Goal: Task Accomplishment & Management: Manage account settings

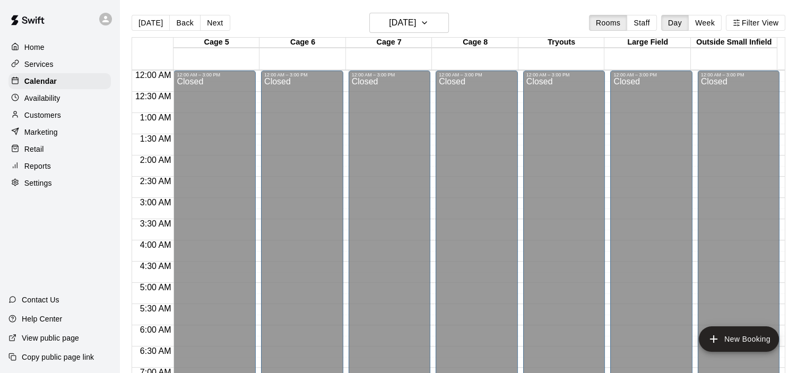
scroll to position [671, 0]
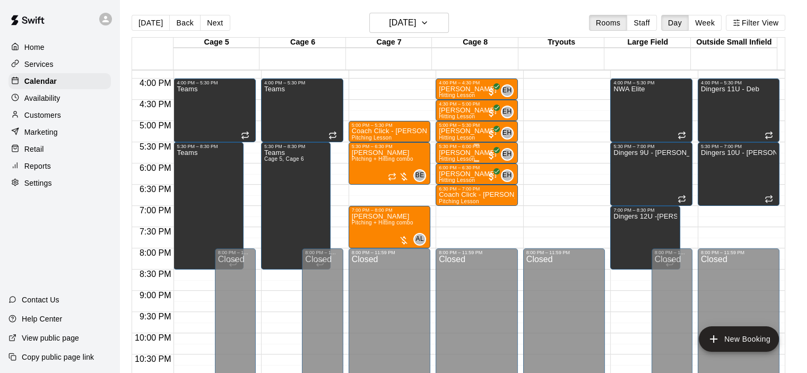
drag, startPoint x: 491, startPoint y: 231, endPoint x: 465, endPoint y: 153, distance: 82.2
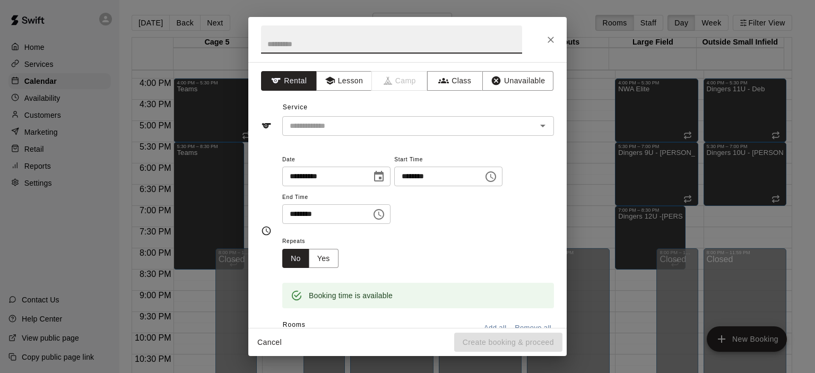
click at [551, 39] on icon "Close" at bounding box center [551, 40] width 6 height 6
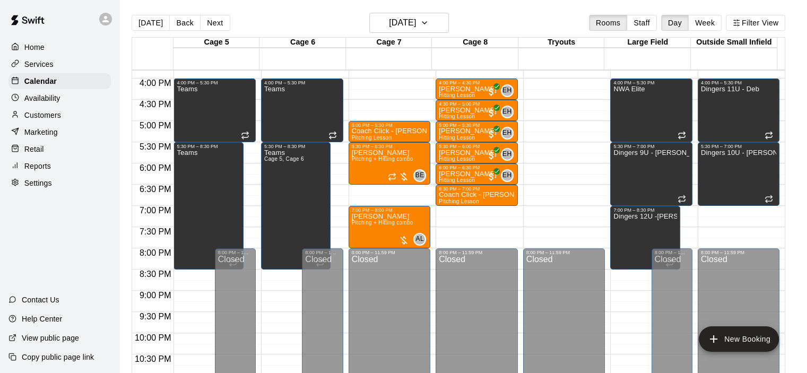
click at [453, 12] on main "[DATE] Back [DATE][DATE] Rooms Staff Day Week Filter View Cage 5 20 Wed Cage 6 …" at bounding box center [463, 195] width 688 height 390
click at [429, 21] on icon "button" at bounding box center [424, 22] width 8 height 13
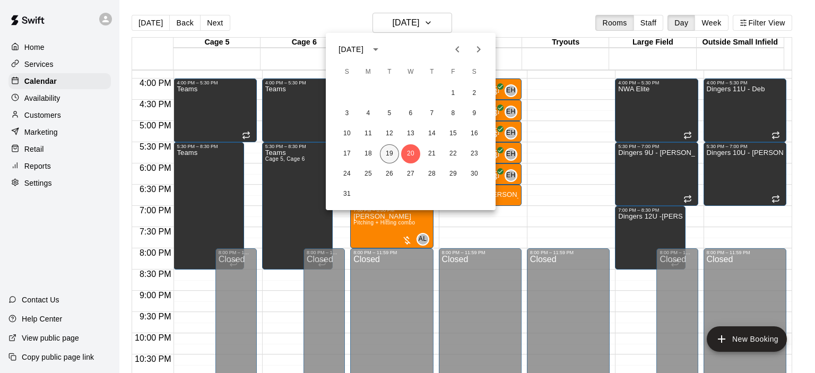
click at [386, 155] on button "19" at bounding box center [389, 153] width 19 height 19
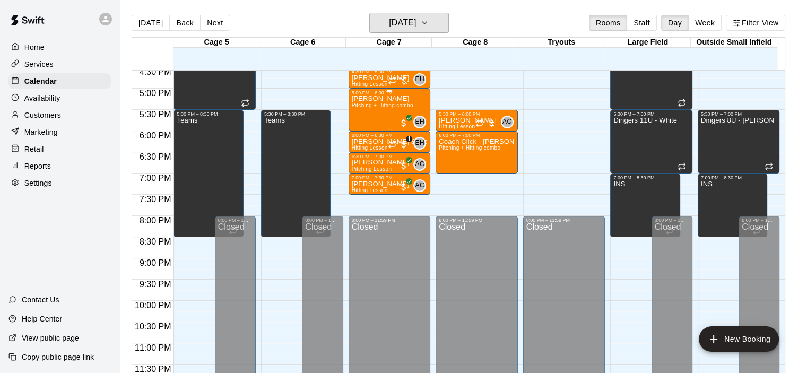
scroll to position [651, 0]
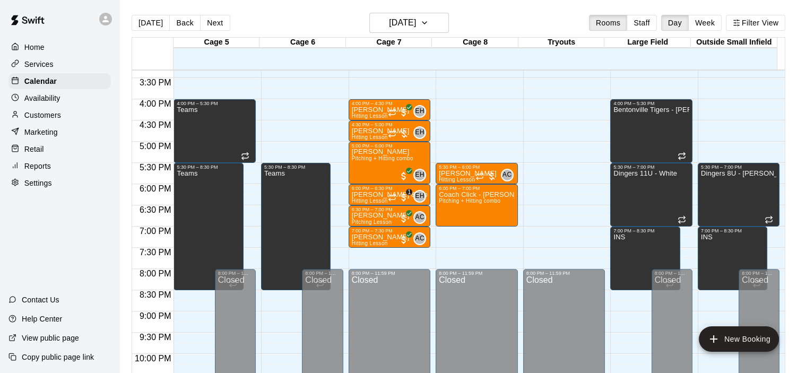
click at [59, 115] on p "Customers" at bounding box center [42, 115] width 37 height 11
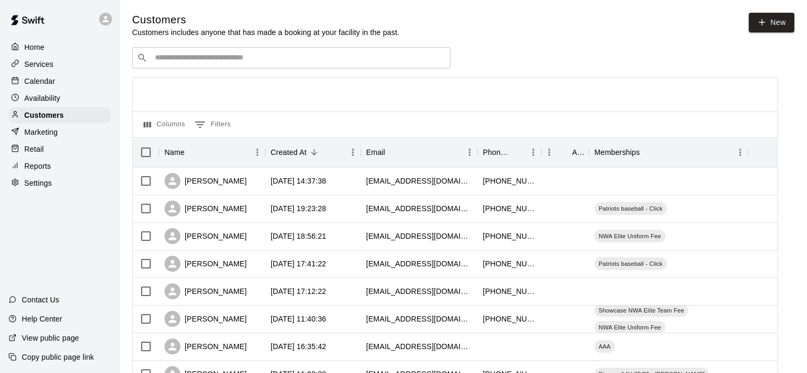
click at [235, 68] on div "​ ​" at bounding box center [291, 57] width 318 height 21
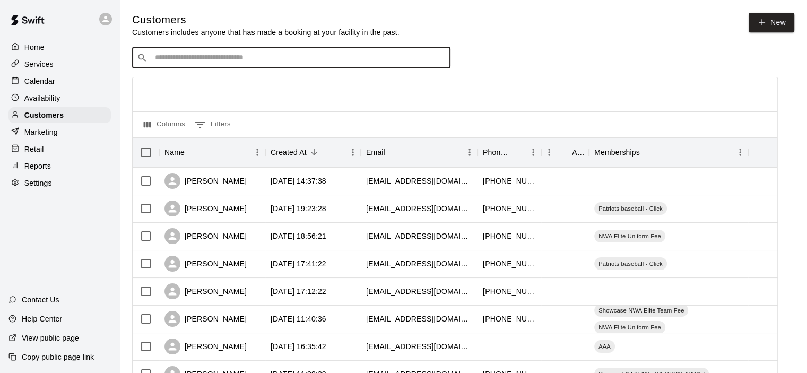
type input "*"
type input "*******"
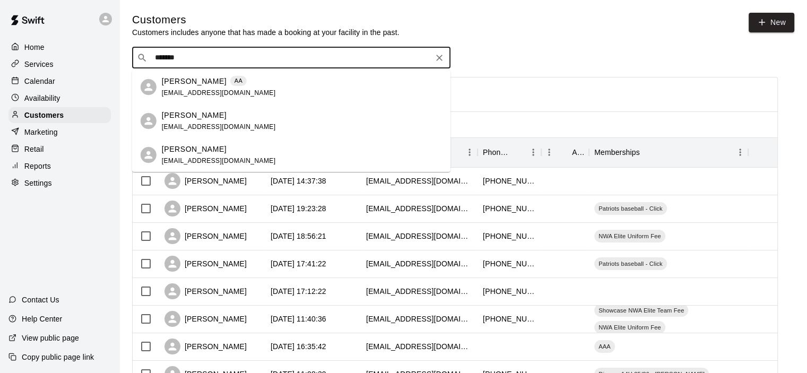
click at [196, 93] on span "[EMAIL_ADDRESS][DOMAIN_NAME]" at bounding box center [219, 92] width 114 height 7
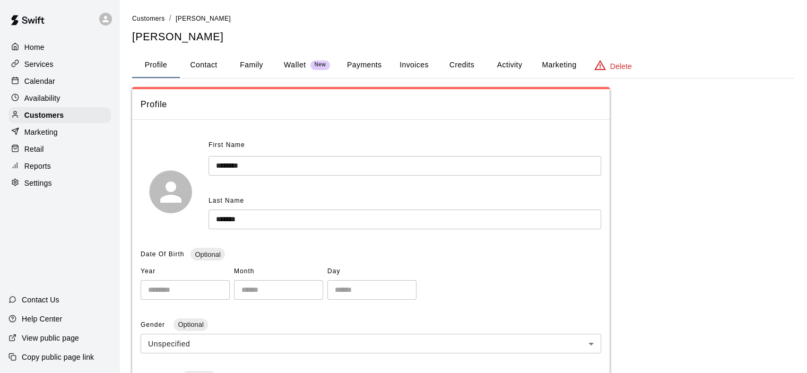
click at [300, 68] on p "Wallet" at bounding box center [295, 64] width 22 height 11
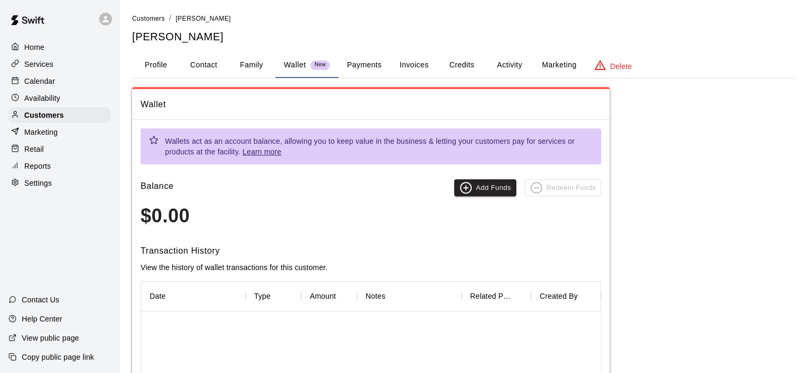
click at [563, 65] on button "Marketing" at bounding box center [558, 65] width 51 height 25
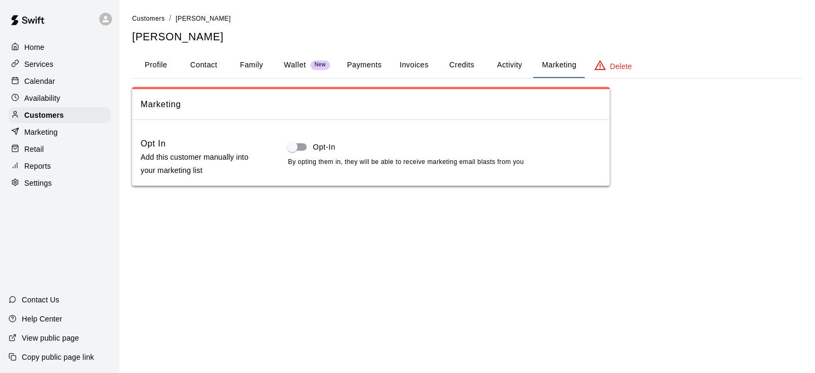
click at [524, 66] on button "Activity" at bounding box center [510, 65] width 48 height 25
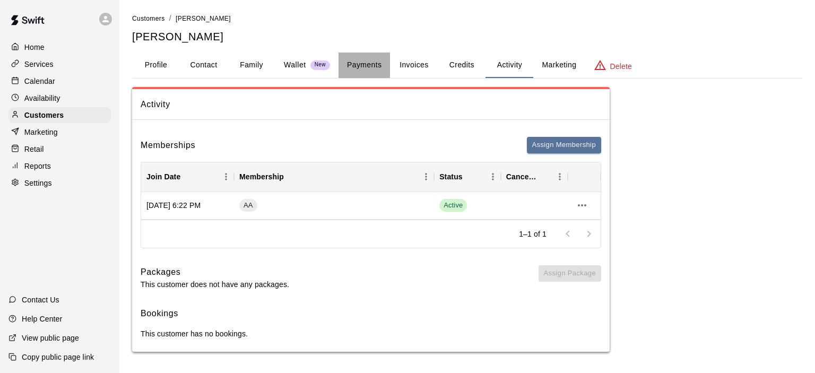
click at [367, 67] on button "Payments" at bounding box center [364, 65] width 51 height 25
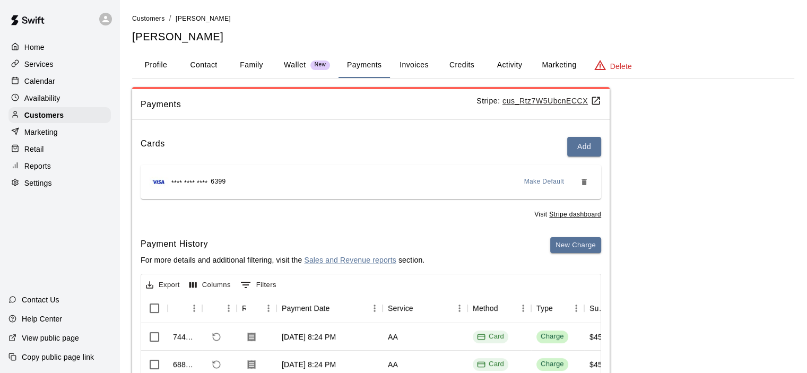
click at [615, 72] on button "Delete" at bounding box center [612, 65] width 55 height 25
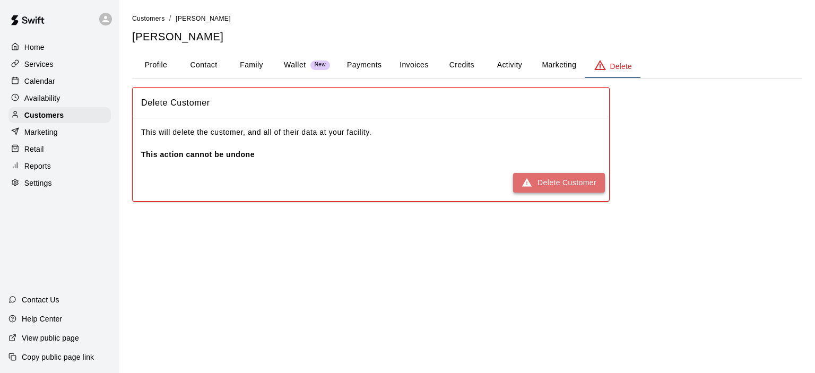
click at [568, 181] on button "Delete Customer" at bounding box center [559, 183] width 92 height 20
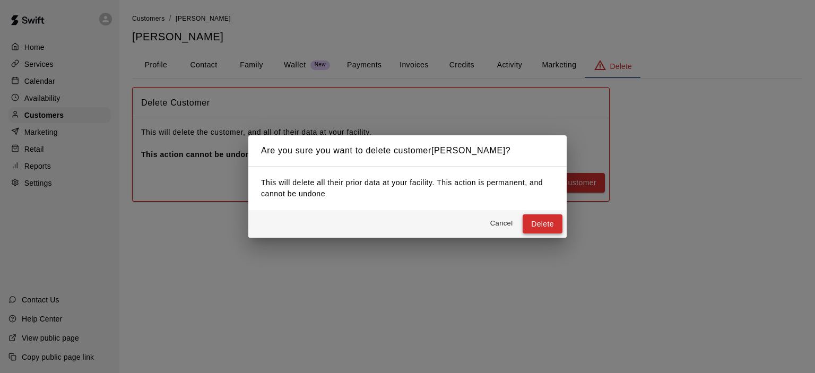
click at [550, 224] on button "Delete" at bounding box center [543, 224] width 40 height 20
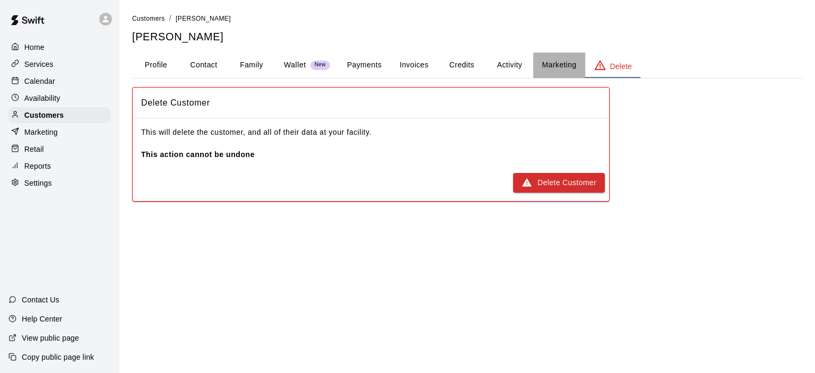
click at [549, 64] on button "Marketing" at bounding box center [558, 65] width 51 height 25
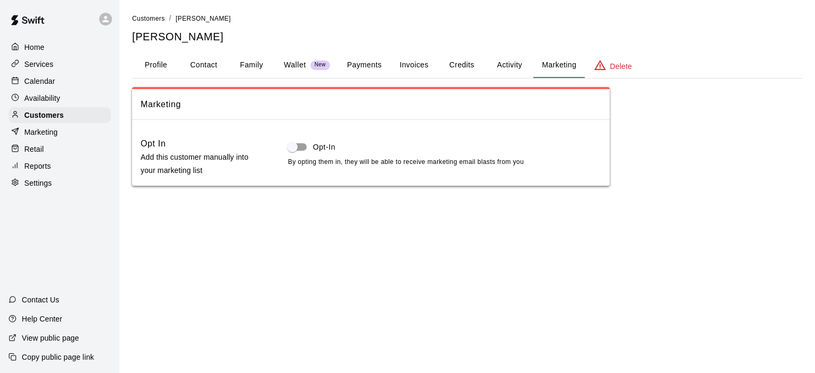
click at [510, 67] on button "Activity" at bounding box center [510, 65] width 48 height 25
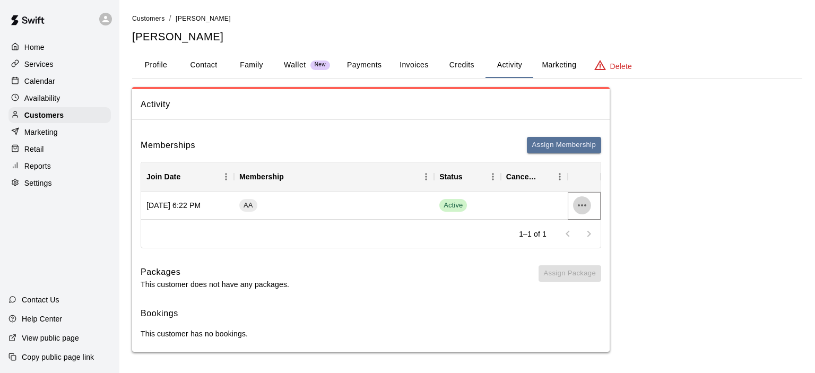
click at [589, 207] on button "more actions" at bounding box center [582, 205] width 18 height 18
click at [594, 229] on li "View details" at bounding box center [603, 228] width 60 height 18
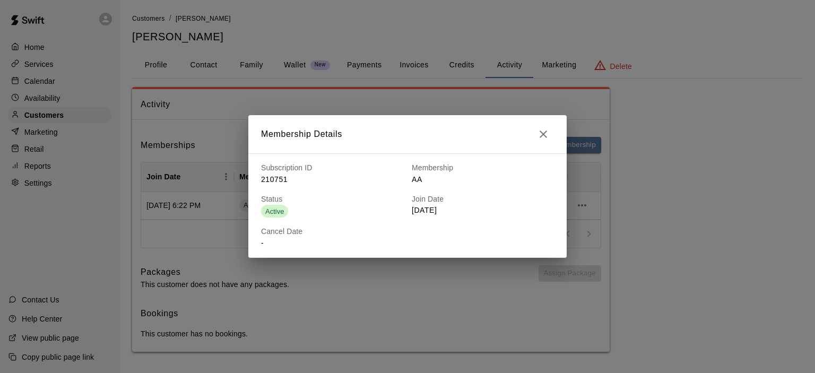
click at [551, 131] on button "button" at bounding box center [543, 134] width 21 height 21
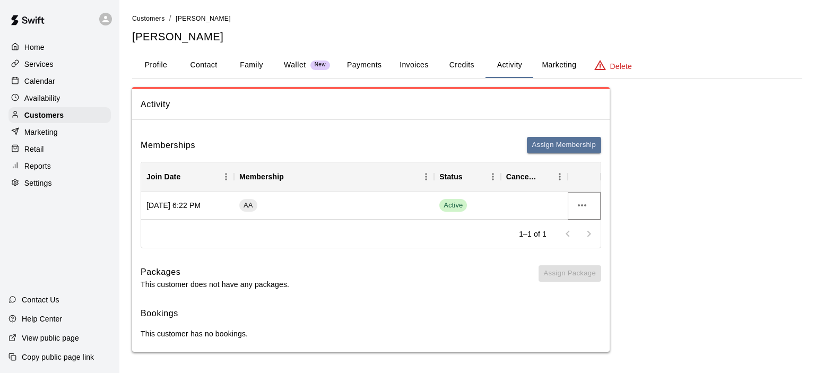
click at [581, 208] on icon "more actions" at bounding box center [582, 205] width 13 height 13
click at [583, 241] on li "Cancel" at bounding box center [603, 245] width 60 height 18
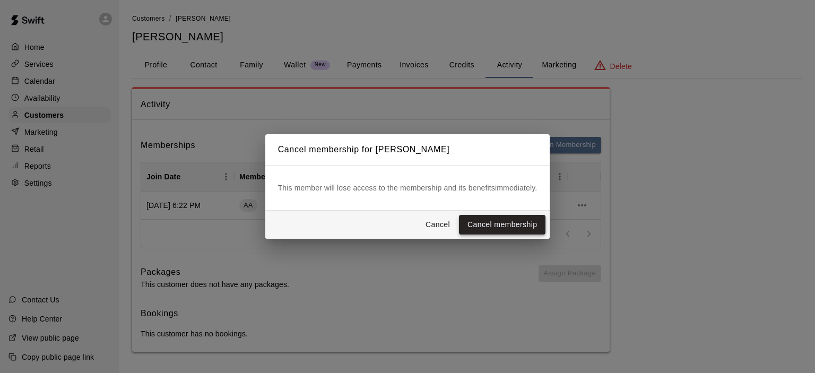
click at [530, 226] on button "Cancel membership" at bounding box center [502, 225] width 86 height 20
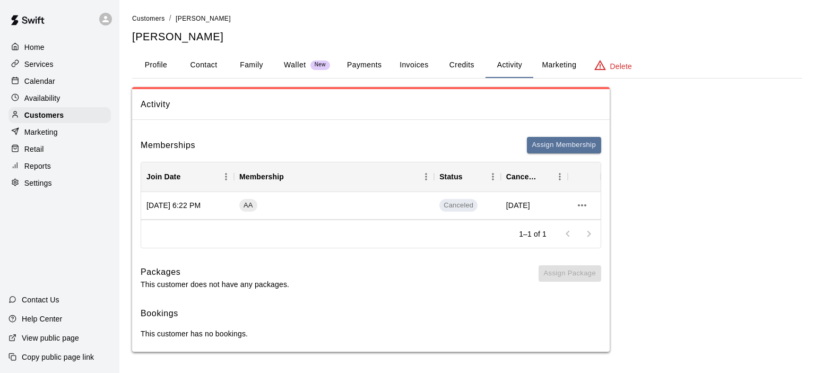
click at [601, 70] on icon "basic tabs example" at bounding box center [600, 65] width 13 height 13
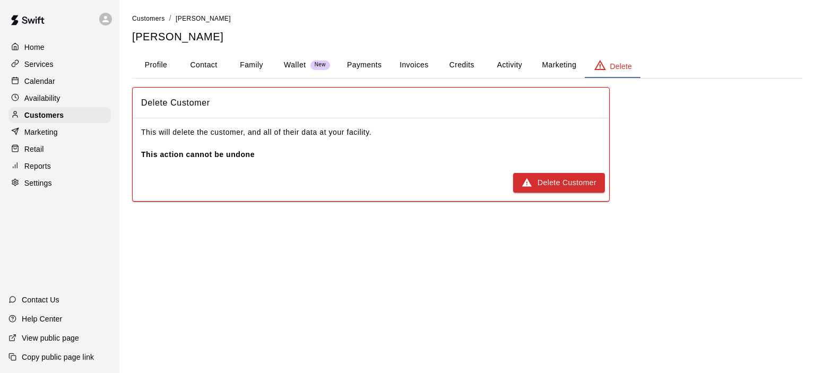
click at [561, 193] on div "Delete Customer" at bounding box center [371, 183] width 477 height 28
click at [560, 187] on button "Delete Customer" at bounding box center [559, 183] width 92 height 20
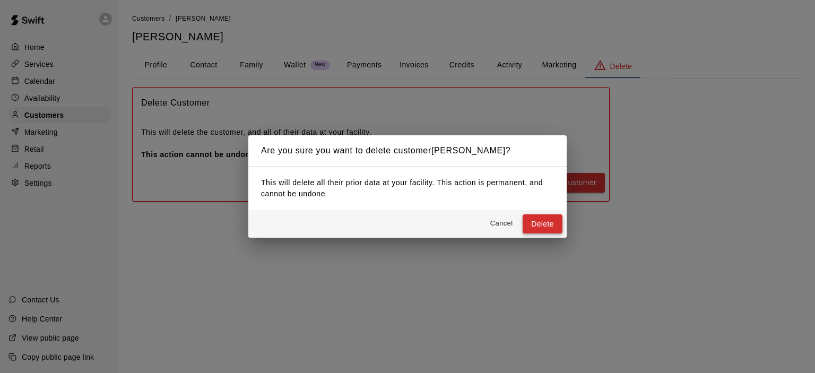
click at [548, 221] on button "Delete" at bounding box center [543, 224] width 40 height 20
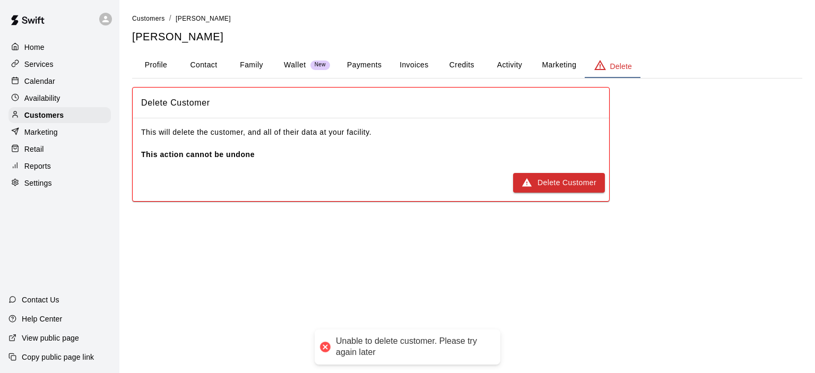
click at [174, 74] on button "Profile" at bounding box center [156, 65] width 48 height 25
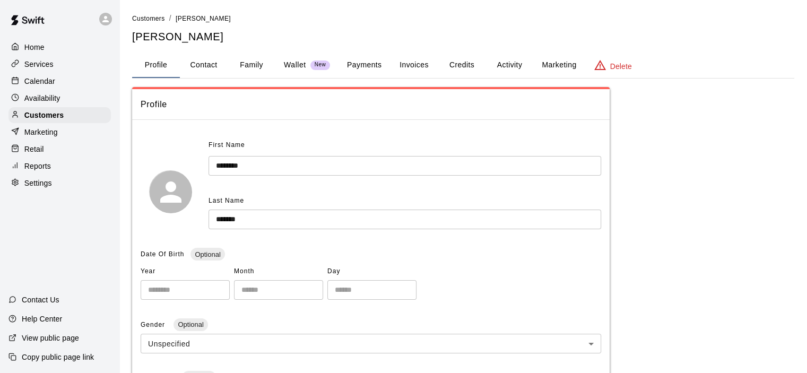
click at [72, 52] on div "Home" at bounding box center [59, 47] width 102 height 16
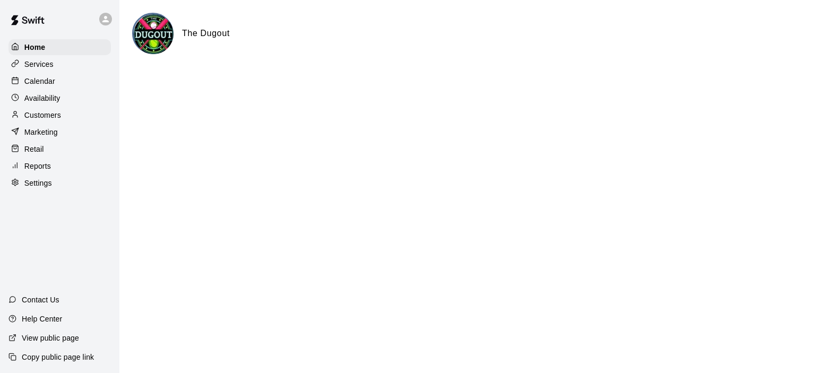
click at [67, 89] on div "Calendar" at bounding box center [59, 81] width 102 height 16
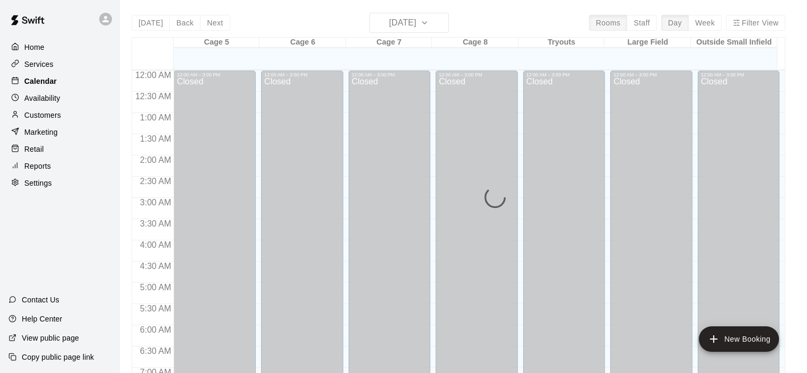
scroll to position [637, 0]
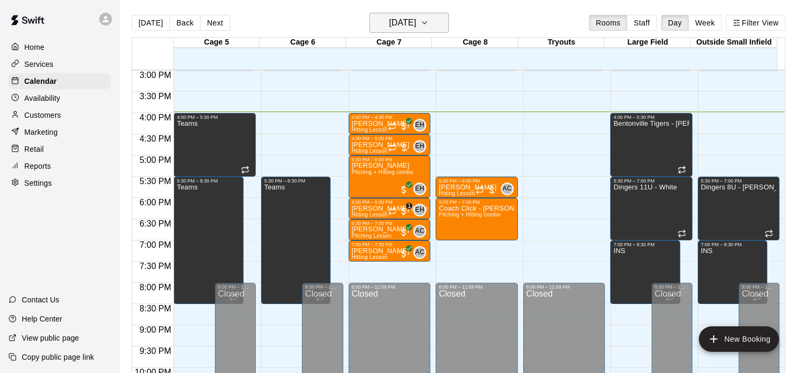
click at [449, 24] on button "[DATE]" at bounding box center [409, 23] width 80 height 20
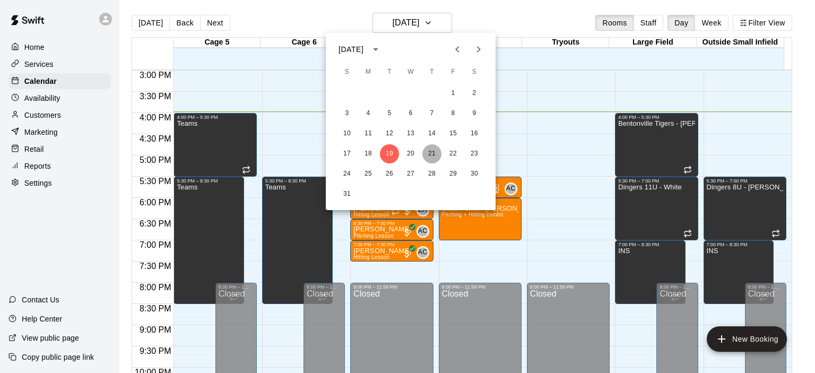
click at [436, 151] on button "21" at bounding box center [431, 153] width 19 height 19
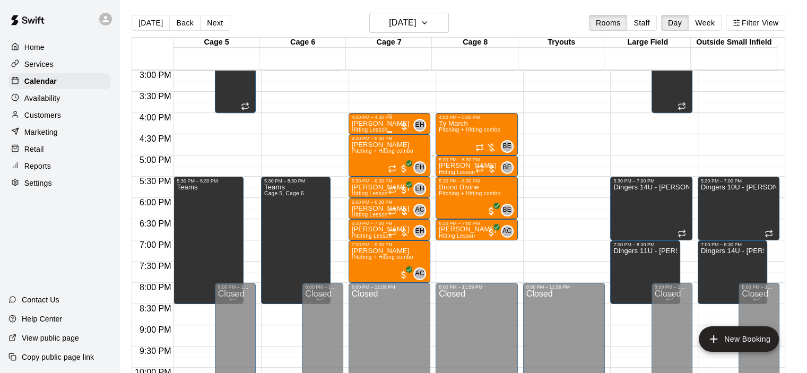
click at [402, 125] on div at bounding box center [404, 126] width 11 height 11
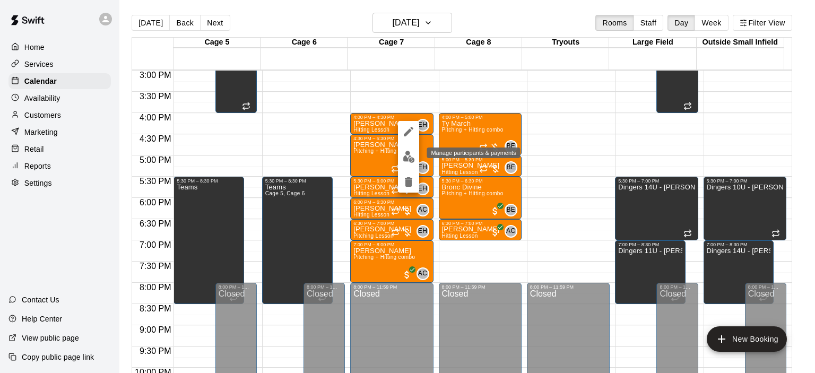
click at [409, 153] on img "edit" at bounding box center [409, 157] width 12 height 12
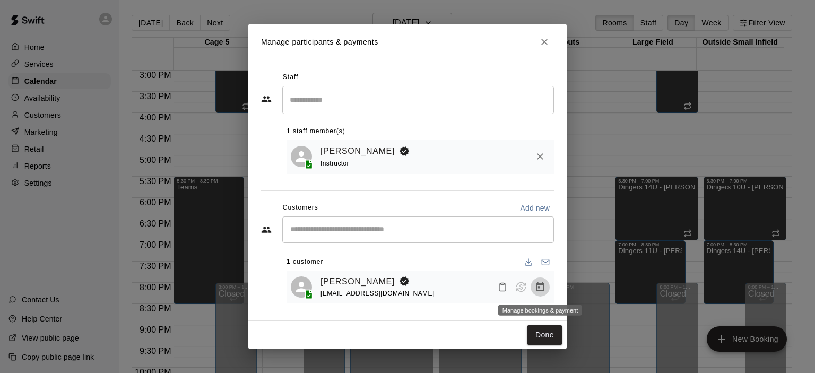
click at [533, 292] on button "Manage bookings & payment" at bounding box center [540, 287] width 19 height 19
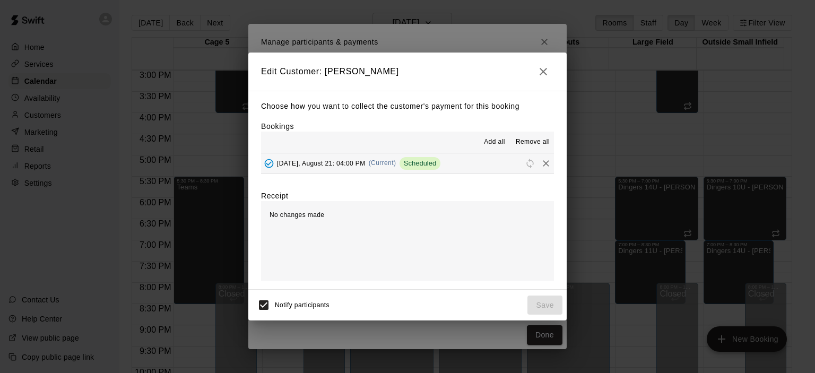
click at [504, 331] on div "Edit Customer: [PERSON_NAME] Choose how you want to collect the customer's paym…" at bounding box center [407, 186] width 815 height 373
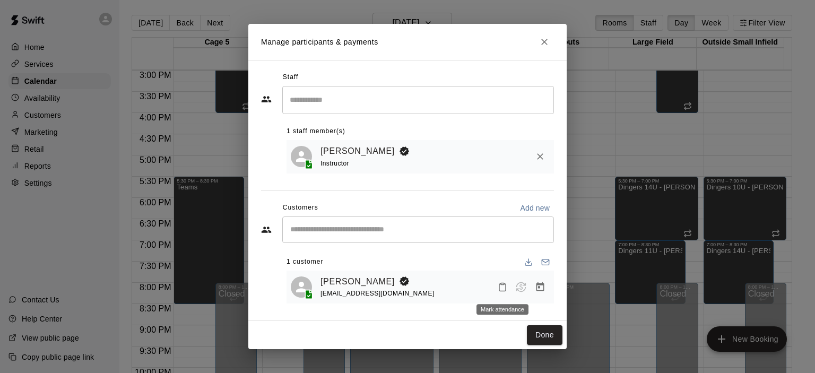
click at [506, 289] on icon "Mark attendance" at bounding box center [503, 287] width 10 height 10
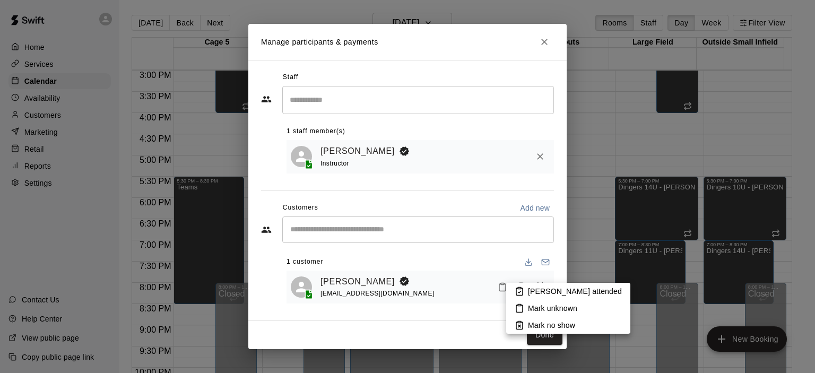
click at [492, 298] on div at bounding box center [407, 186] width 815 height 373
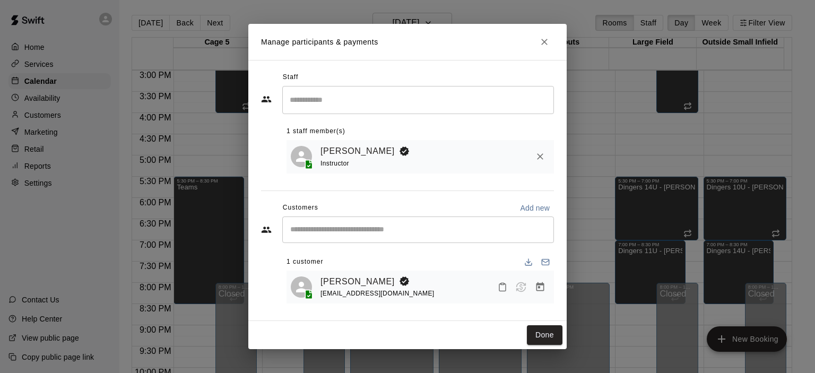
click at [537, 291] on icon "Manage bookings & payment" at bounding box center [540, 286] width 8 height 9
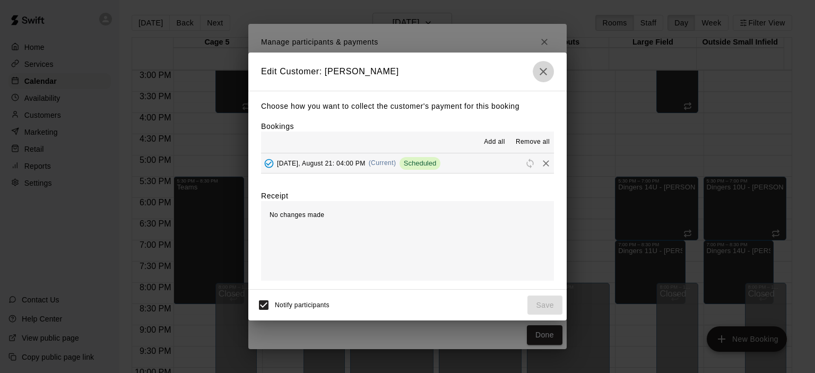
click at [538, 67] on icon "button" at bounding box center [543, 71] width 13 height 13
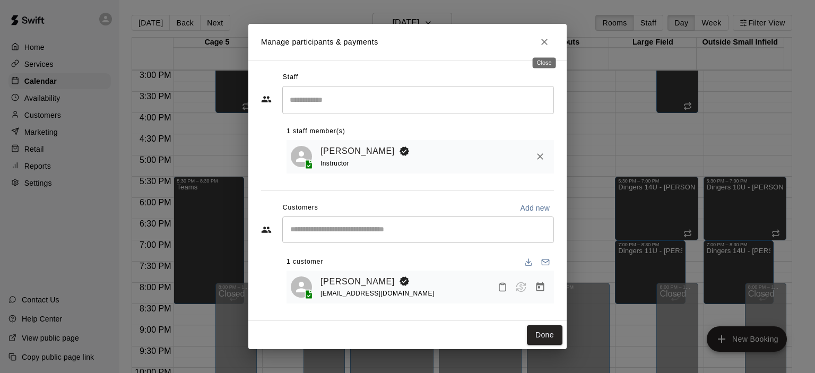
click at [542, 45] on icon "Close" at bounding box center [544, 42] width 11 height 11
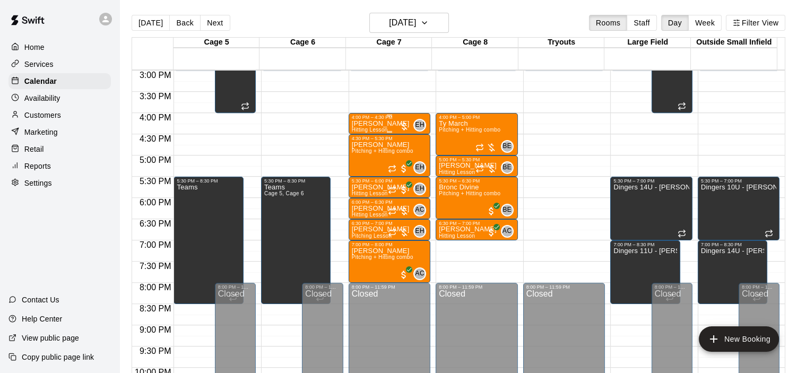
click at [399, 121] on div at bounding box center [404, 126] width 11 height 11
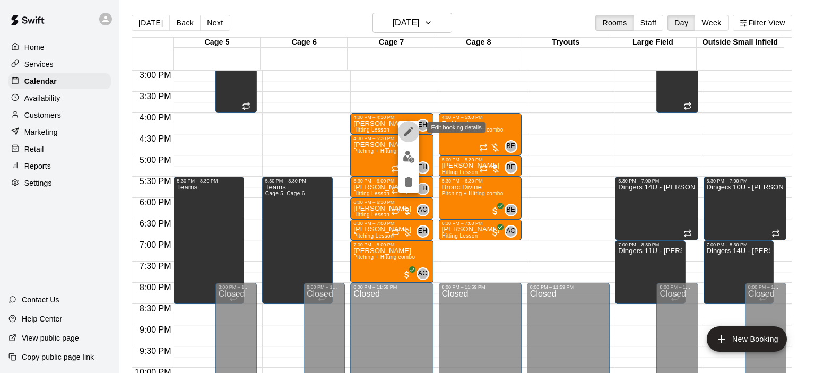
click at [408, 132] on icon "edit" at bounding box center [409, 132] width 10 height 10
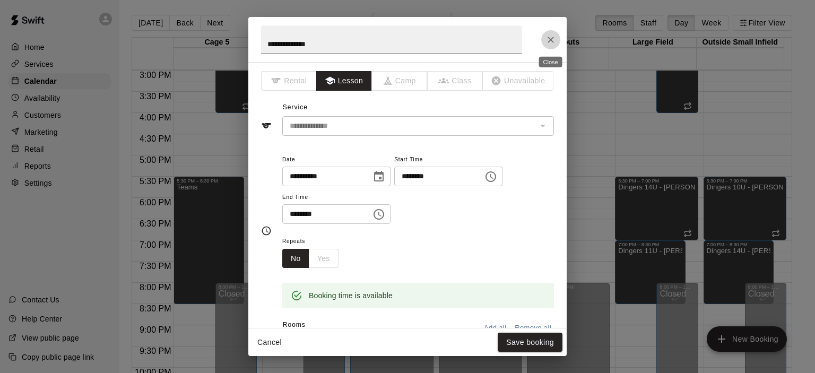
click at [548, 47] on button "Close" at bounding box center [550, 39] width 19 height 19
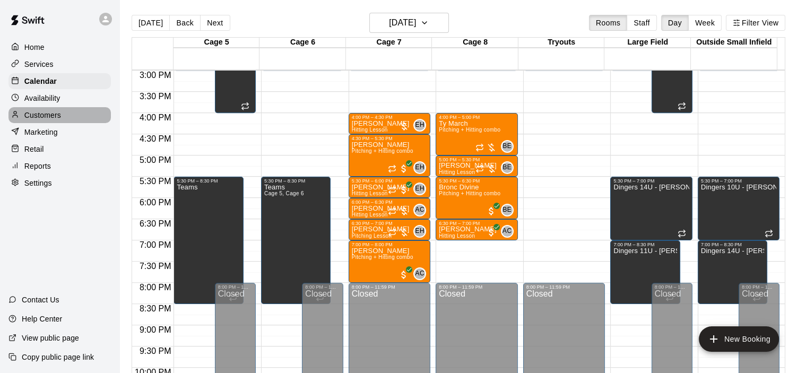
click at [74, 116] on div "Customers" at bounding box center [59, 115] width 102 height 16
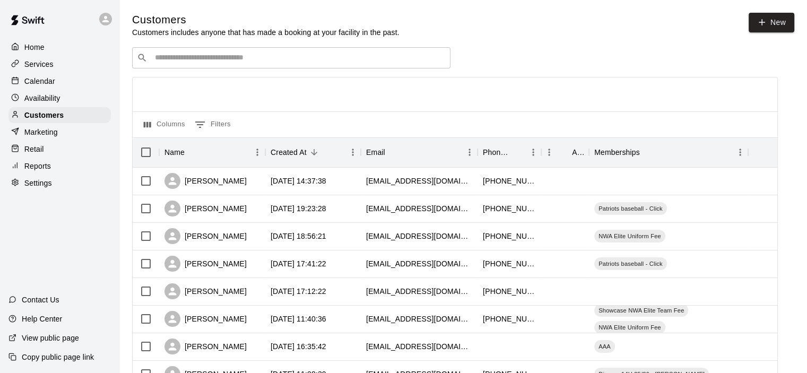
click at [301, 62] on input "Search customers by name or email" at bounding box center [299, 58] width 294 height 11
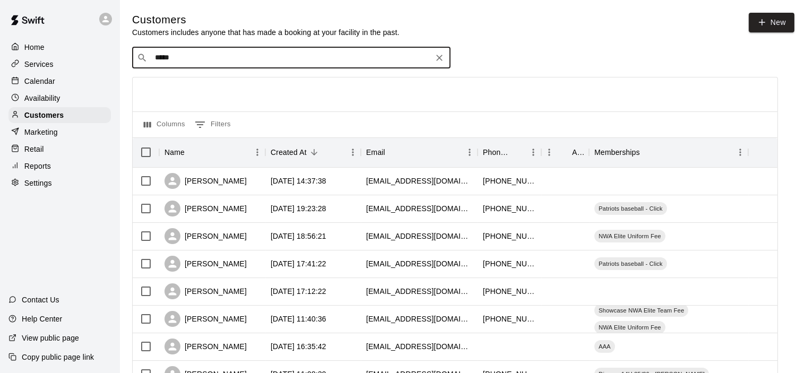
type input "******"
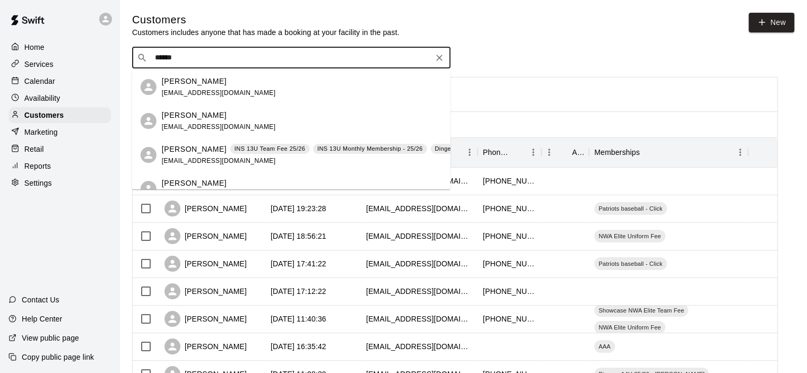
click at [210, 118] on p "[PERSON_NAME]" at bounding box center [194, 115] width 65 height 11
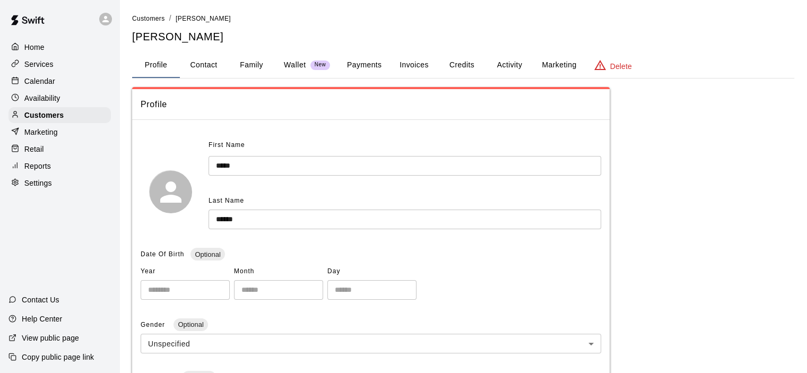
click at [290, 67] on p "Wallet" at bounding box center [295, 64] width 22 height 11
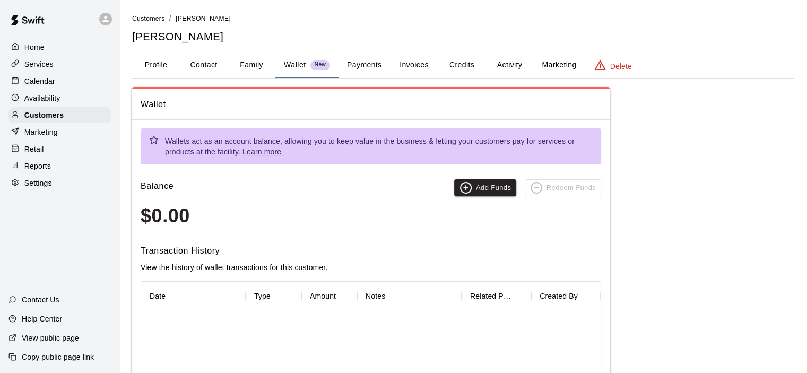
drag, startPoint x: 345, startPoint y: 38, endPoint x: 359, endPoint y: 60, distance: 25.9
click at [345, 46] on div "Customers / [PERSON_NAME] [PERSON_NAME] Profile Contact Family Wallet New Payme…" at bounding box center [463, 258] width 662 height 490
click at [359, 60] on button "Payments" at bounding box center [364, 65] width 51 height 25
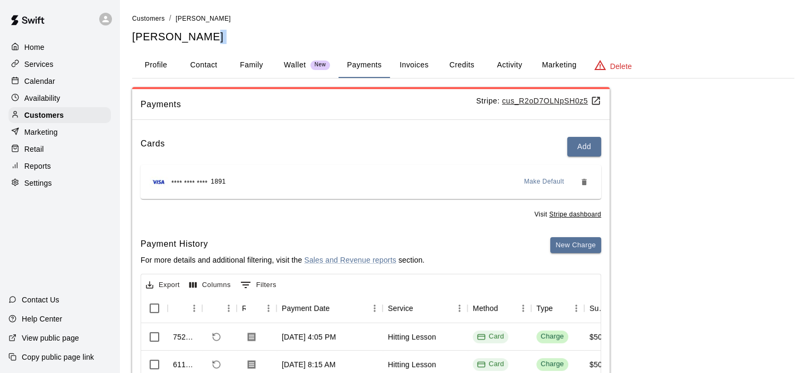
click at [68, 84] on div "Calendar" at bounding box center [59, 81] width 102 height 16
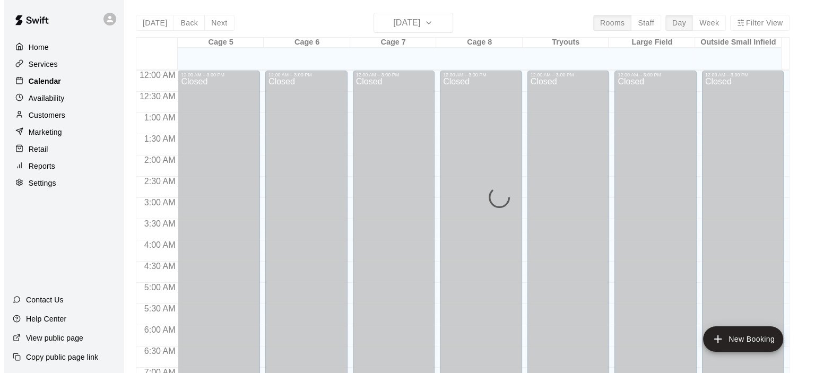
scroll to position [671, 0]
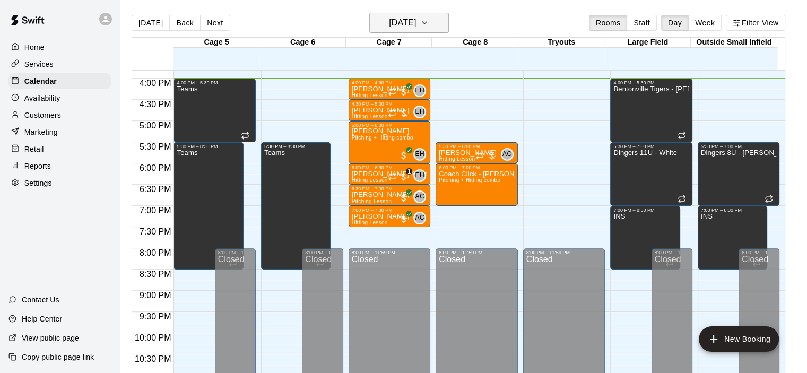
click at [416, 19] on h6 "[DATE]" at bounding box center [402, 22] width 27 height 15
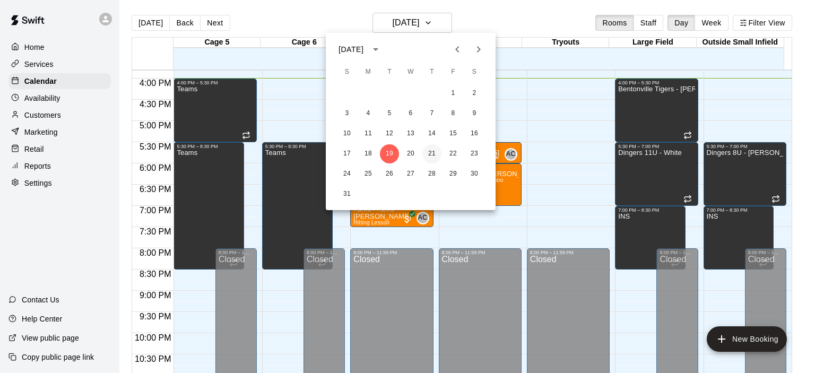
click at [437, 155] on button "21" at bounding box center [431, 153] width 19 height 19
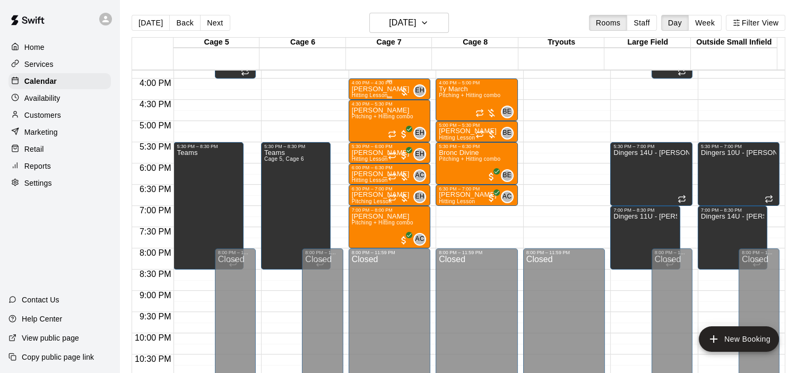
click at [406, 93] on div at bounding box center [404, 91] width 11 height 11
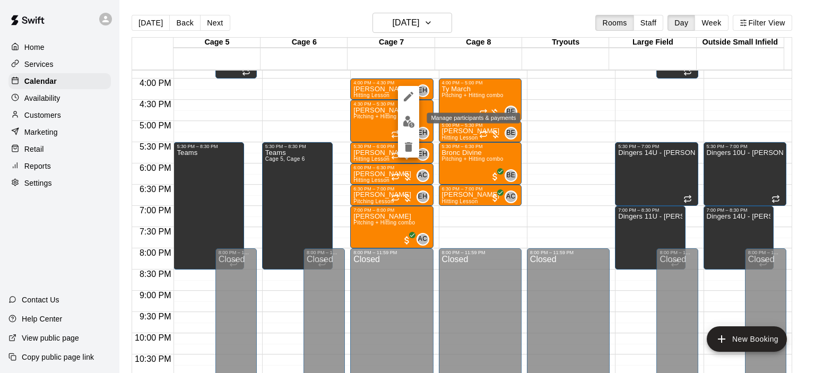
click at [409, 126] on img "edit" at bounding box center [409, 122] width 12 height 12
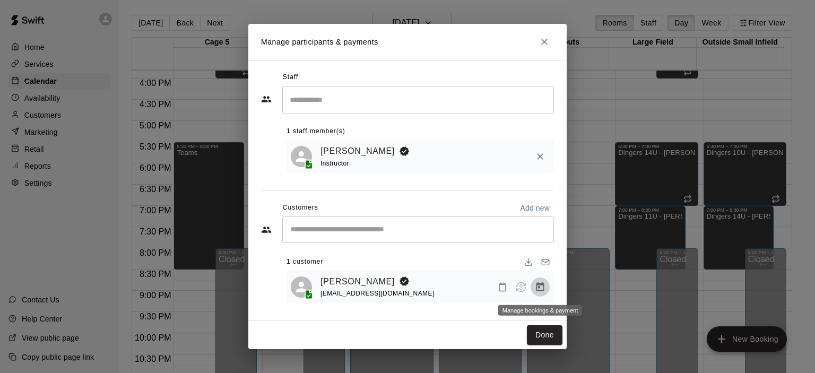
click at [542, 290] on icon "Manage bookings & payment" at bounding box center [540, 287] width 11 height 11
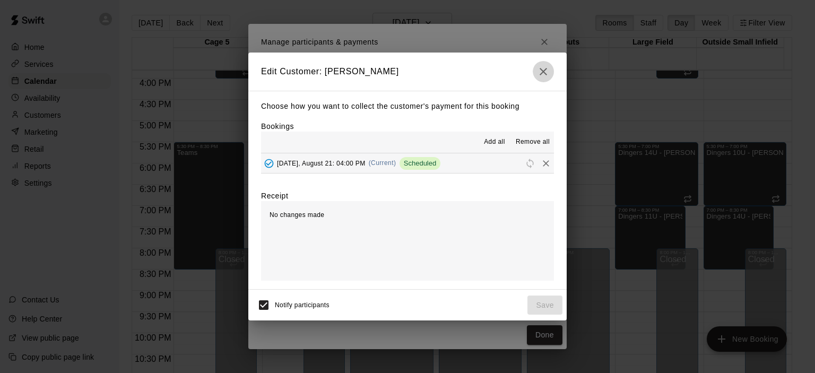
click at [536, 70] on button "button" at bounding box center [543, 71] width 21 height 21
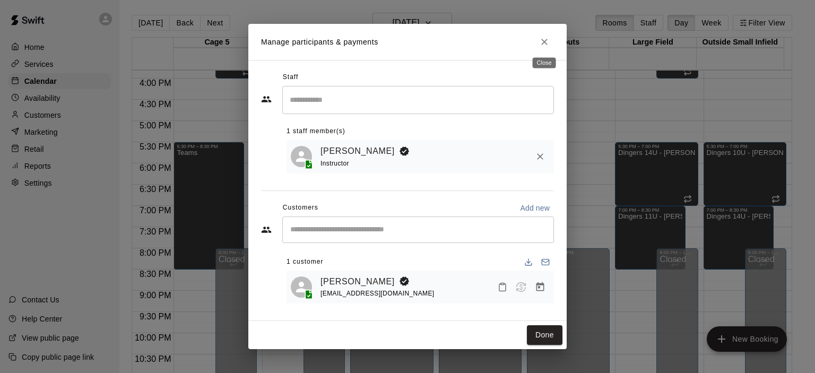
click at [537, 39] on button "Close" at bounding box center [544, 41] width 19 height 19
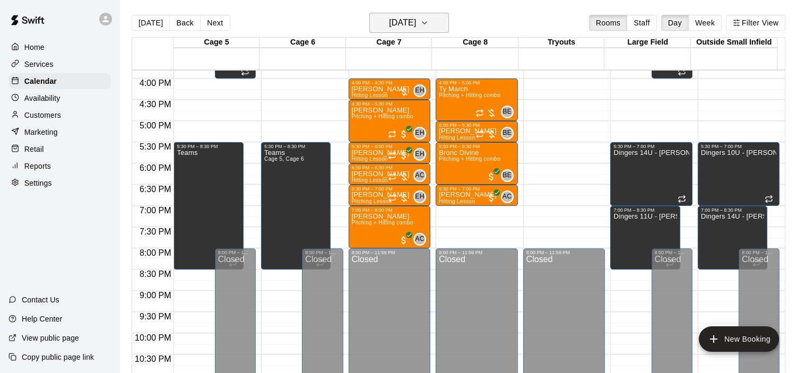
click at [416, 15] on h6 "[DATE]" at bounding box center [402, 22] width 27 height 15
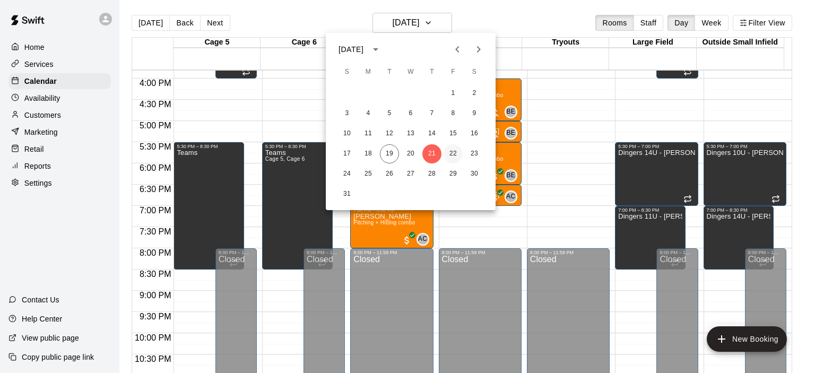
click at [456, 151] on button "22" at bounding box center [453, 153] width 19 height 19
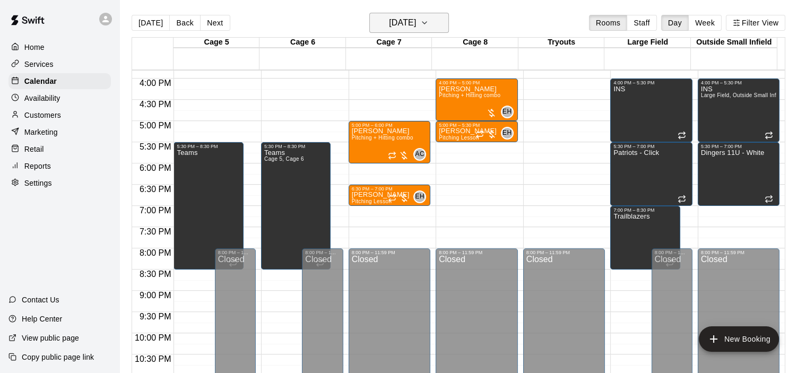
click at [432, 31] on button "[DATE]" at bounding box center [409, 23] width 80 height 20
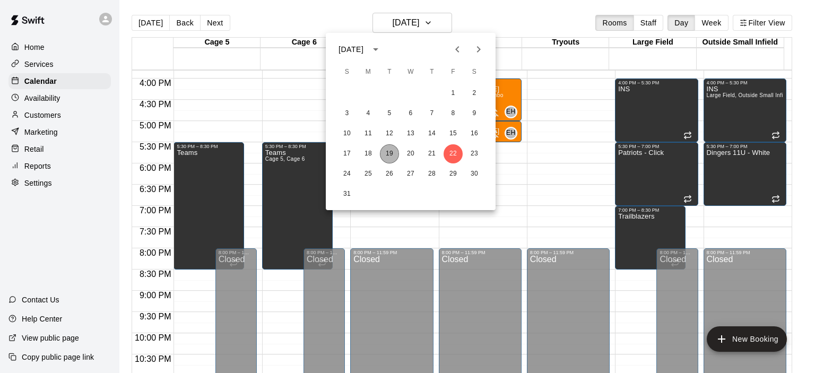
click at [395, 159] on button "19" at bounding box center [389, 153] width 19 height 19
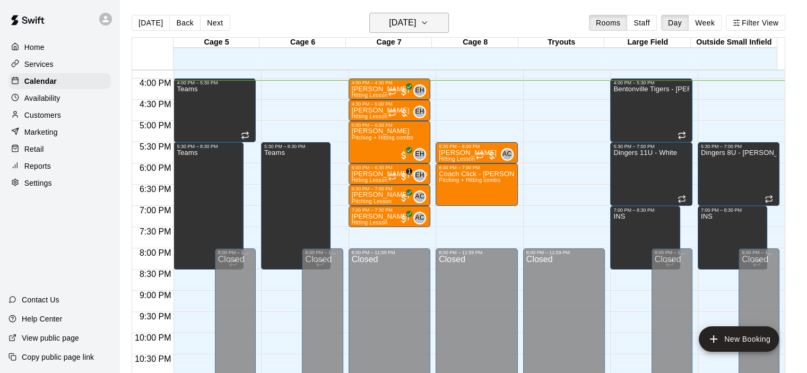
click at [415, 22] on h6 "[DATE]" at bounding box center [402, 22] width 27 height 15
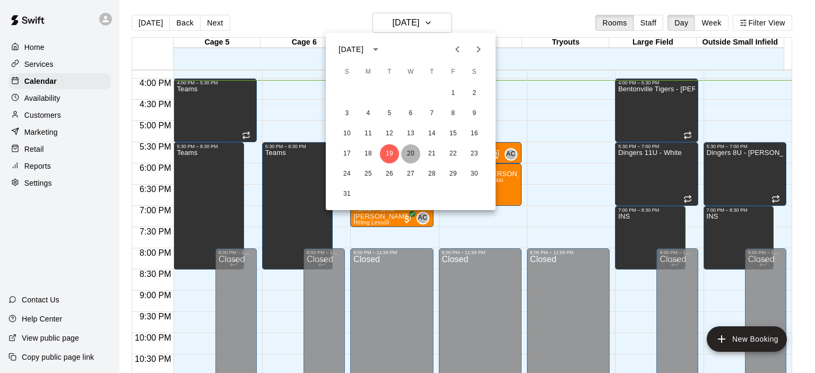
click at [413, 155] on button "20" at bounding box center [410, 153] width 19 height 19
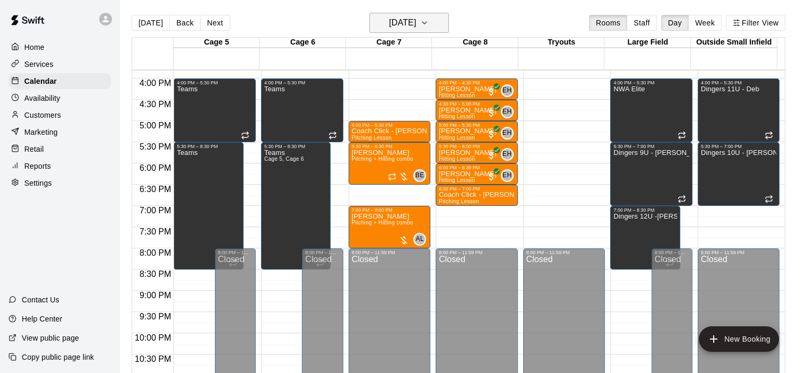
click at [410, 14] on button "[DATE]" at bounding box center [409, 23] width 80 height 20
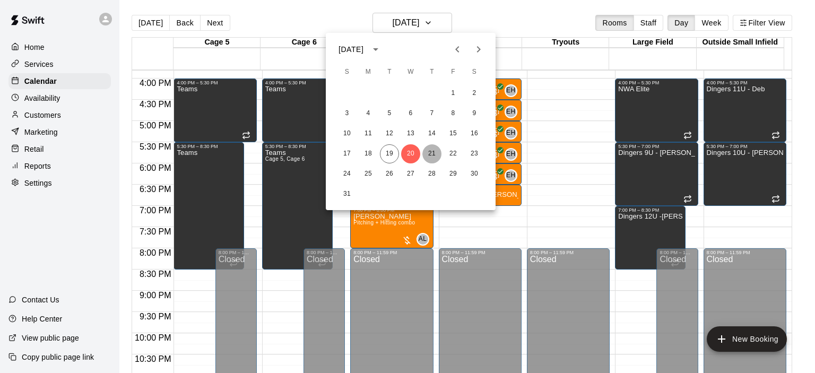
click at [430, 146] on button "21" at bounding box center [431, 153] width 19 height 19
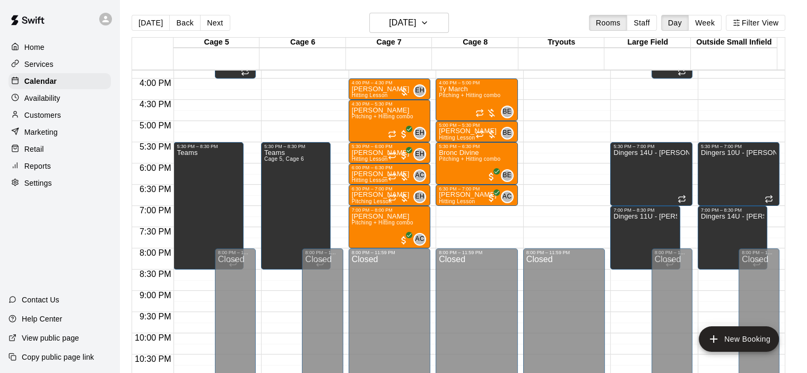
click at [427, 8] on main "[DATE] Back [DATE][DATE] Rooms Staff Day Week Filter View Cage 5 21 Thu Cage 6 …" at bounding box center [463, 195] width 688 height 390
click at [416, 29] on h6 "[DATE]" at bounding box center [402, 22] width 27 height 15
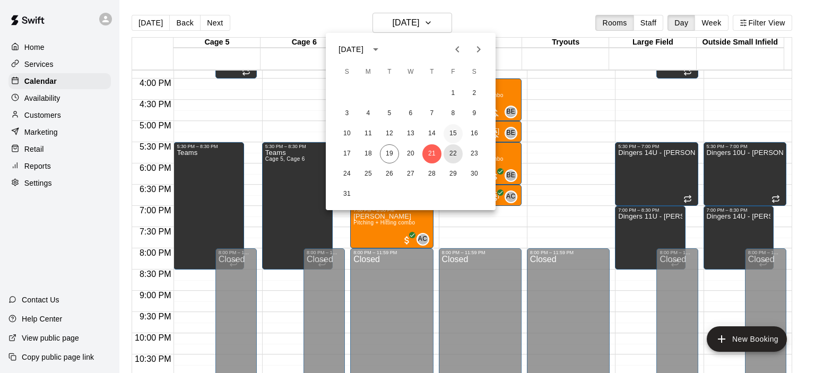
click at [453, 148] on button "22" at bounding box center [453, 153] width 19 height 19
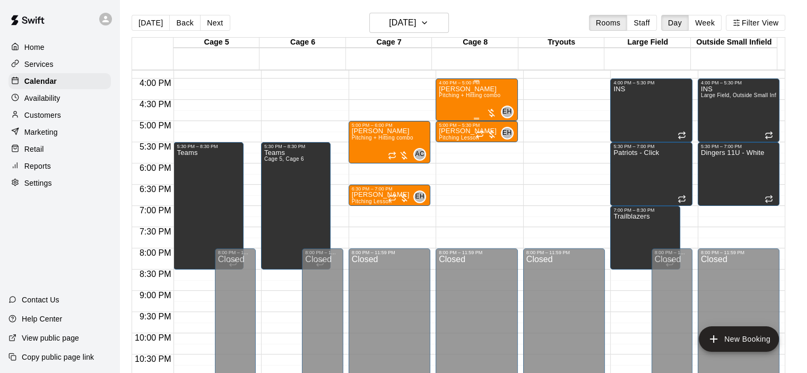
click at [491, 112] on div at bounding box center [491, 113] width 11 height 11
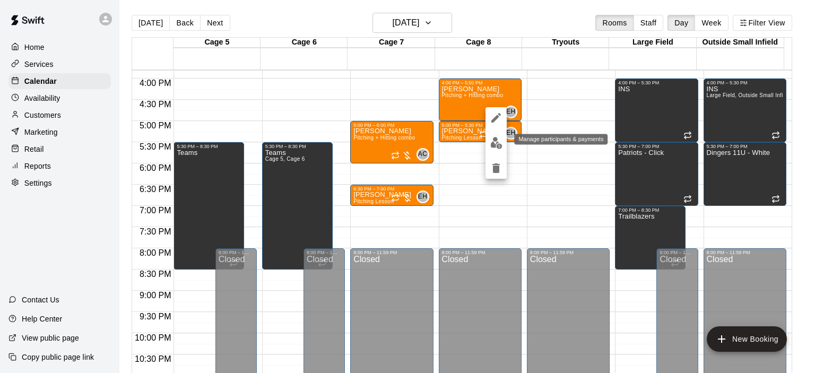
click at [493, 144] on img "edit" at bounding box center [496, 143] width 12 height 12
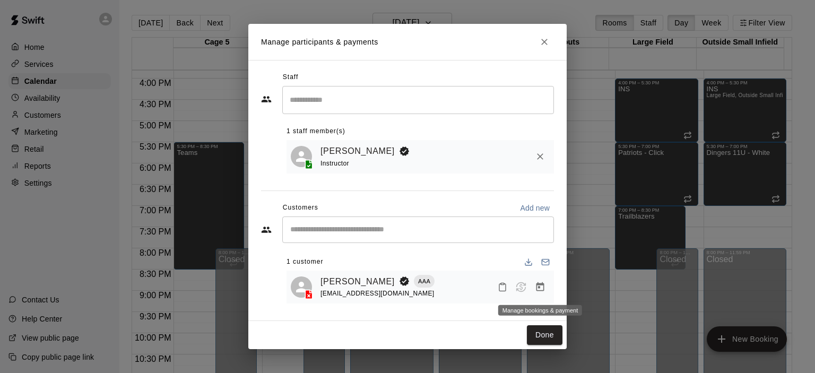
click at [535, 289] on icon "Manage bookings & payment" at bounding box center [540, 287] width 11 height 11
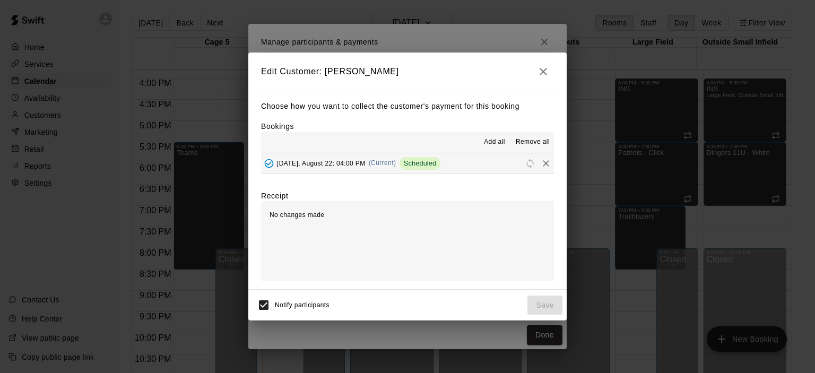
drag, startPoint x: 550, startPoint y: 63, endPoint x: 549, endPoint y: 143, distance: 80.1
click at [550, 65] on button "button" at bounding box center [543, 71] width 21 height 21
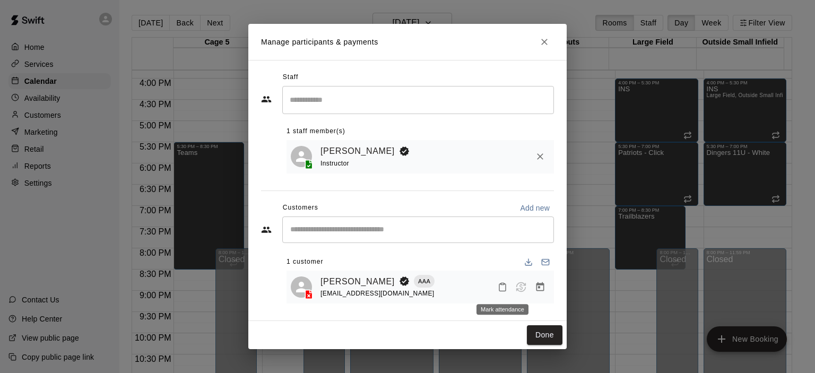
click at [501, 291] on icon "Mark attendance" at bounding box center [502, 287] width 6 height 7
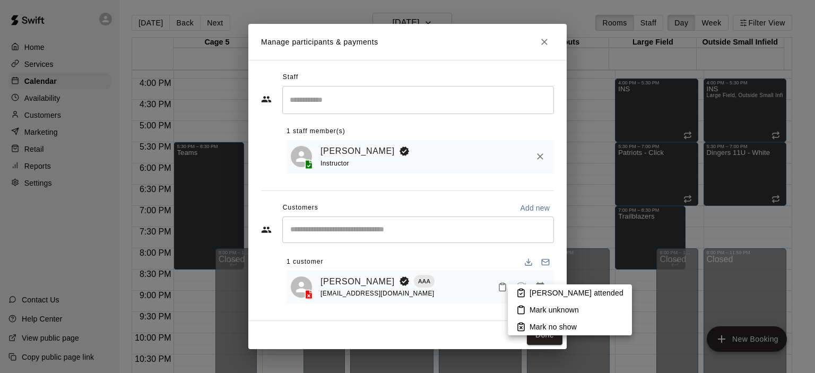
click at [501, 291] on div at bounding box center [407, 186] width 815 height 373
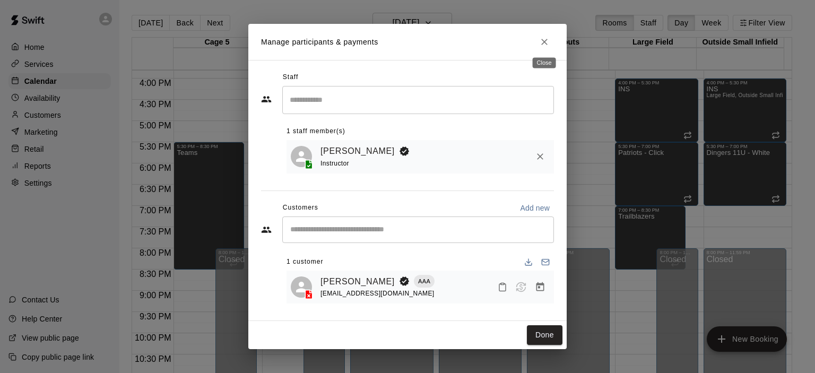
click at [545, 37] on icon "Close" at bounding box center [544, 42] width 11 height 11
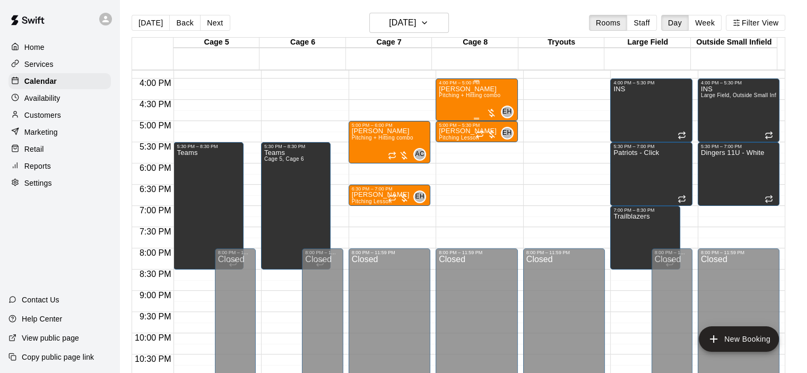
drag, startPoint x: 467, startPoint y: 84, endPoint x: 457, endPoint y: 105, distance: 22.3
click at [457, 105] on div "[PERSON_NAME] Pitching + Hitting combo" at bounding box center [470, 271] width 62 height 373
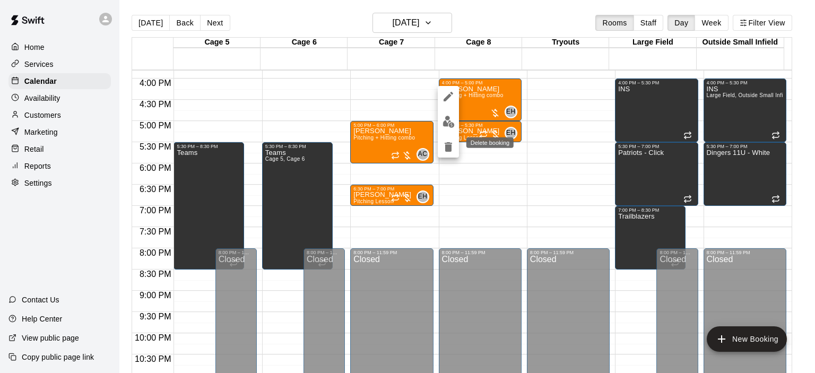
click at [450, 148] on icon "delete" at bounding box center [448, 147] width 7 height 10
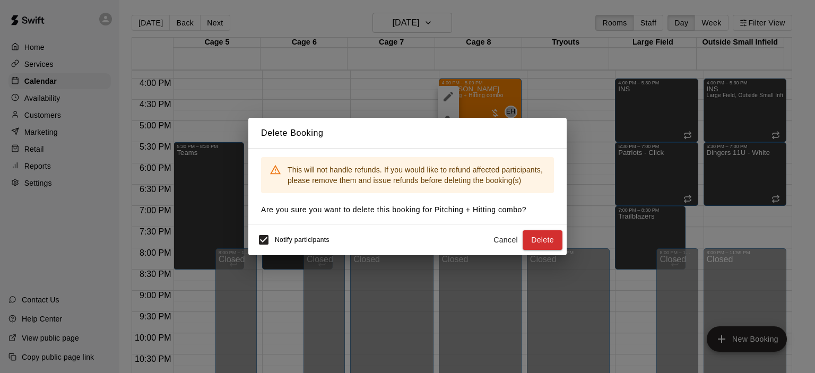
click at [529, 241] on button "Delete" at bounding box center [543, 240] width 40 height 20
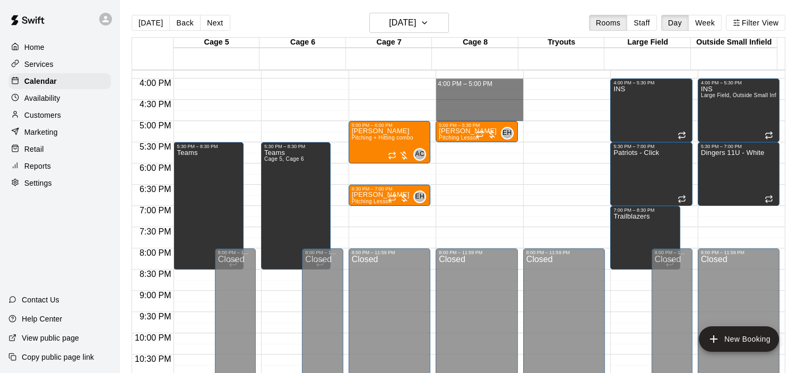
drag, startPoint x: 439, startPoint y: 80, endPoint x: 443, endPoint y: 116, distance: 35.7
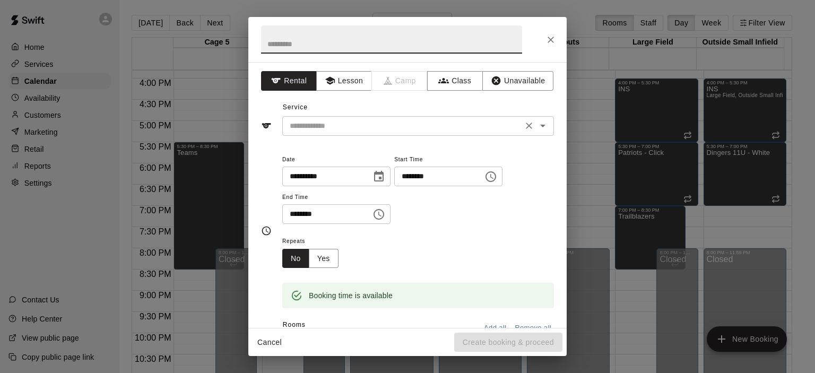
click at [397, 125] on input "text" at bounding box center [402, 125] width 234 height 13
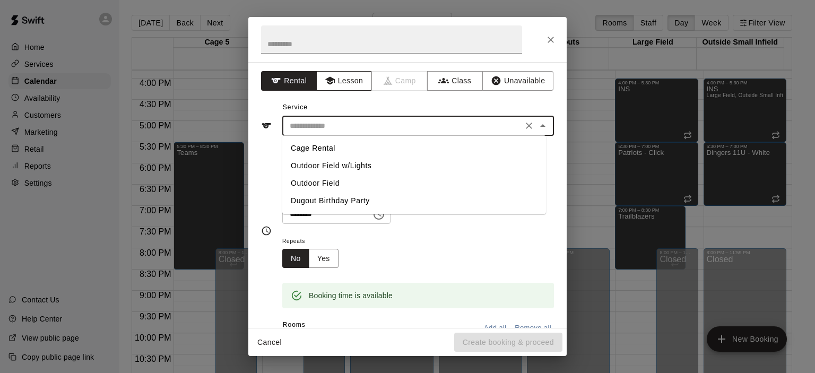
click at [349, 79] on button "Lesson" at bounding box center [344, 81] width 56 height 20
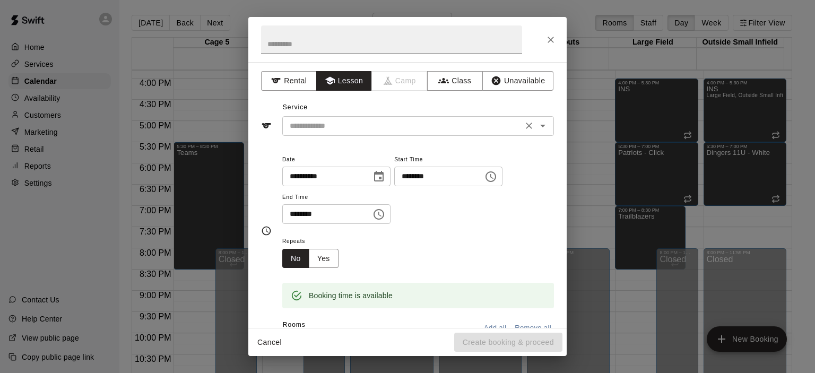
click at [344, 133] on div "​" at bounding box center [418, 126] width 272 height 20
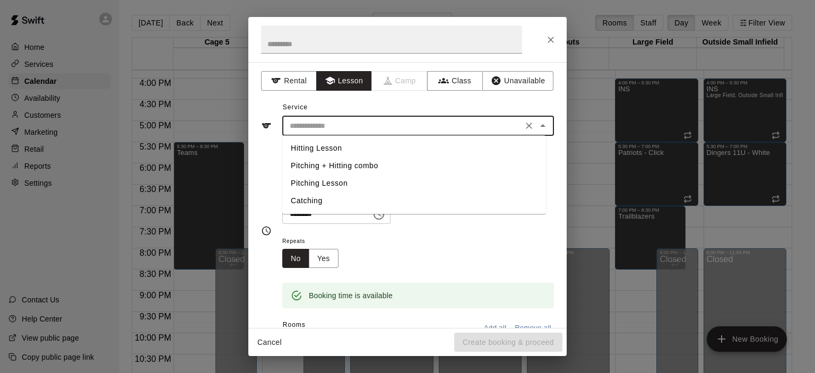
click at [334, 171] on li "Pitching + Hitting combo" at bounding box center [414, 166] width 264 height 18
type input "**********"
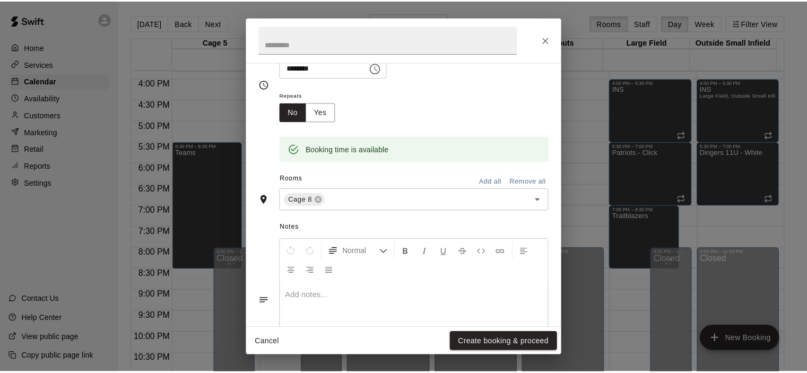
scroll to position [200, 0]
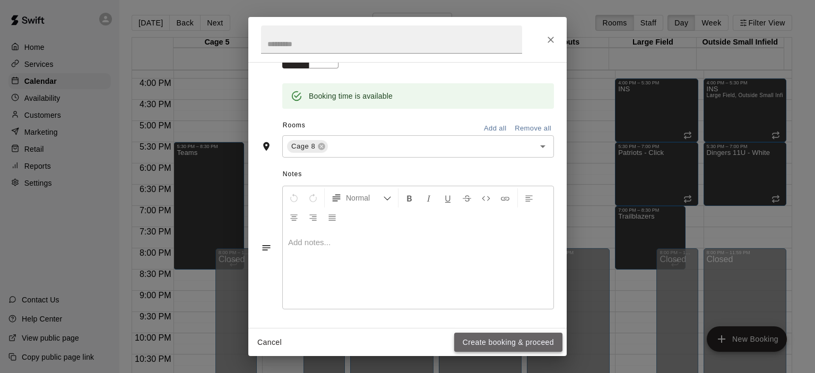
click at [475, 341] on button "Create booking & proceed" at bounding box center [508, 343] width 108 height 20
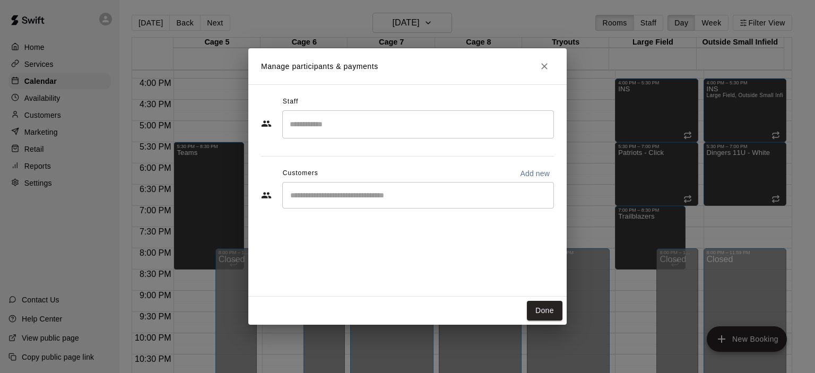
click at [362, 117] on input "Search staff" at bounding box center [418, 124] width 262 height 19
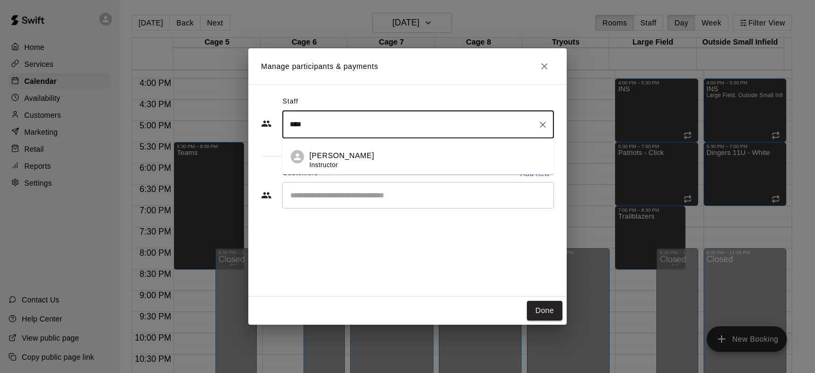
click at [353, 166] on div "[PERSON_NAME] Instructor" at bounding box center [341, 160] width 65 height 21
type input "****"
click at [349, 199] on input "Start typing to search customers..." at bounding box center [418, 195] width 262 height 11
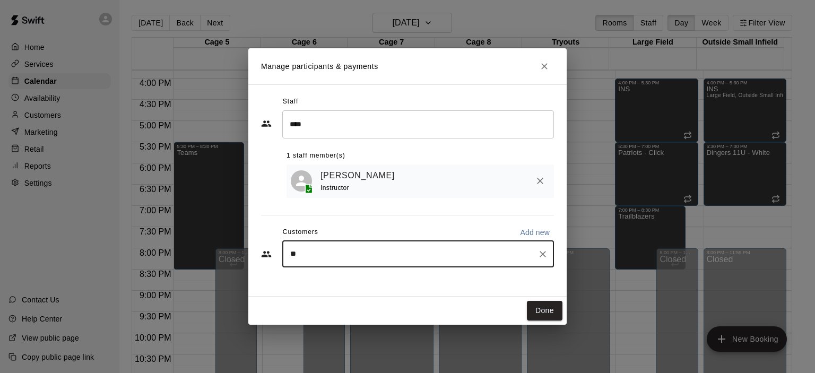
type input "*"
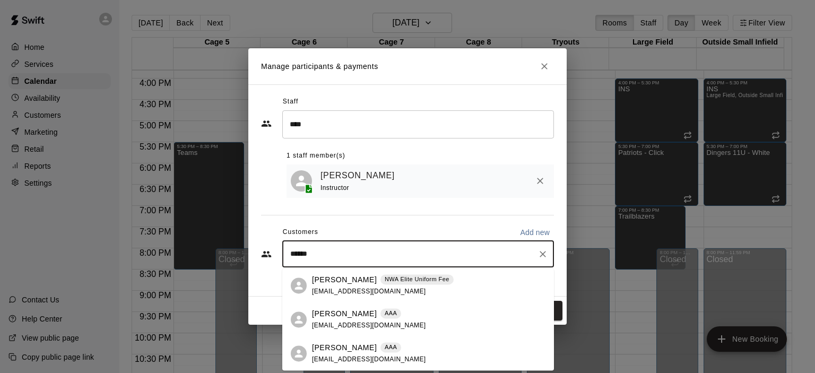
type input "*******"
click at [328, 347] on p "[PERSON_NAME]" at bounding box center [344, 347] width 65 height 11
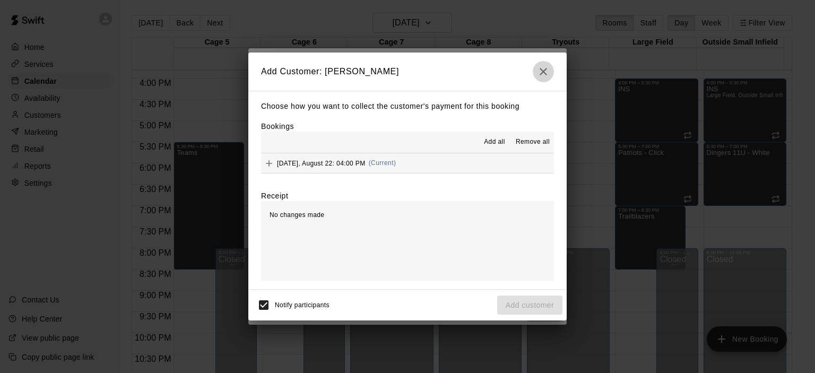
click at [545, 73] on icon "button" at bounding box center [543, 71] width 7 height 7
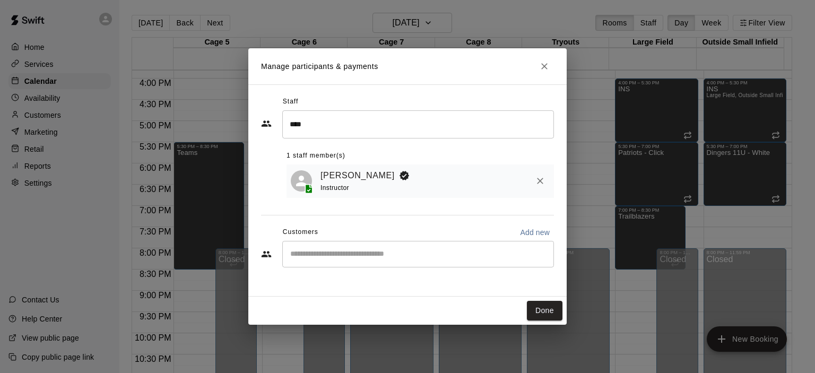
click at [148, 63] on div "Manage participants & payments Staff **** ​ 1 staff member(s) [PERSON_NAME] Ins…" at bounding box center [407, 186] width 815 height 373
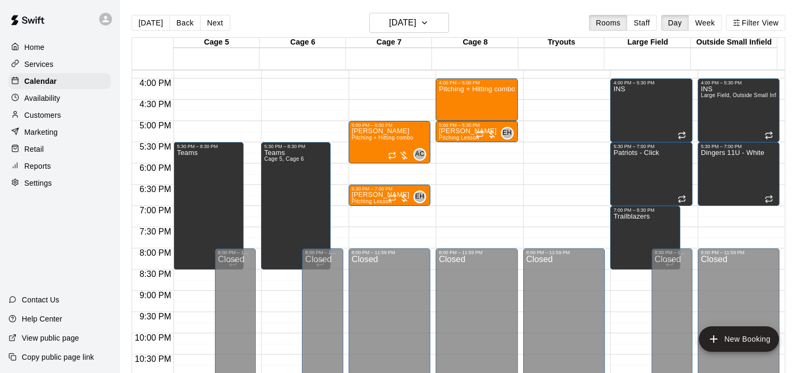
click at [81, 102] on div "Availability" at bounding box center [59, 98] width 102 height 16
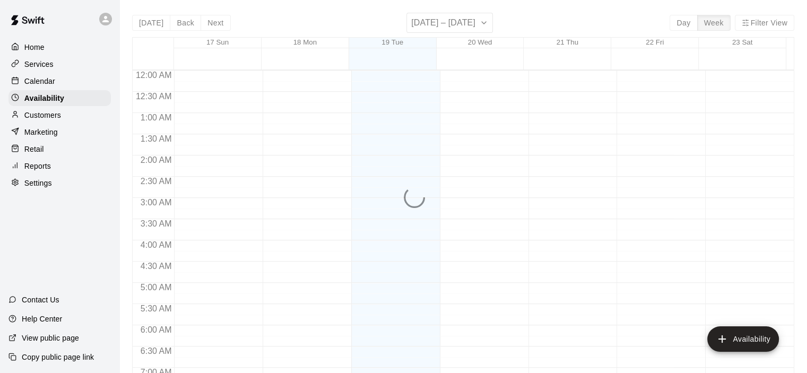
scroll to position [682, 0]
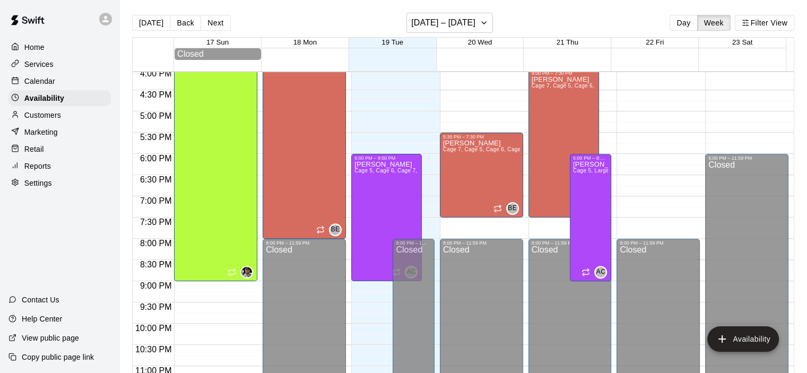
click at [67, 118] on div "Customers" at bounding box center [59, 115] width 102 height 16
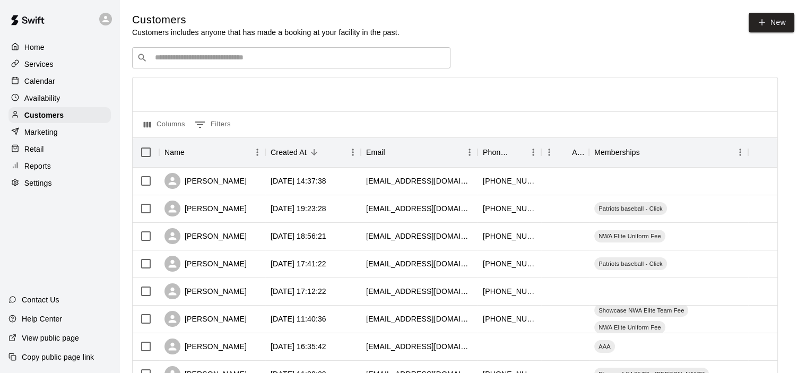
click at [258, 61] on input "Search customers by name or email" at bounding box center [299, 58] width 294 height 11
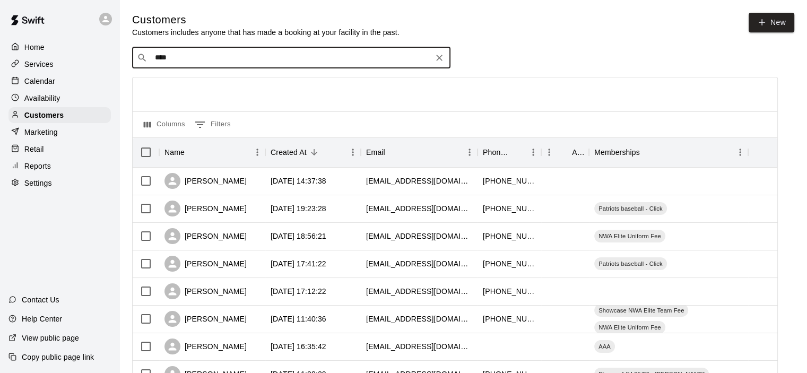
type input "*****"
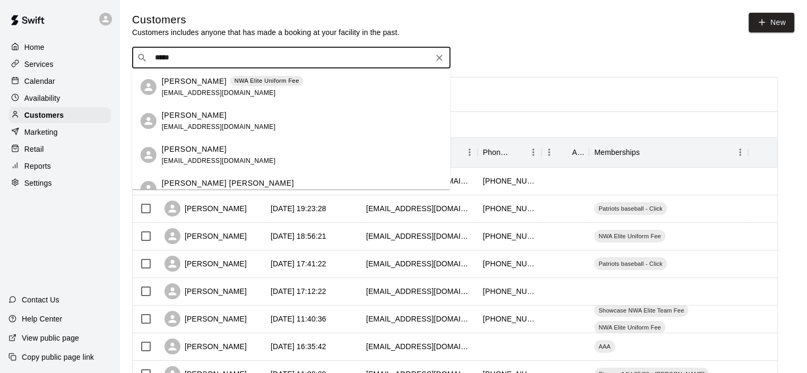
click at [225, 93] on div "[PERSON_NAME] NWA Elite Uniform Fee [EMAIL_ADDRESS][DOMAIN_NAME]" at bounding box center [233, 87] width 142 height 23
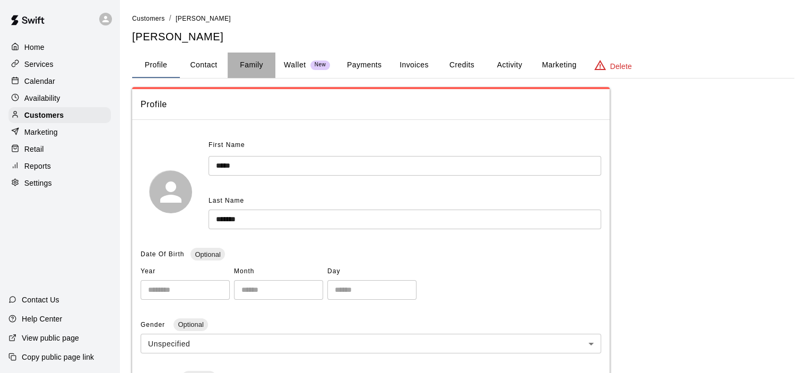
click at [245, 67] on button "Family" at bounding box center [252, 65] width 48 height 25
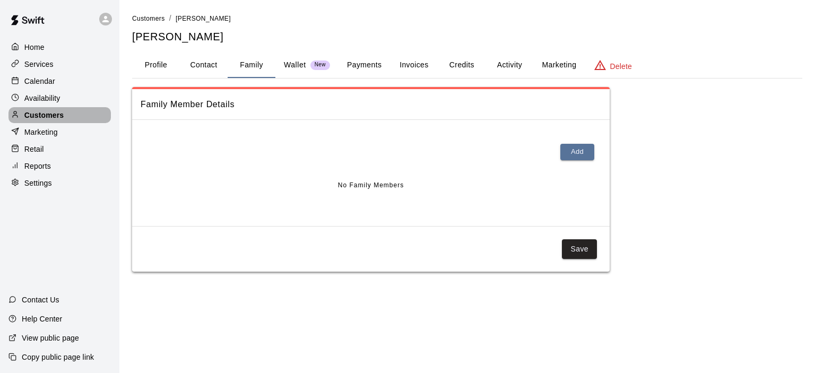
click at [73, 123] on div "Customers" at bounding box center [59, 115] width 102 height 16
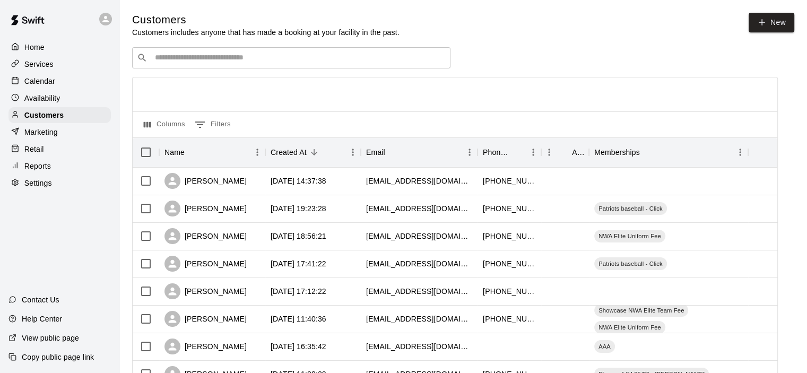
click at [175, 63] on input "Search customers by name or email" at bounding box center [299, 58] width 294 height 11
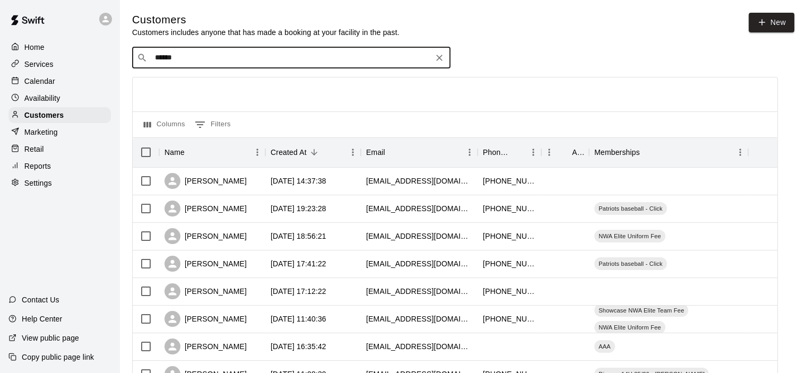
type input "*******"
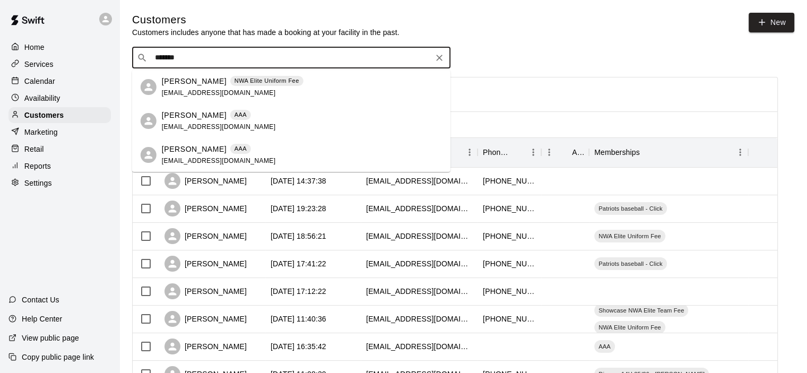
click at [179, 129] on span "[EMAIL_ADDRESS][DOMAIN_NAME]" at bounding box center [219, 126] width 114 height 7
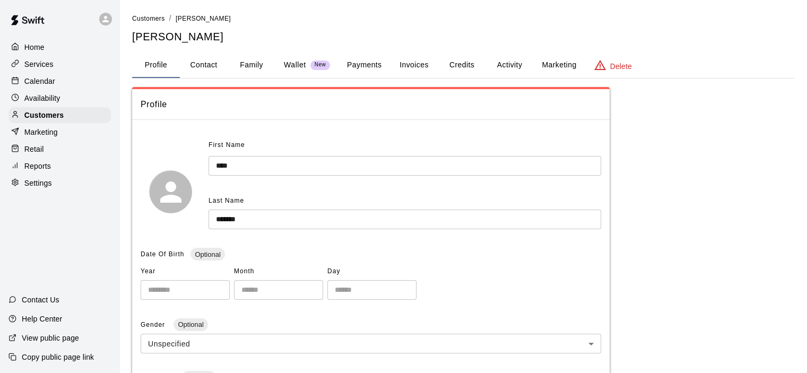
click at [363, 67] on button "Payments" at bounding box center [364, 65] width 51 height 25
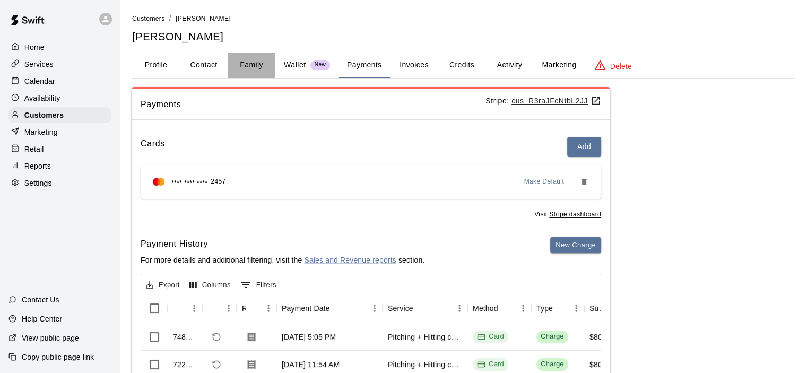
click at [249, 72] on button "Family" at bounding box center [252, 65] width 48 height 25
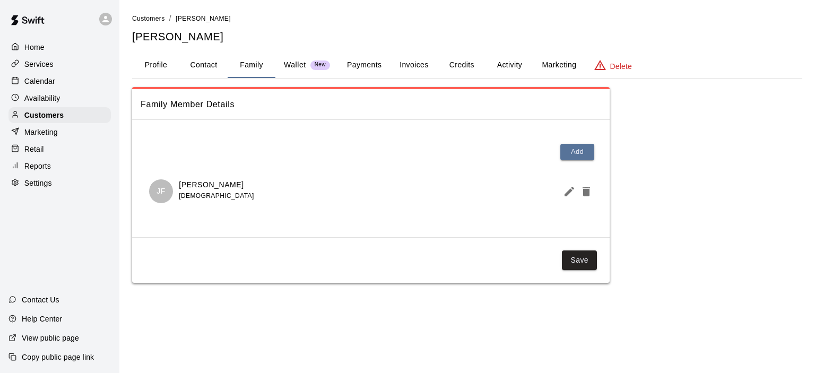
click at [347, 72] on button "Payments" at bounding box center [364, 65] width 51 height 25
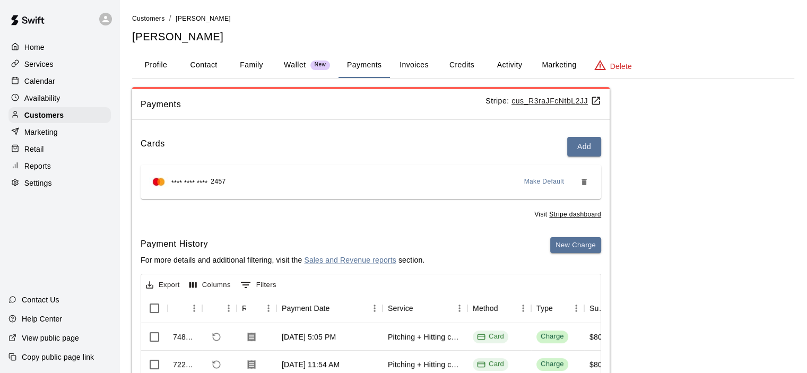
click at [59, 81] on div "Calendar" at bounding box center [59, 81] width 102 height 16
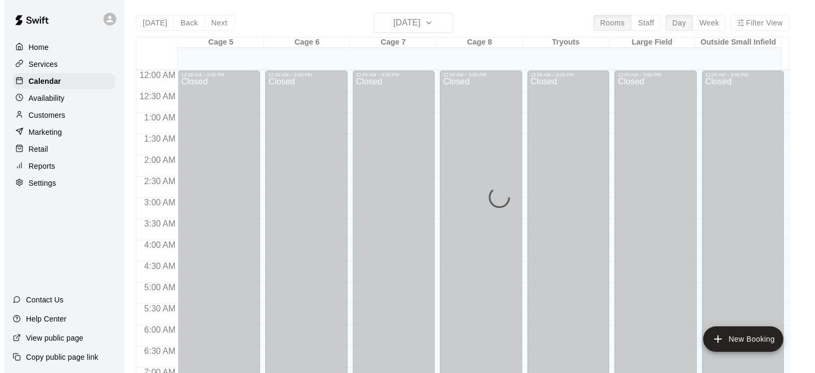
scroll to position [671, 0]
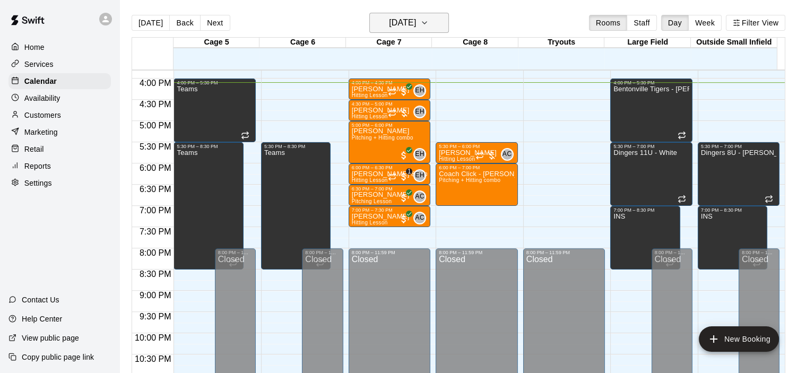
click at [448, 22] on button "[DATE]" at bounding box center [409, 23] width 80 height 20
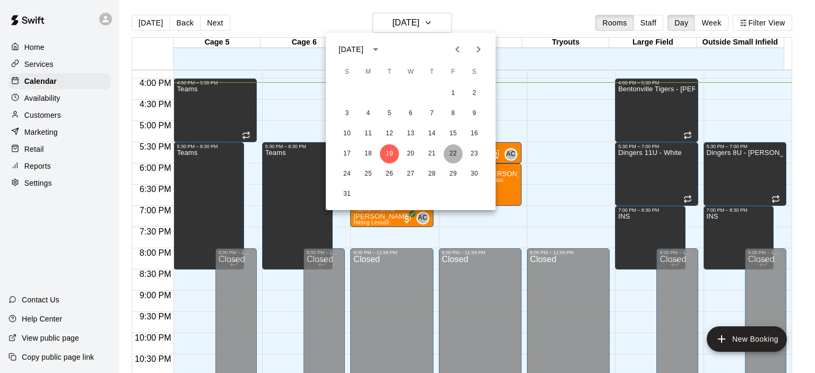
drag, startPoint x: 447, startPoint y: 154, endPoint x: 452, endPoint y: 150, distance: 6.1
click at [447, 154] on button "22" at bounding box center [453, 153] width 19 height 19
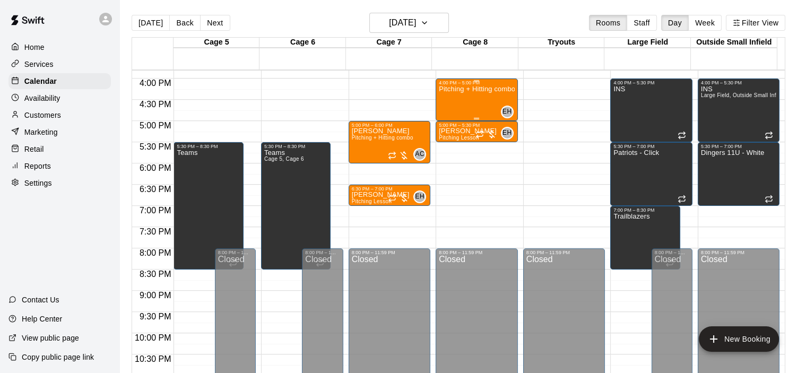
click at [471, 100] on div "Pitching + Hitting combo" at bounding box center [477, 271] width 76 height 373
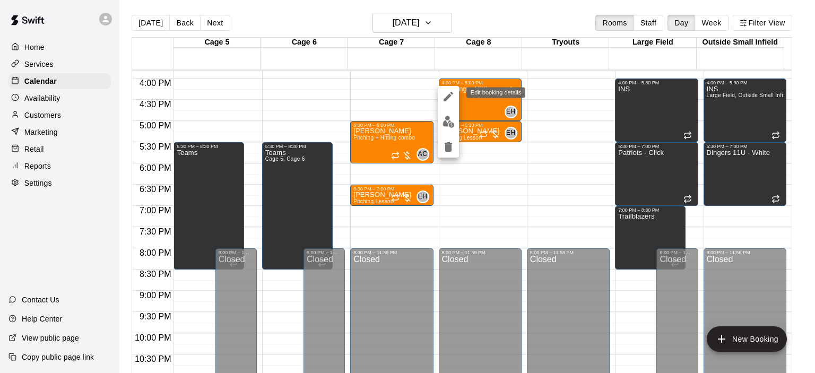
click at [454, 102] on icon "edit" at bounding box center [448, 96] width 13 height 13
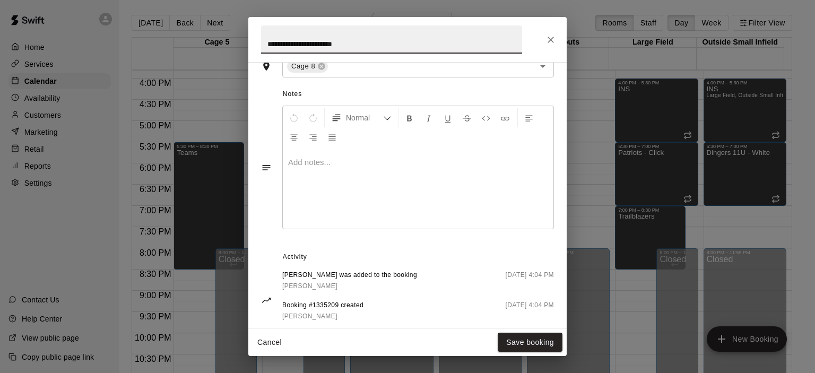
scroll to position [301, 0]
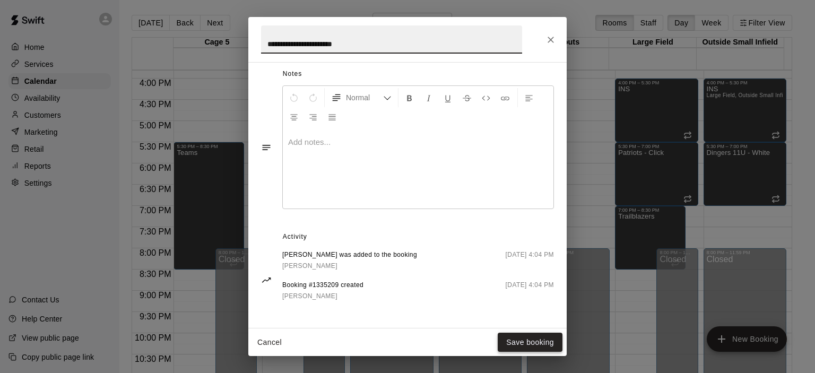
click at [524, 338] on button "Save booking" at bounding box center [530, 343] width 65 height 20
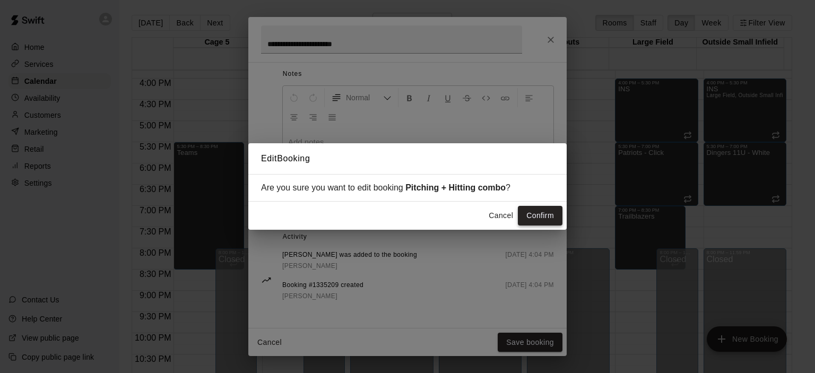
click at [539, 206] on button "Confirm" at bounding box center [540, 216] width 45 height 20
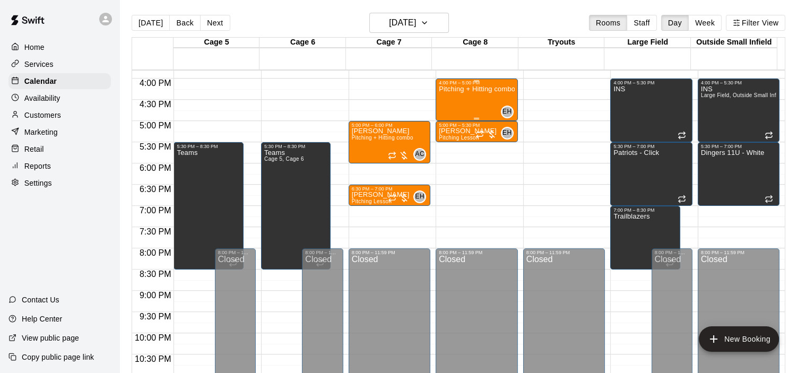
click at [492, 93] on div "Pitching + Hitting combo" at bounding box center [477, 271] width 76 height 373
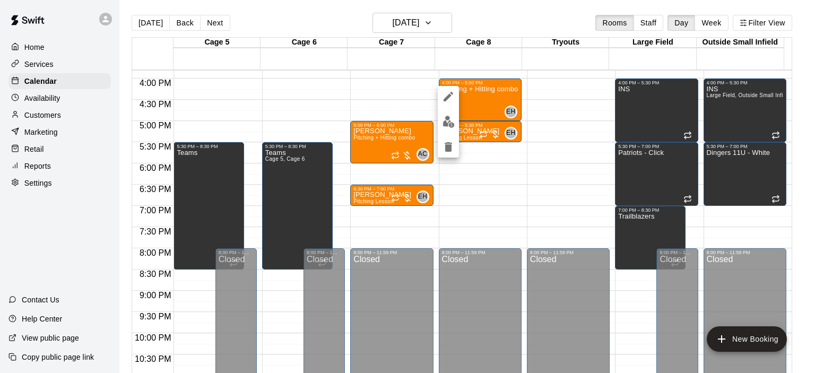
click at [447, 131] on button "edit" at bounding box center [448, 121] width 21 height 21
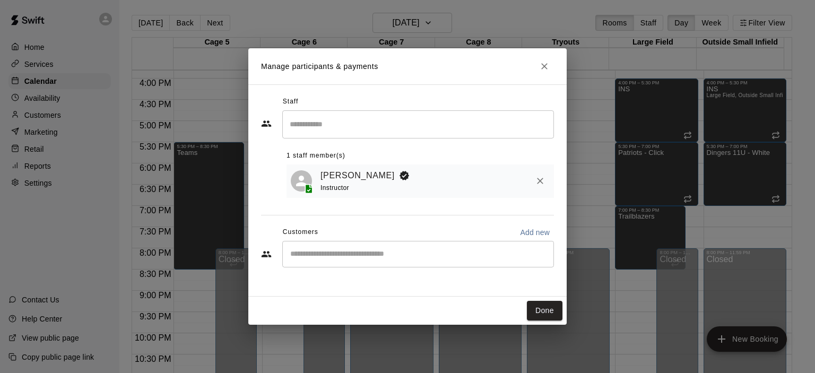
click at [429, 253] on input "Start typing to search customers..." at bounding box center [418, 254] width 262 height 11
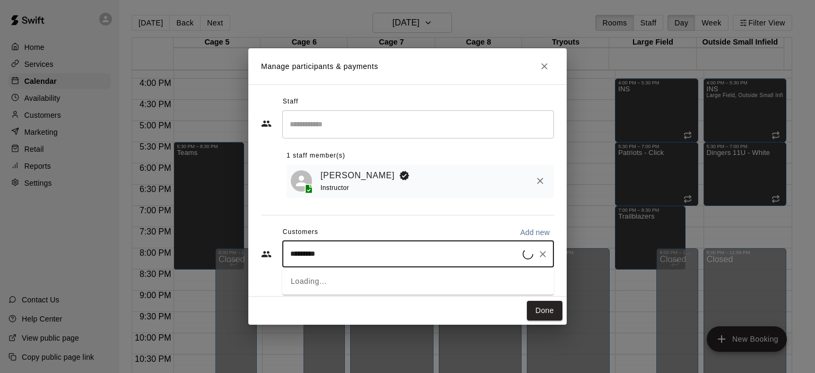
type input "**********"
click at [444, 288] on div "[PERSON_NAME] AAA [EMAIL_ADDRESS][DOMAIN_NAME]" at bounding box center [428, 285] width 233 height 23
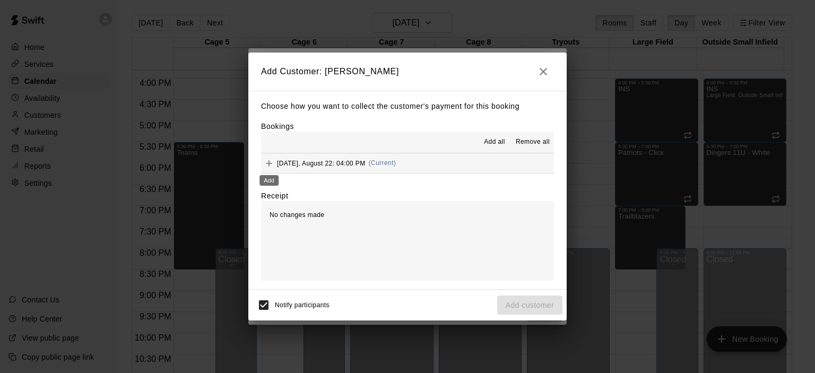
click at [270, 165] on icon "Add" at bounding box center [269, 163] width 11 height 11
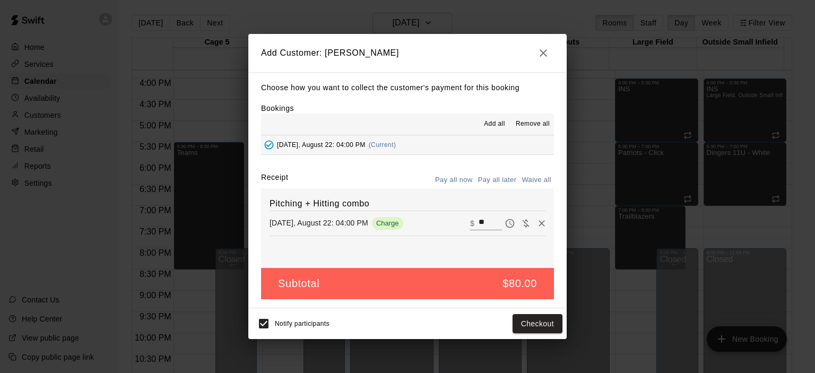
click at [541, 48] on icon "button" at bounding box center [543, 53] width 13 height 13
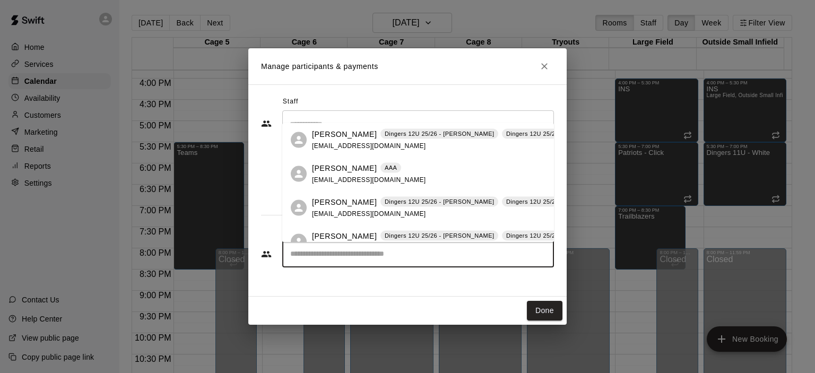
click at [344, 257] on input "Start typing to search customers..." at bounding box center [418, 254] width 262 height 11
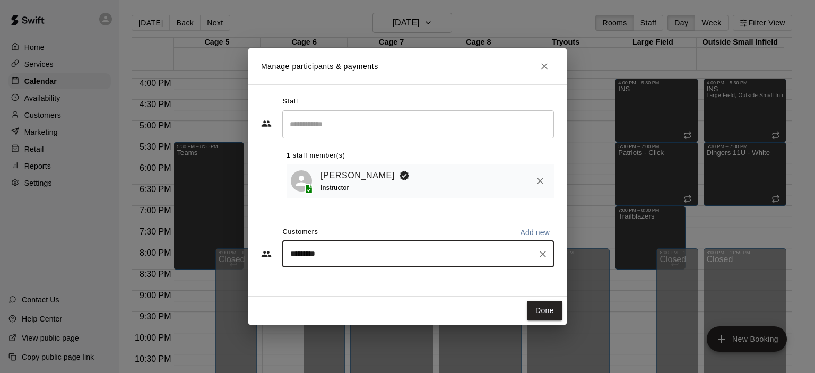
type input "**********"
click at [355, 272] on div "[PERSON_NAME] AAA [EMAIL_ADDRESS][DOMAIN_NAME]" at bounding box center [418, 285] width 272 height 34
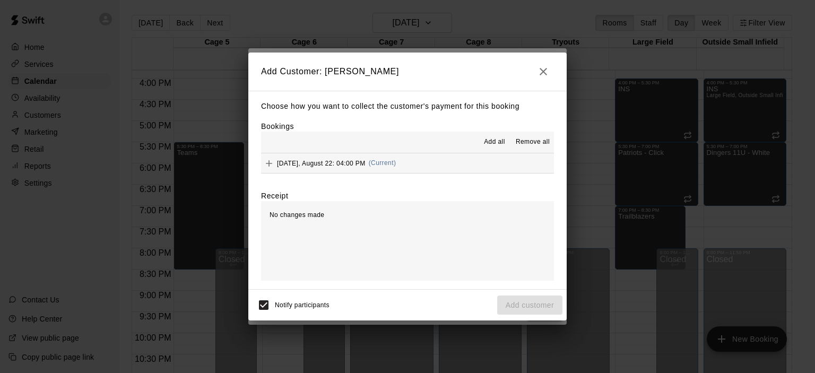
click at [272, 160] on icon "Add" at bounding box center [269, 163] width 11 height 11
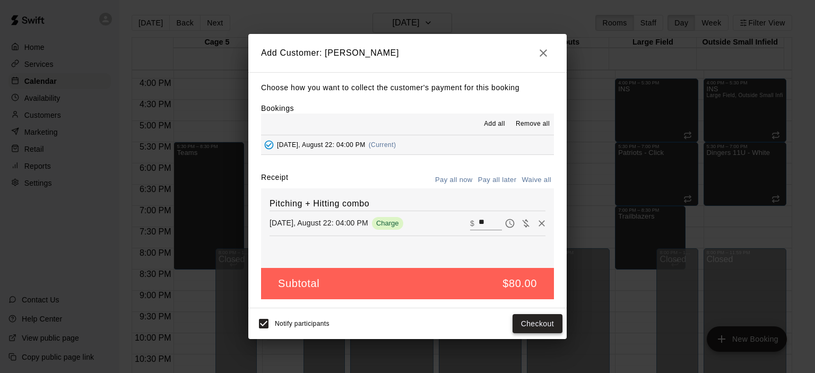
click at [537, 329] on button "Checkout" at bounding box center [538, 324] width 50 height 20
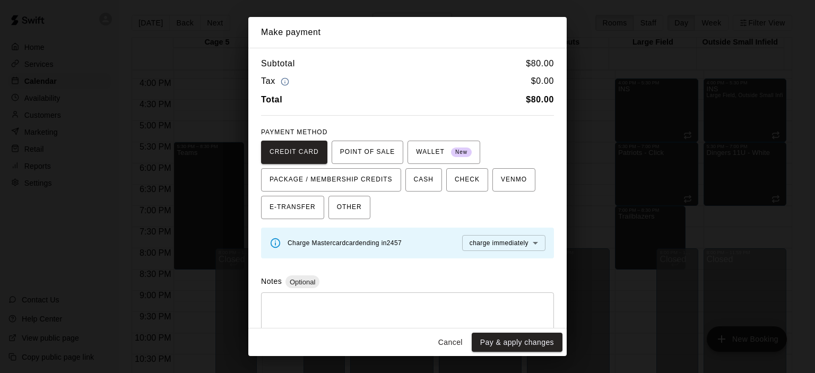
click at [486, 252] on body "Home Services Calendar Availability Customers Marketing Retail Reports Settings…" at bounding box center [407, 195] width 815 height 390
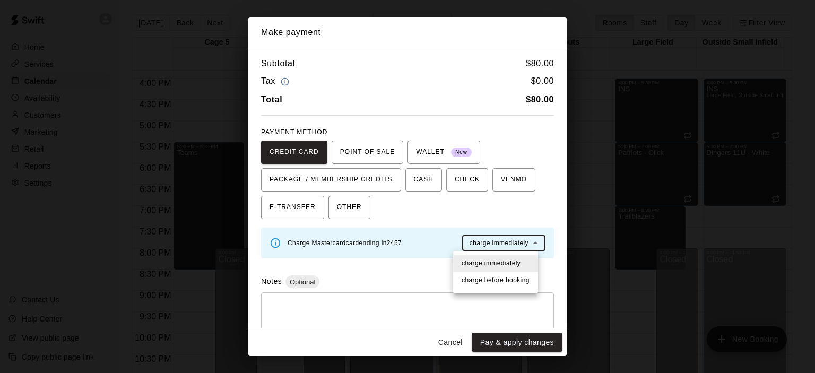
click at [492, 246] on div at bounding box center [407, 186] width 815 height 373
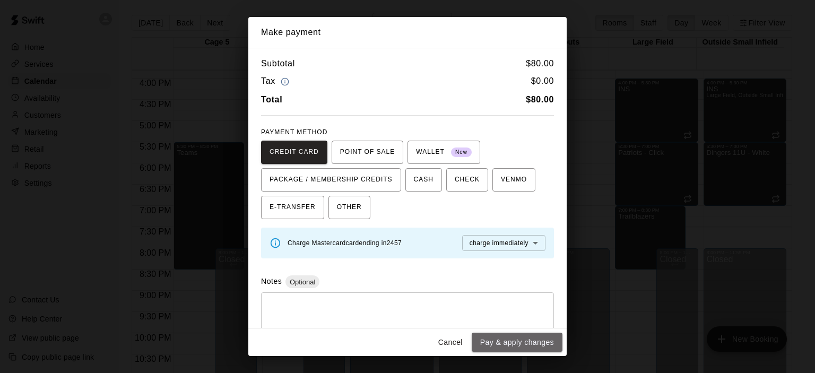
click at [522, 343] on button "Pay & apply changes" at bounding box center [517, 343] width 91 height 20
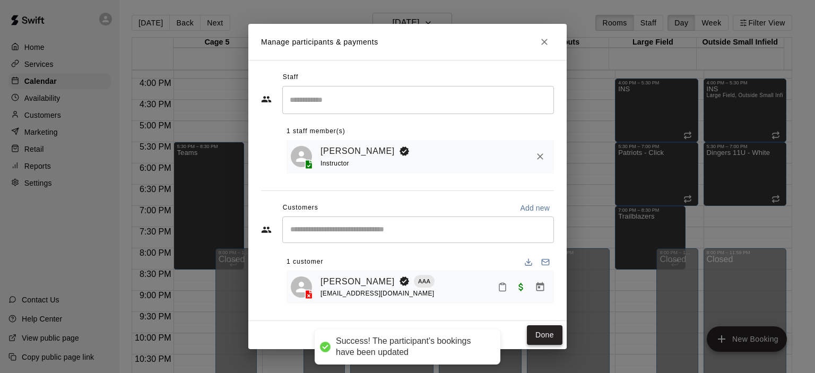
click at [549, 345] on button "Done" at bounding box center [545, 335] width 36 height 20
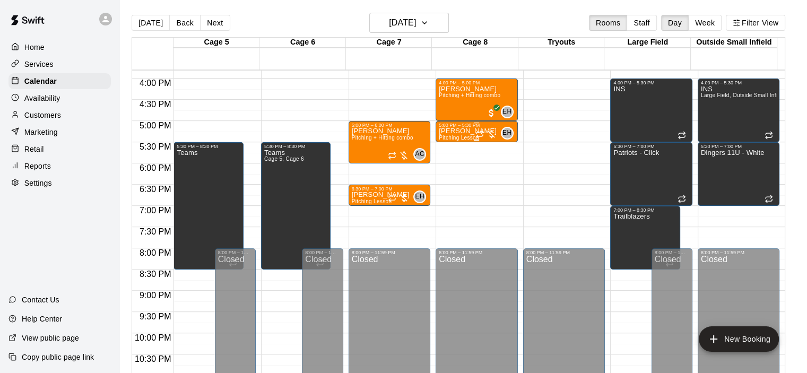
click at [493, 133] on div at bounding box center [485, 134] width 21 height 11
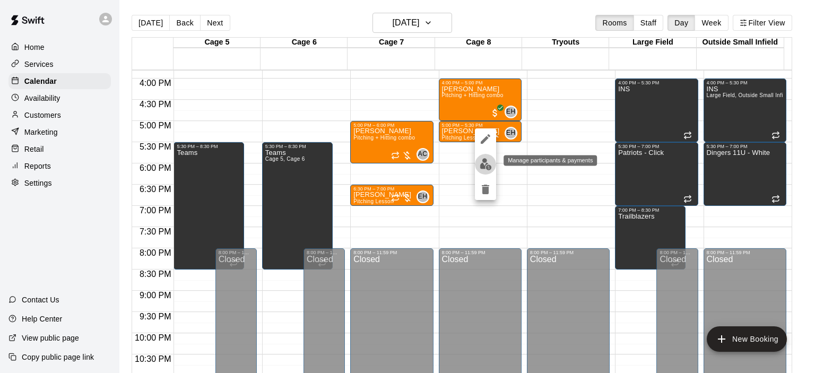
click at [490, 169] on img "edit" at bounding box center [486, 164] width 12 height 12
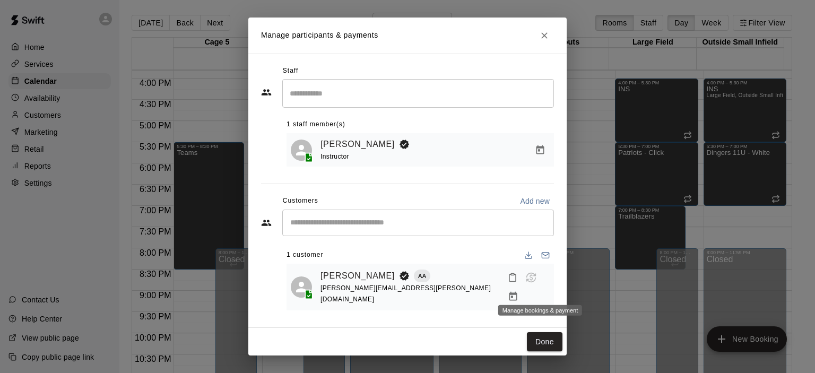
click at [518, 291] on icon "Manage bookings & payment" at bounding box center [513, 296] width 11 height 11
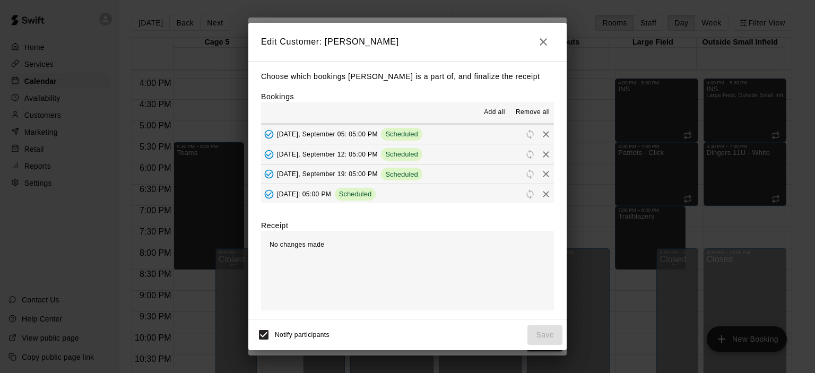
scroll to position [0, 0]
click at [387, 133] on span "(Current)" at bounding box center [383, 132] width 28 height 7
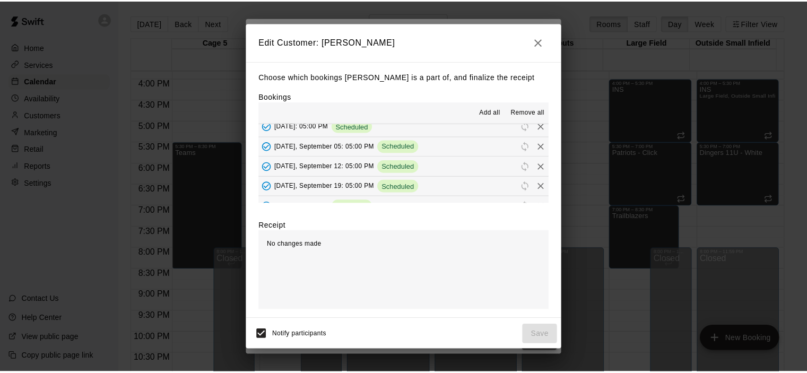
scroll to position [39, 0]
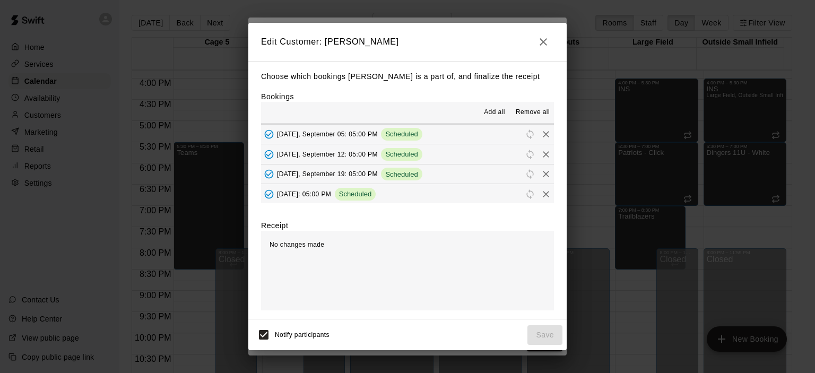
click at [537, 38] on icon "button" at bounding box center [543, 42] width 13 height 13
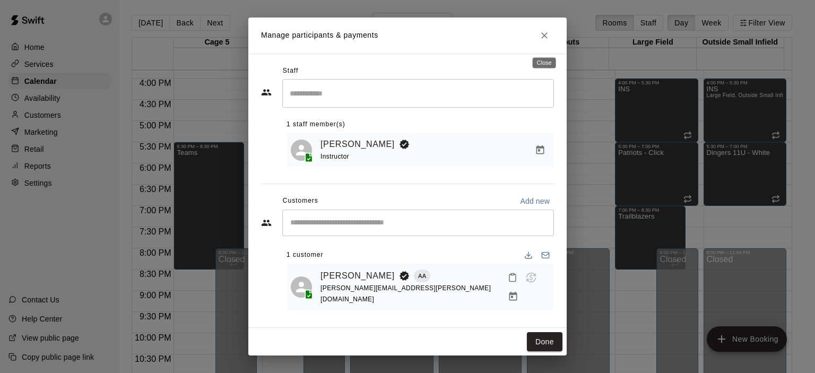
click at [544, 36] on icon "Close" at bounding box center [544, 35] width 11 height 11
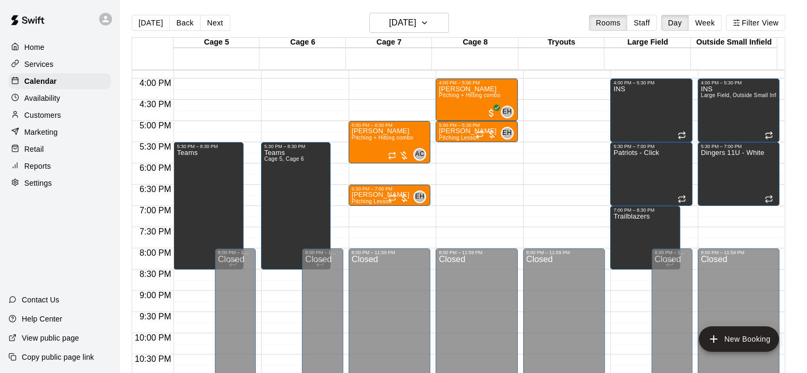
click at [77, 68] on div "Services" at bounding box center [59, 64] width 102 height 16
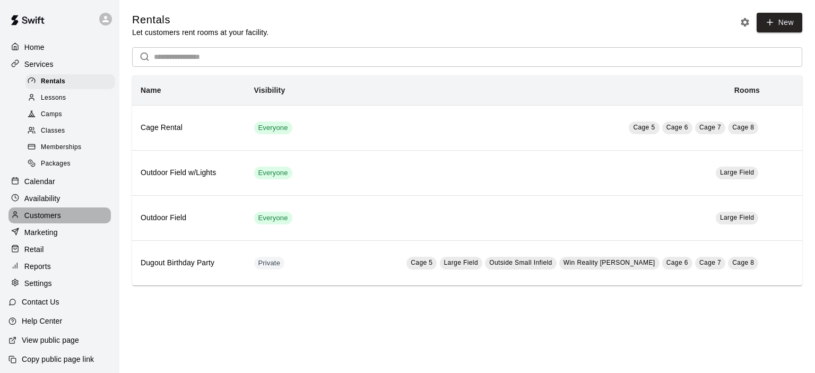
drag, startPoint x: 59, startPoint y: 220, endPoint x: 123, endPoint y: 129, distance: 110.9
click at [59, 221] on p "Customers" at bounding box center [42, 215] width 37 height 11
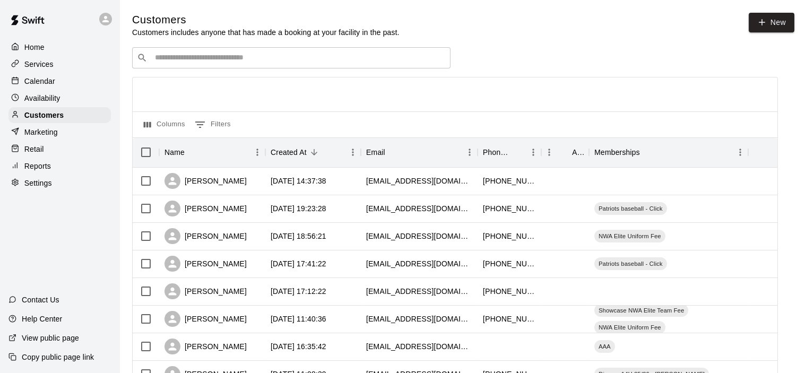
click at [72, 80] on div "Calendar" at bounding box center [59, 81] width 102 height 16
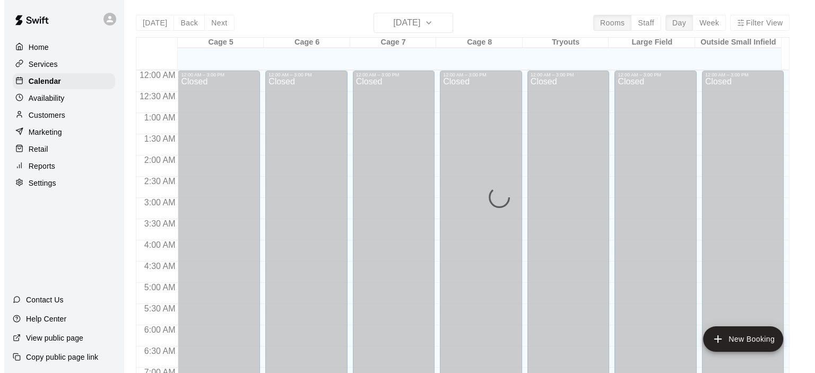
scroll to position [671, 0]
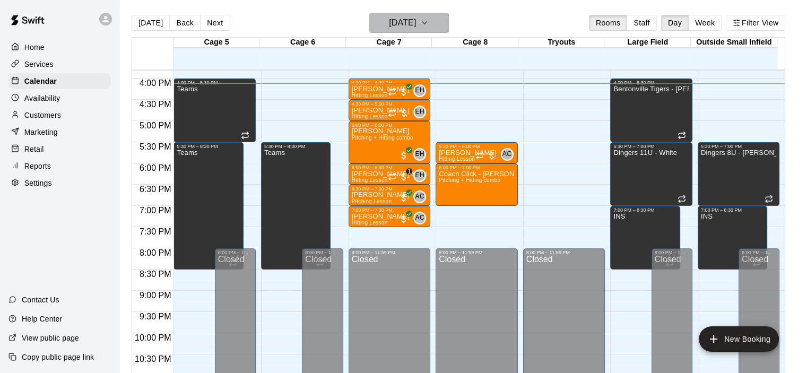
click at [429, 24] on icon "button" at bounding box center [424, 22] width 8 height 13
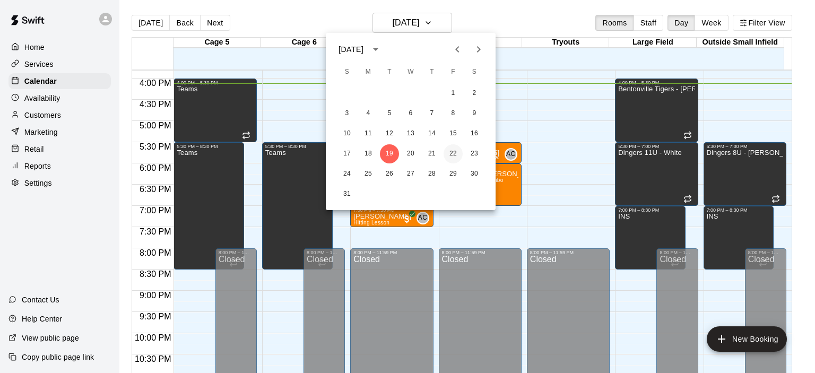
click at [448, 154] on button "22" at bounding box center [453, 153] width 19 height 19
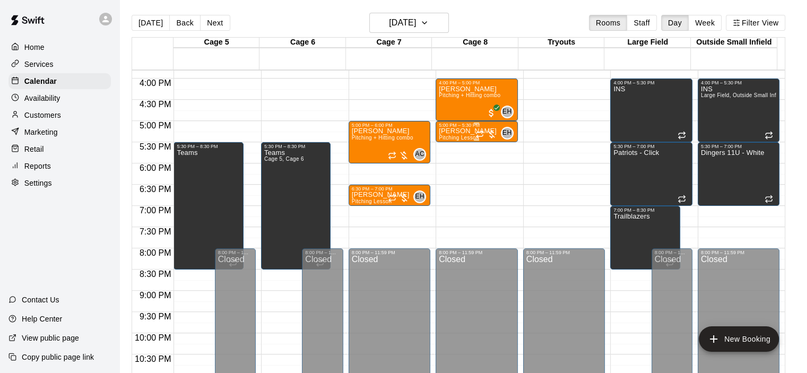
drag, startPoint x: 458, startPoint y: 123, endPoint x: 450, endPoint y: 133, distance: 13.6
click at [450, 131] on p "[PERSON_NAME]" at bounding box center [468, 131] width 58 height 0
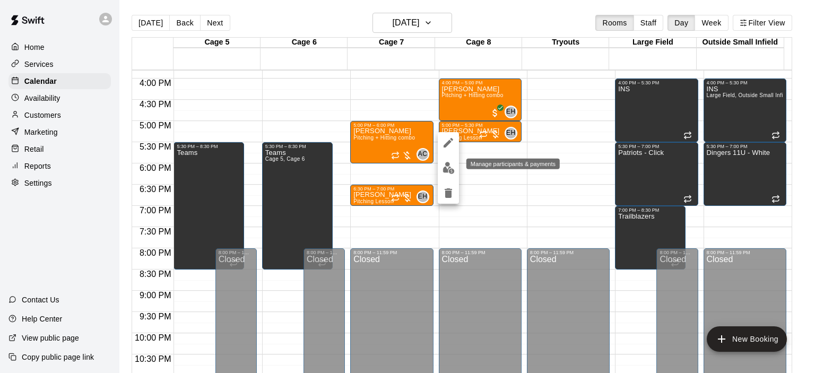
click at [446, 204] on div at bounding box center [407, 186] width 815 height 373
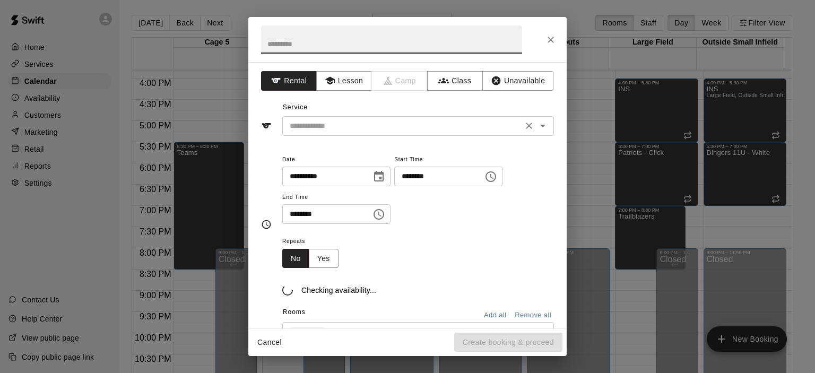
click at [458, 135] on div "​" at bounding box center [418, 126] width 272 height 20
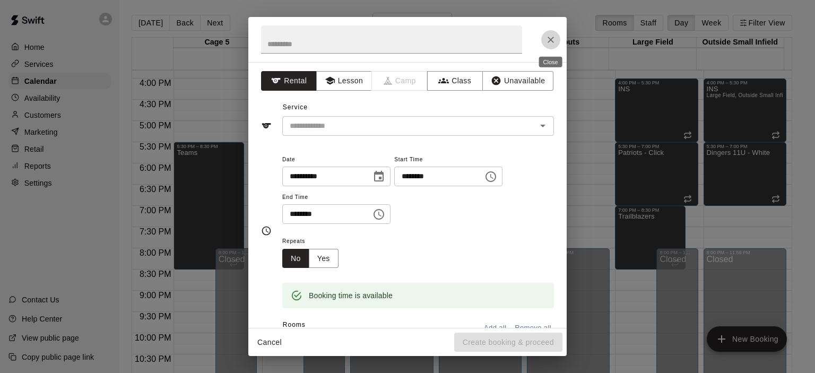
click at [548, 36] on icon "Close" at bounding box center [550, 39] width 11 height 11
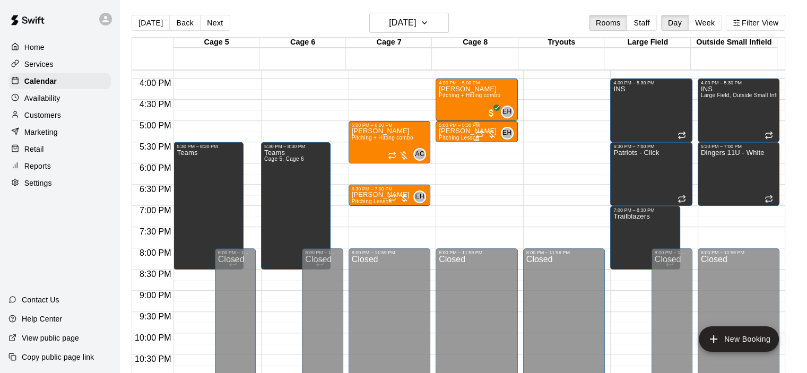
click at [464, 137] on span "Pitching Lesson" at bounding box center [459, 138] width 40 height 6
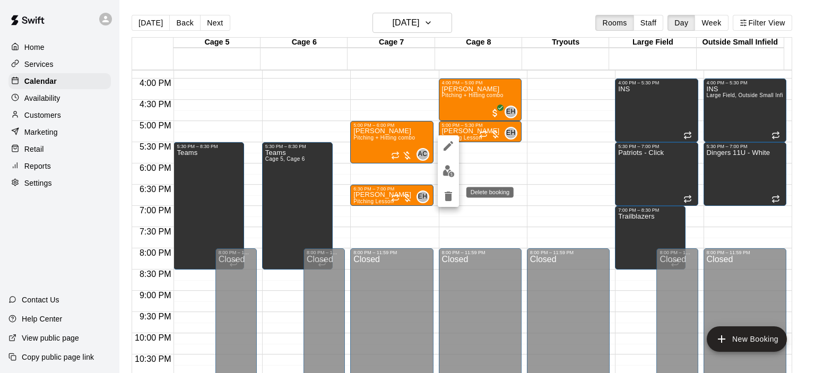
click at [457, 196] on button "delete" at bounding box center [448, 196] width 21 height 21
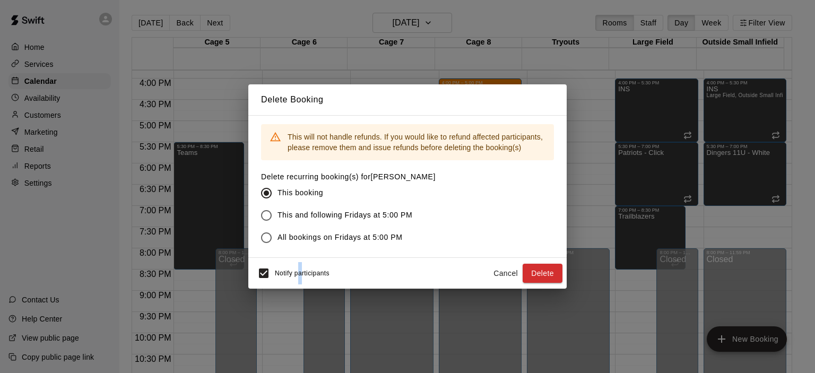
click at [299, 276] on div "Notify participants" at bounding box center [291, 273] width 77 height 22
click at [544, 274] on button "Delete" at bounding box center [543, 274] width 40 height 20
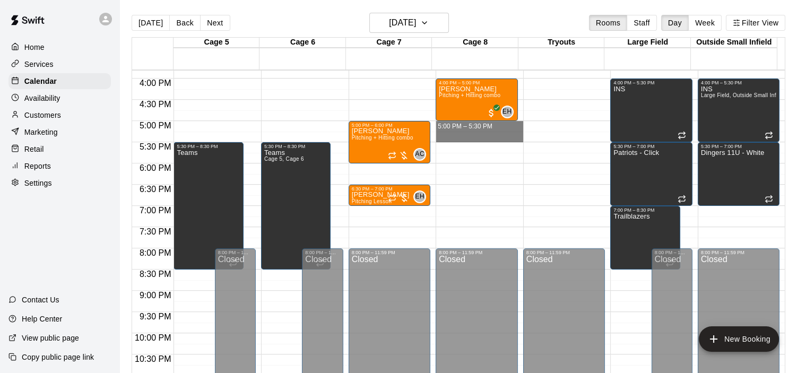
drag, startPoint x: 443, startPoint y: 125, endPoint x: 449, endPoint y: 137, distance: 14.2
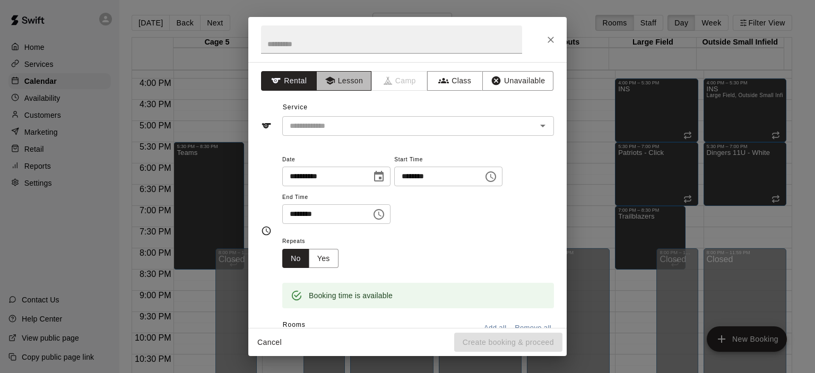
click at [336, 82] on button "Lesson" at bounding box center [344, 81] width 56 height 20
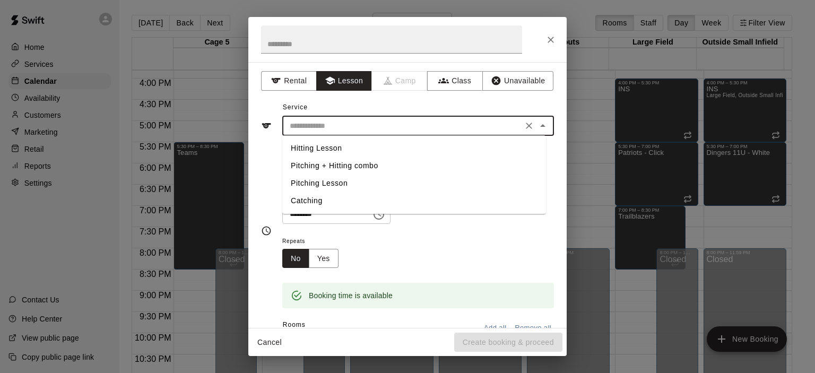
click at [356, 131] on input "text" at bounding box center [402, 125] width 234 height 13
click at [330, 181] on li "Pitching Lesson" at bounding box center [414, 184] width 264 height 18
type input "**********"
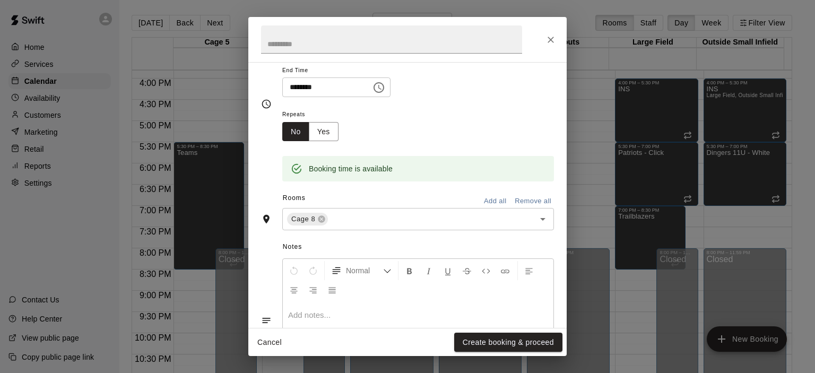
scroll to position [200, 0]
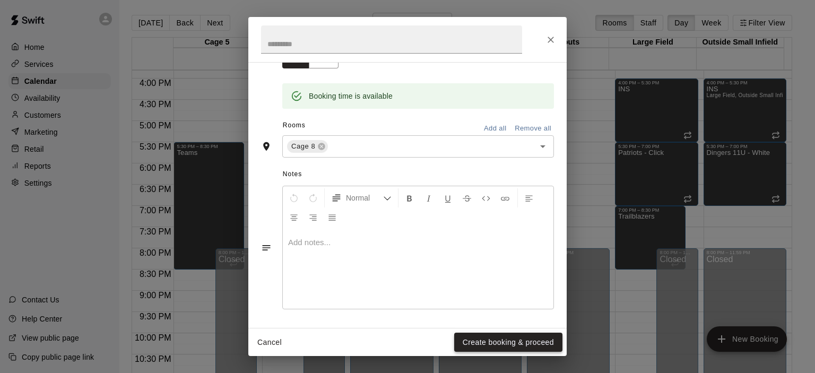
click at [488, 346] on button "Create booking & proceed" at bounding box center [508, 343] width 108 height 20
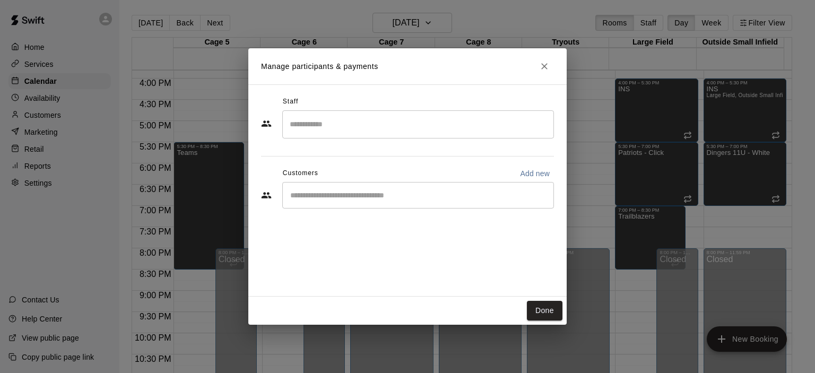
click at [341, 126] on input "Search staff" at bounding box center [418, 124] width 262 height 19
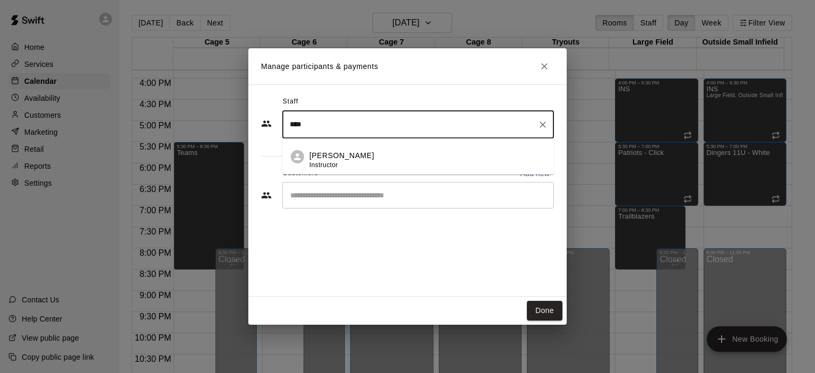
click at [350, 157] on p "[PERSON_NAME]" at bounding box center [341, 155] width 65 height 11
click at [346, 203] on div "​" at bounding box center [418, 195] width 272 height 27
type input "****"
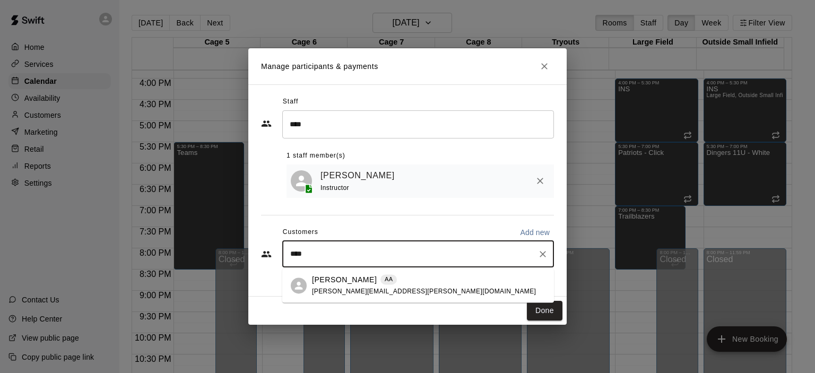
type input "****"
click at [333, 282] on p "[PERSON_NAME]" at bounding box center [344, 279] width 65 height 11
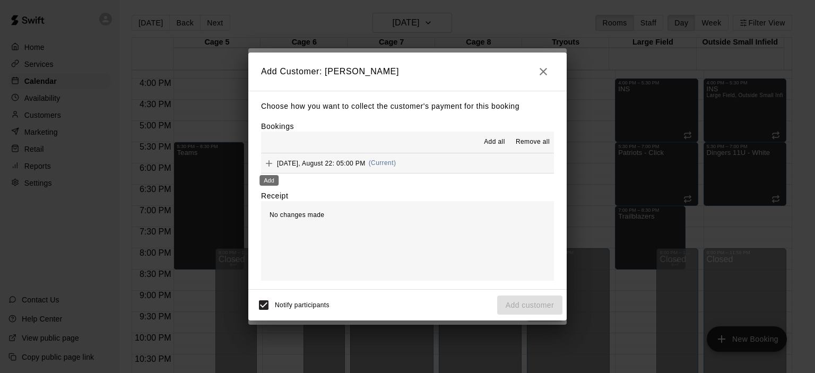
click at [269, 165] on icon "Add" at bounding box center [269, 163] width 6 height 6
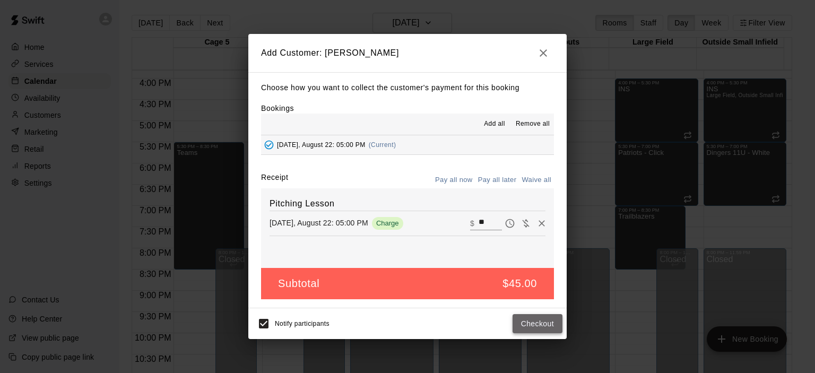
click at [543, 320] on button "Checkout" at bounding box center [538, 324] width 50 height 20
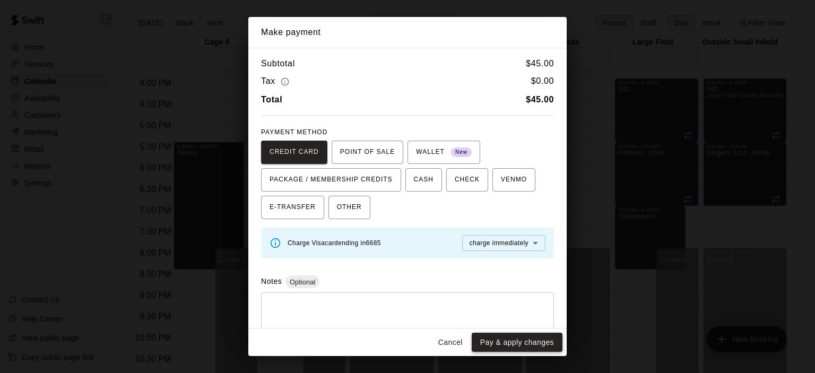
click at [524, 342] on button "Pay & apply changes" at bounding box center [517, 343] width 91 height 20
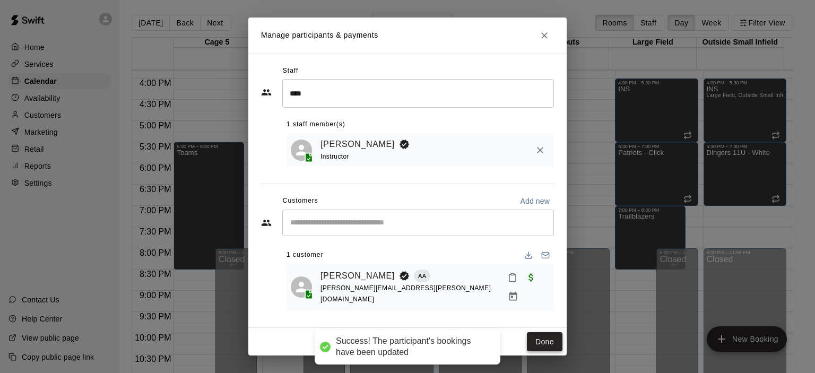
click at [550, 341] on button "Done" at bounding box center [545, 342] width 36 height 20
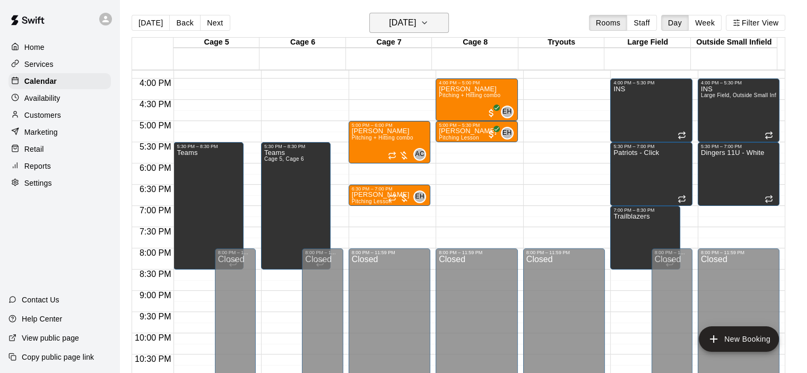
click at [388, 13] on button "[DATE]" at bounding box center [409, 23] width 80 height 20
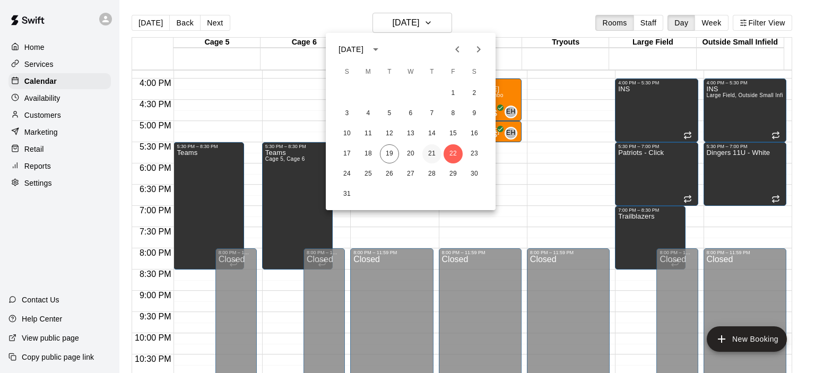
click at [435, 150] on button "21" at bounding box center [431, 153] width 19 height 19
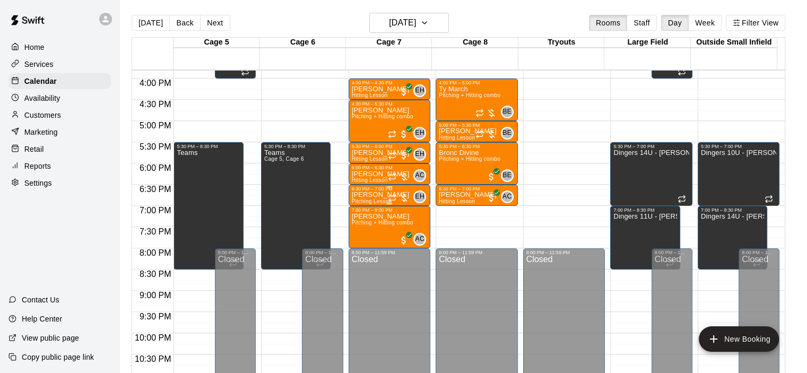
click at [399, 196] on div at bounding box center [398, 198] width 21 height 11
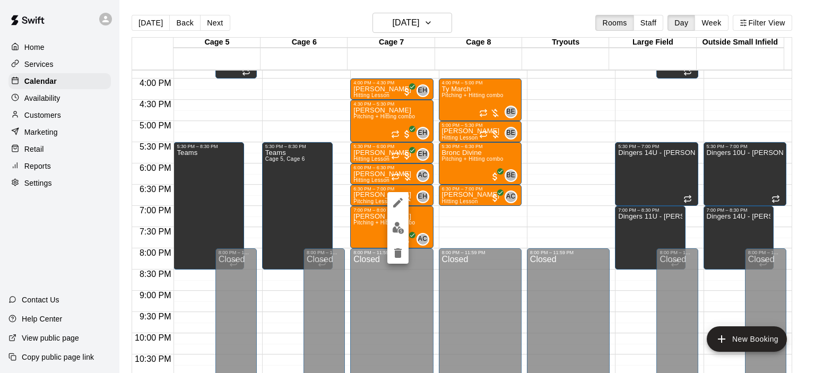
click at [401, 213] on div at bounding box center [397, 228] width 21 height 72
click at [399, 218] on button "edit" at bounding box center [397, 228] width 21 height 21
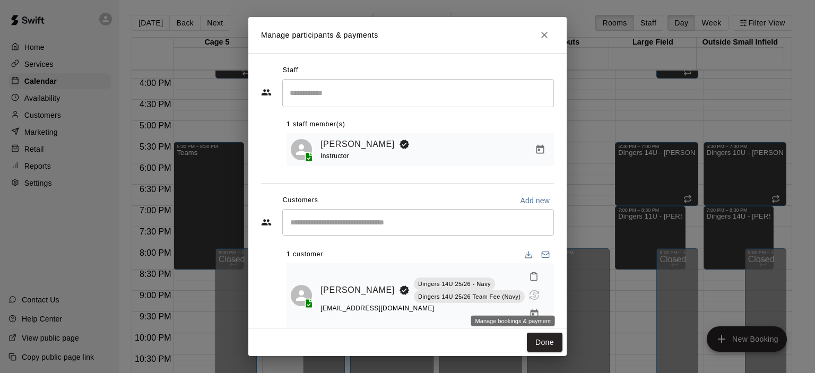
click at [531, 309] on icon "Manage bookings & payment" at bounding box center [535, 313] width 8 height 9
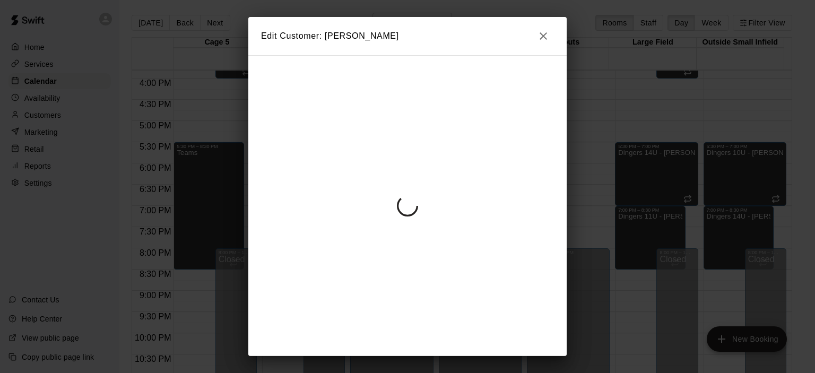
click at [548, 46] on h2 "Edit Customer: [PERSON_NAME]" at bounding box center [407, 36] width 318 height 38
click at [547, 33] on icon "button" at bounding box center [543, 36] width 13 height 13
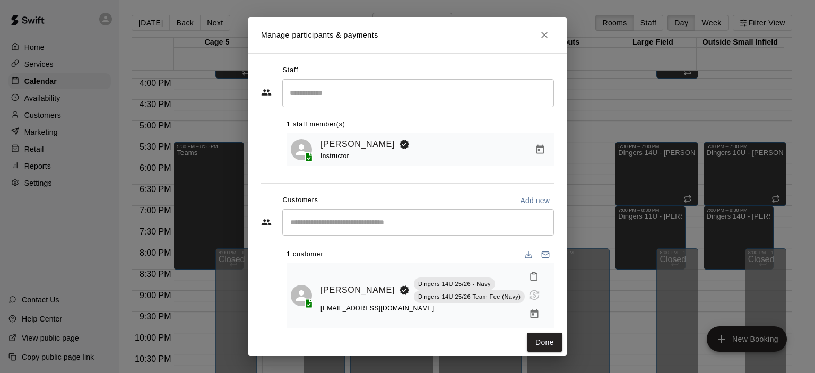
click at [531, 309] on icon "Manage bookings & payment" at bounding box center [535, 313] width 8 height 9
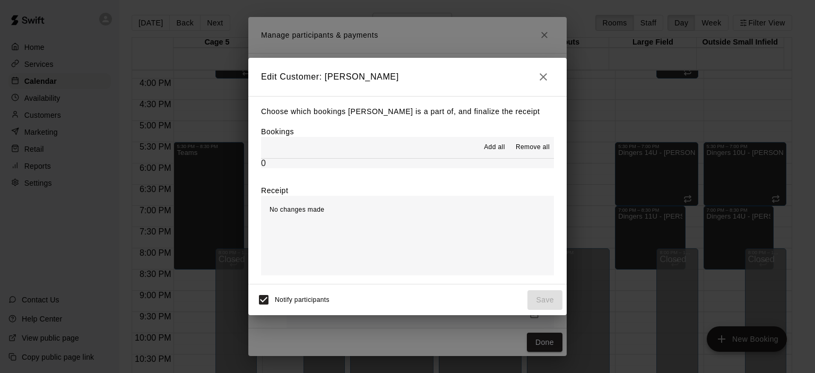
click at [541, 74] on icon "button" at bounding box center [543, 76] width 7 height 7
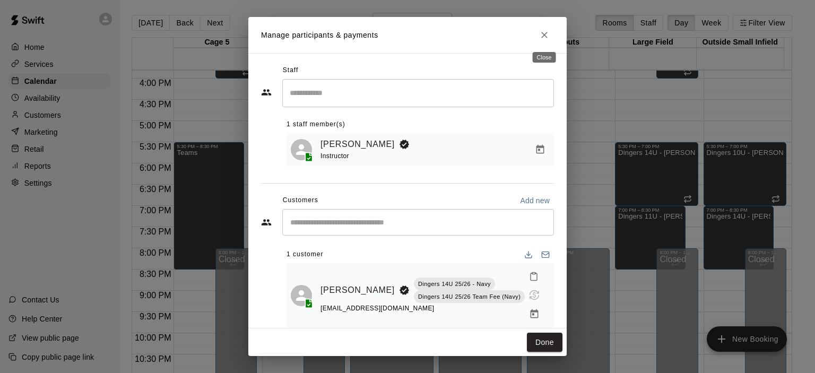
click at [543, 38] on icon "Close" at bounding box center [544, 35] width 11 height 11
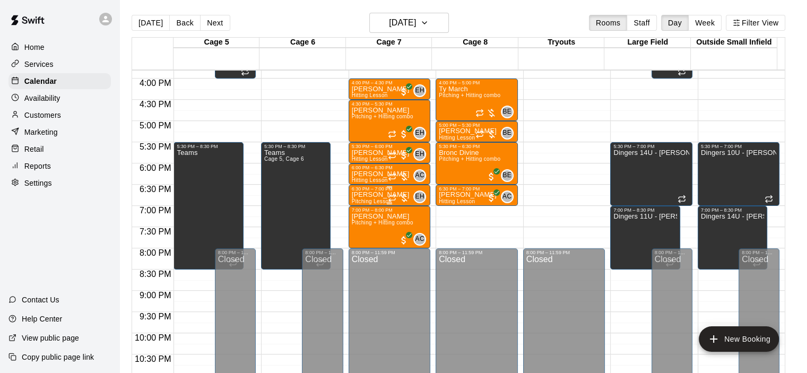
click at [361, 195] on p "[PERSON_NAME]" at bounding box center [381, 195] width 58 height 0
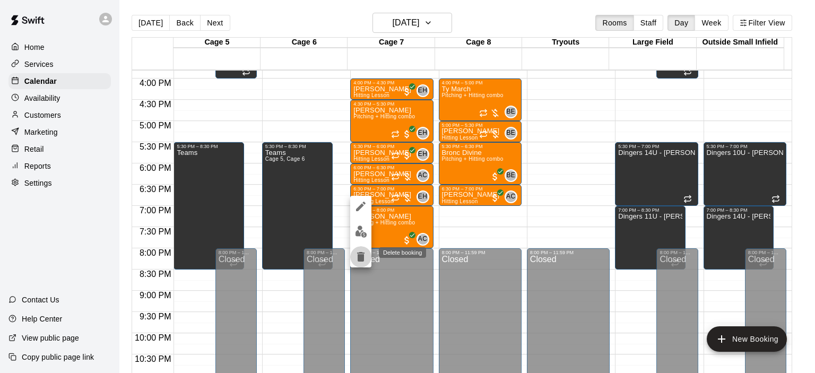
click at [361, 256] on icon "delete" at bounding box center [360, 257] width 7 height 10
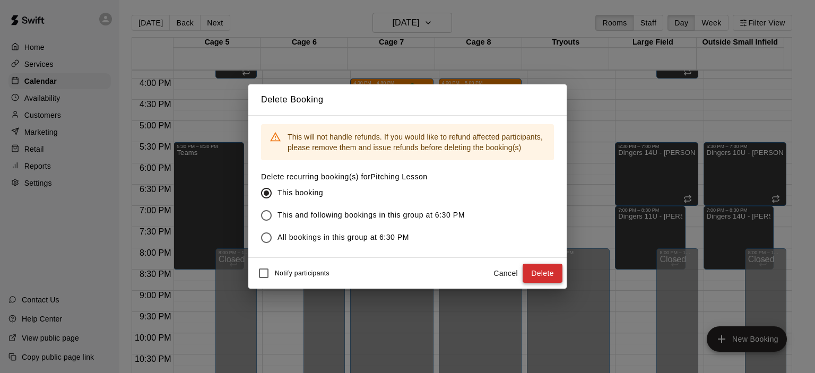
click at [529, 269] on button "Delete" at bounding box center [543, 274] width 40 height 20
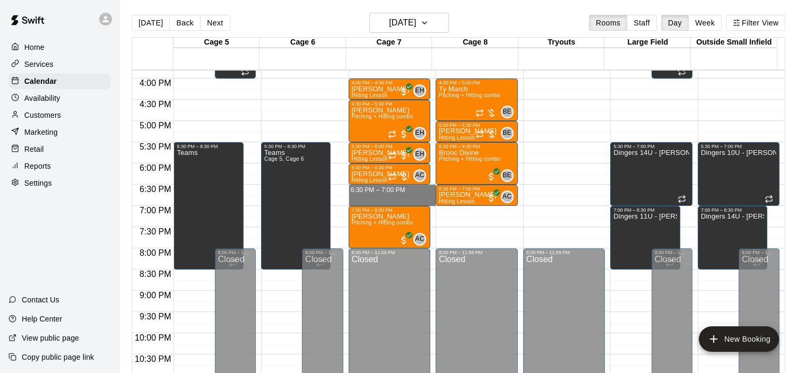
drag, startPoint x: 360, startPoint y: 189, endPoint x: 363, endPoint y: 201, distance: 12.1
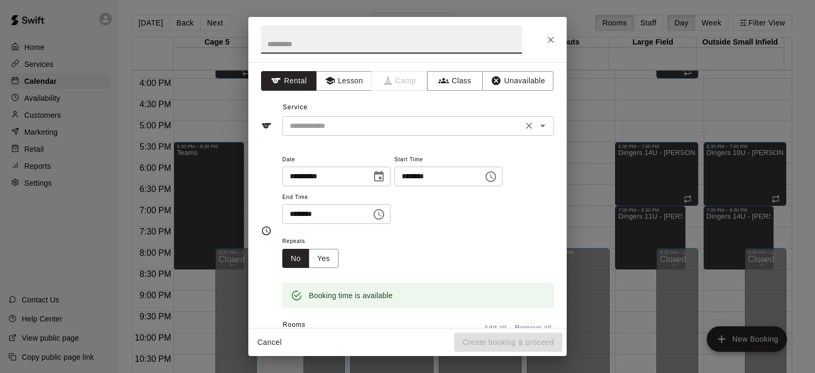
click at [344, 122] on input "text" at bounding box center [402, 125] width 234 height 13
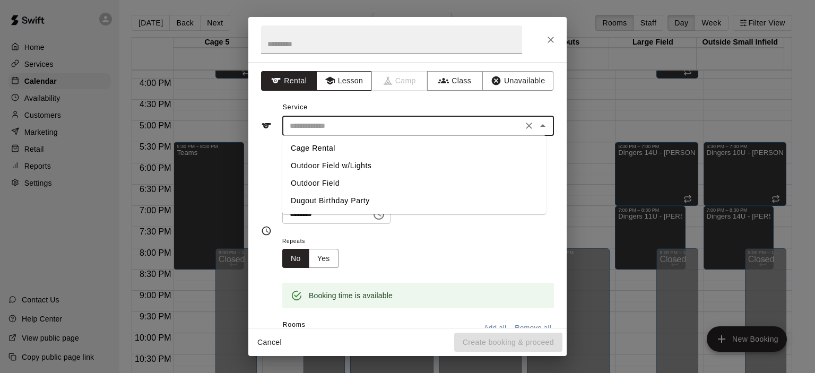
click at [332, 75] on icon "button" at bounding box center [330, 80] width 11 height 11
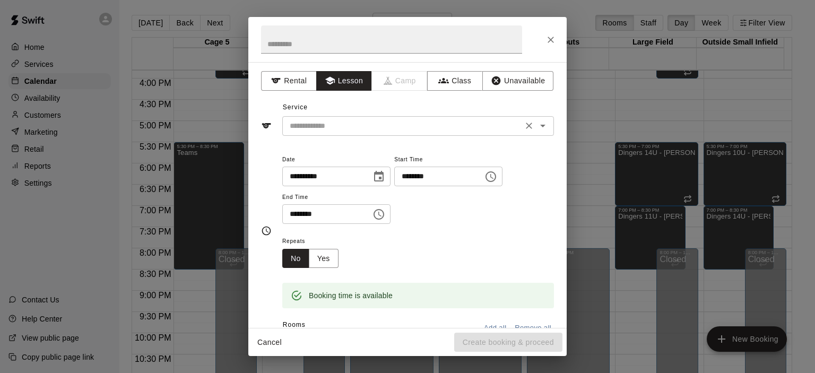
click at [356, 128] on input "text" at bounding box center [402, 125] width 234 height 13
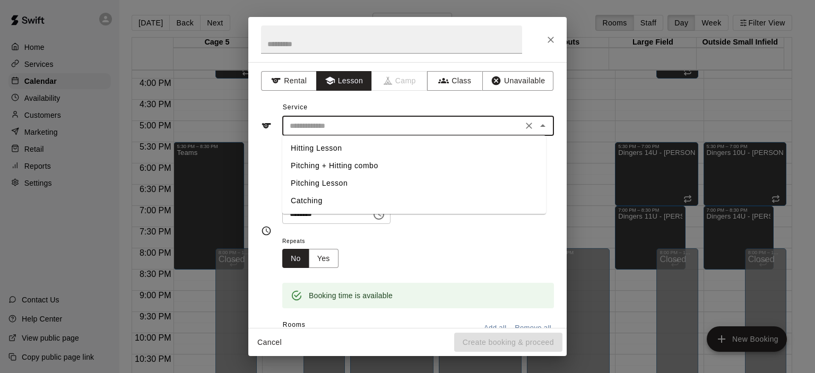
click at [350, 178] on li "Pitching Lesson" at bounding box center [414, 184] width 264 height 18
type input "**********"
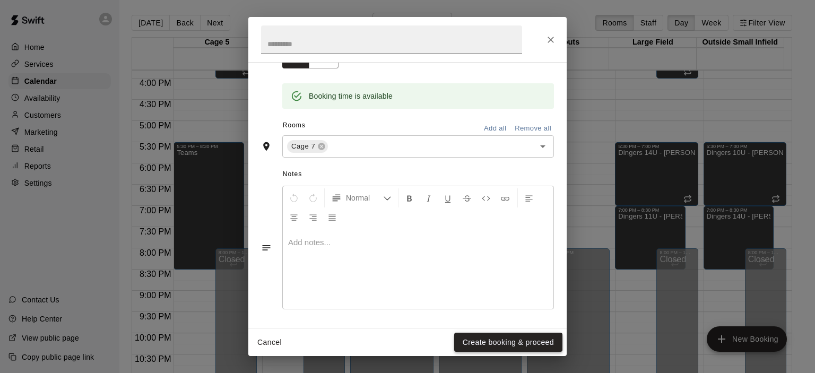
click at [524, 339] on button "Create booking & proceed" at bounding box center [508, 343] width 108 height 20
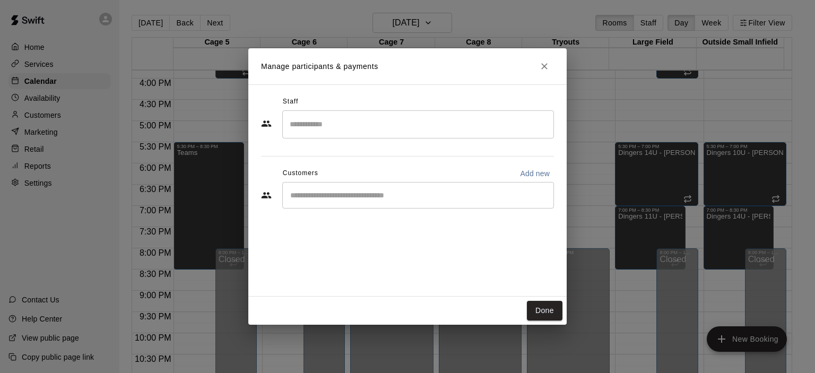
click at [339, 120] on input "Search staff" at bounding box center [418, 124] width 262 height 19
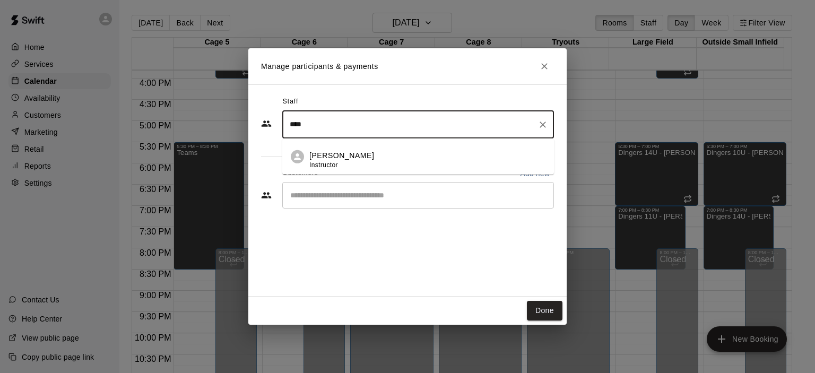
click at [361, 159] on p "[PERSON_NAME]" at bounding box center [341, 155] width 65 height 11
type input "****"
click at [360, 197] on input "Start typing to search customers..." at bounding box center [418, 195] width 262 height 11
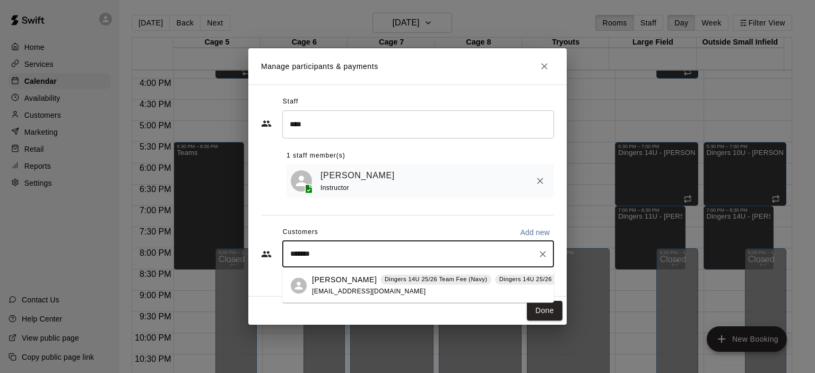
type input "******"
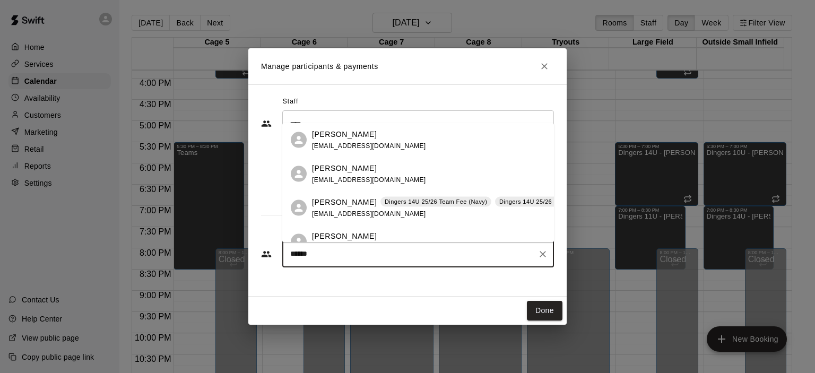
click at [354, 202] on p "[PERSON_NAME]" at bounding box center [344, 201] width 65 height 11
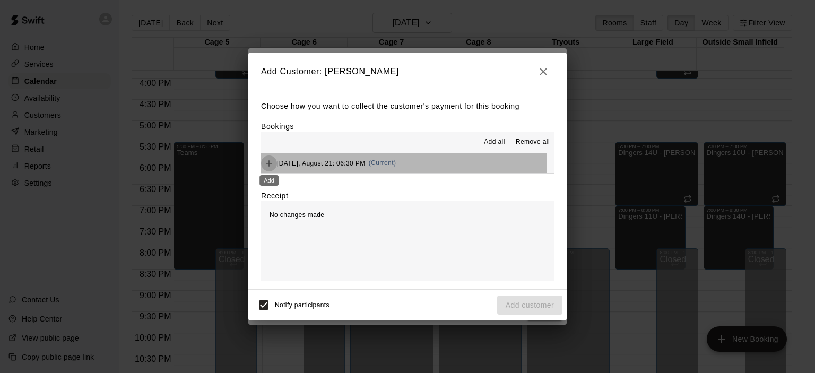
click at [274, 162] on icon "Add" at bounding box center [269, 163] width 11 height 11
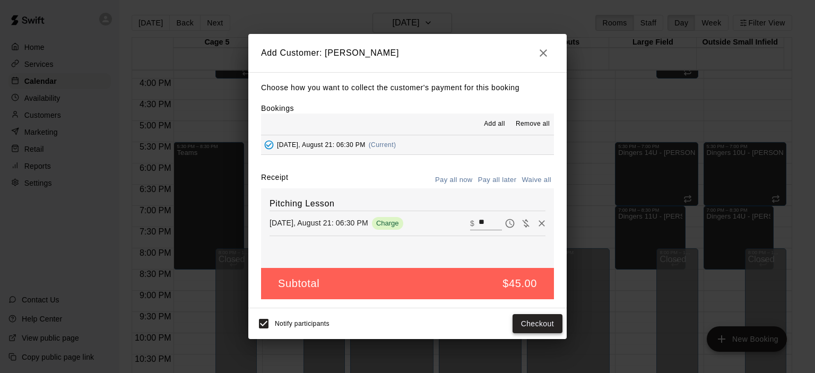
click at [543, 330] on button "Checkout" at bounding box center [538, 324] width 50 height 20
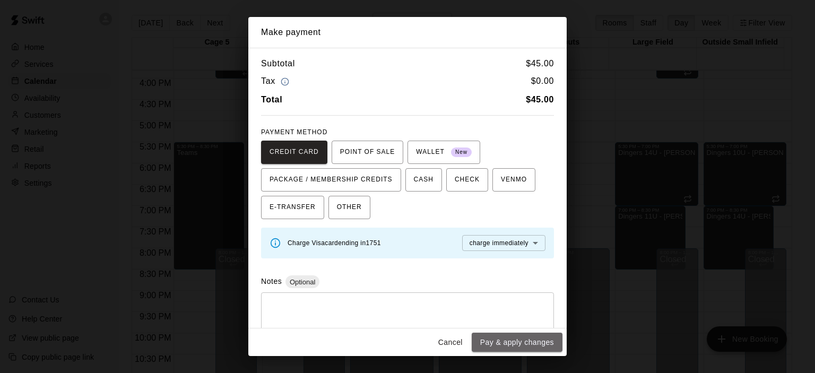
click at [529, 341] on button "Pay & apply changes" at bounding box center [517, 343] width 91 height 20
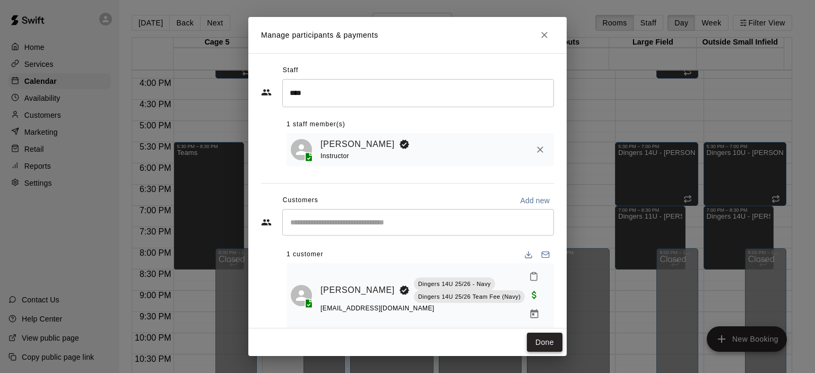
click at [550, 337] on button "Done" at bounding box center [545, 343] width 36 height 20
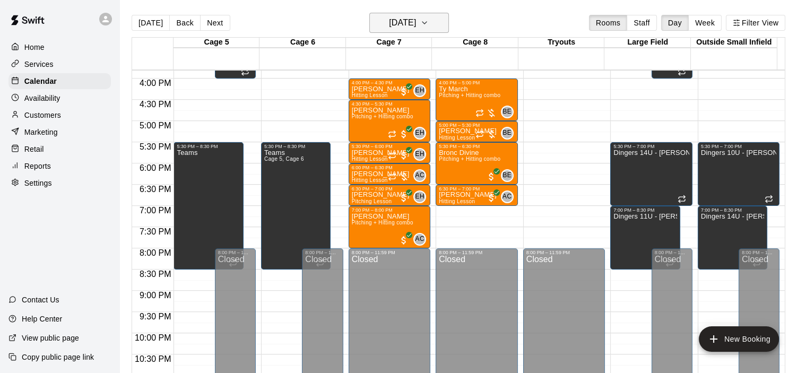
click at [439, 24] on button "[DATE]" at bounding box center [409, 23] width 80 height 20
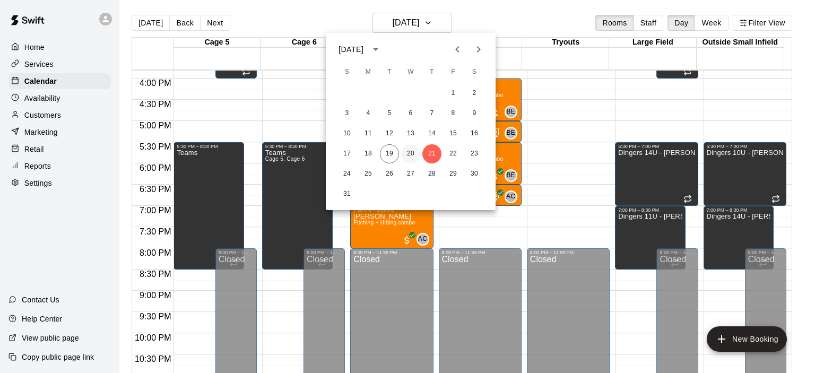
click at [403, 155] on button "20" at bounding box center [410, 153] width 19 height 19
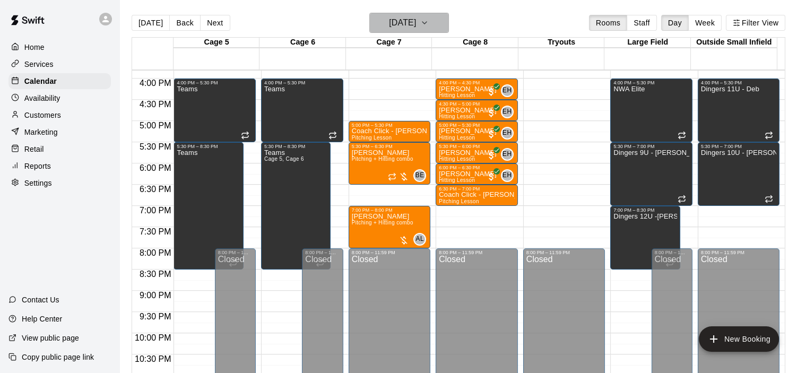
click at [416, 29] on h6 "[DATE]" at bounding box center [402, 22] width 27 height 15
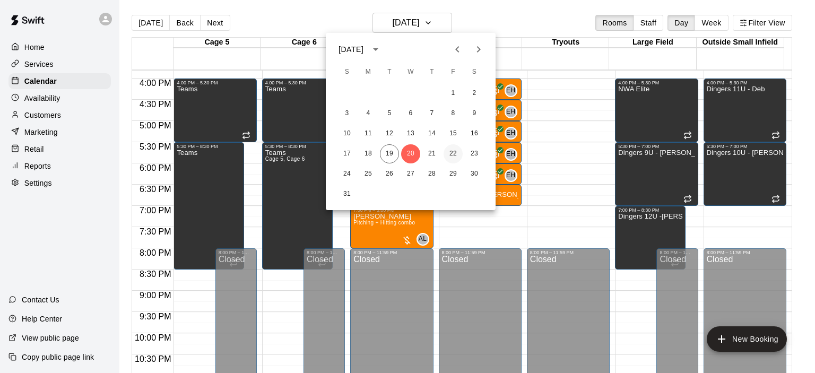
click at [455, 156] on button "22" at bounding box center [453, 153] width 19 height 19
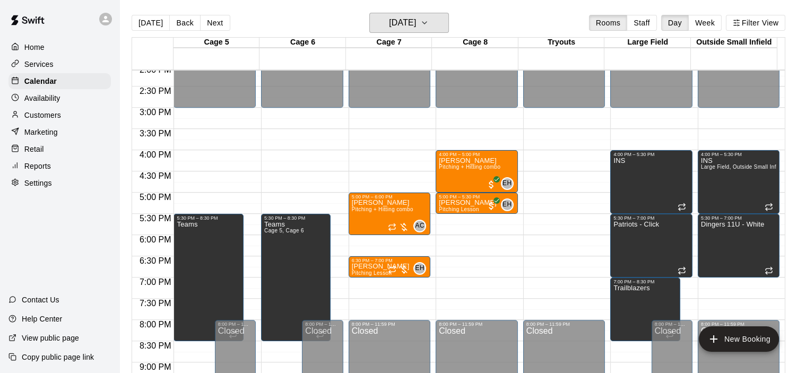
scroll to position [565, 0]
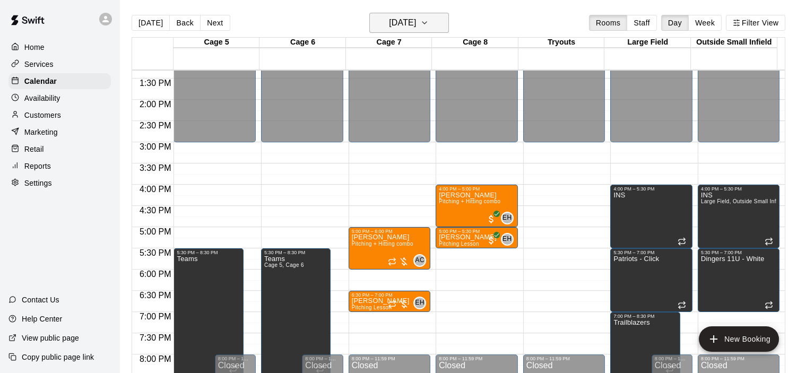
click at [435, 14] on button "[DATE]" at bounding box center [409, 23] width 80 height 20
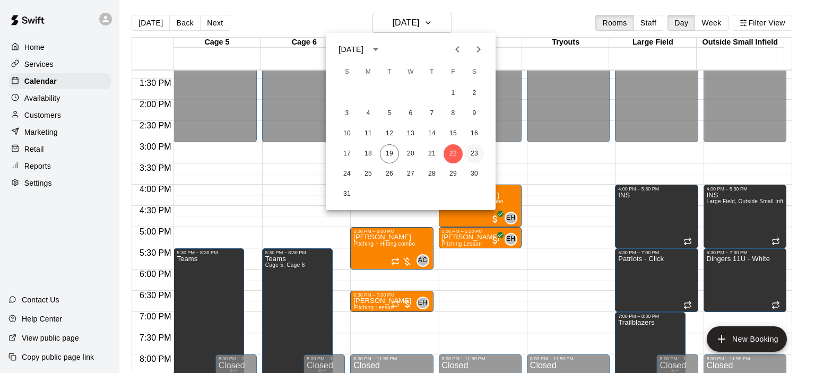
click at [471, 153] on button "23" at bounding box center [474, 153] width 19 height 19
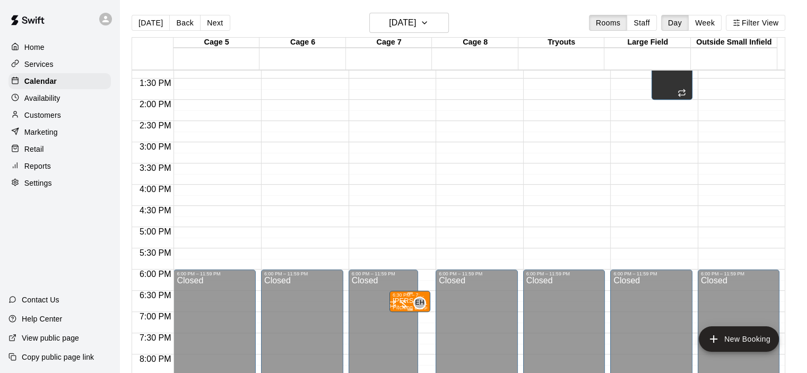
click at [405, 300] on div at bounding box center [398, 304] width 21 height 11
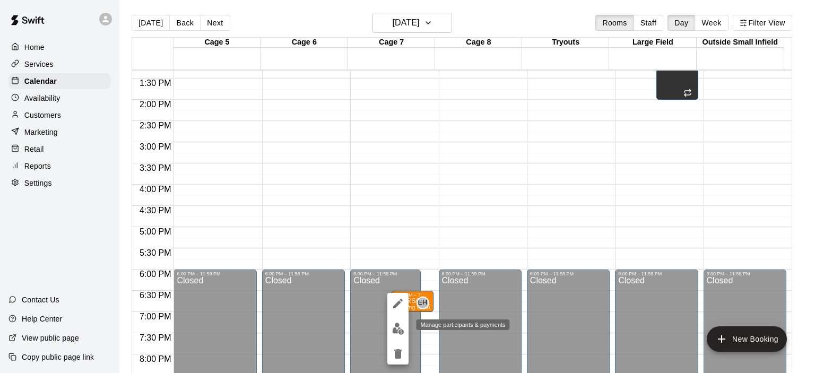
click at [396, 335] on button "edit" at bounding box center [397, 328] width 21 height 21
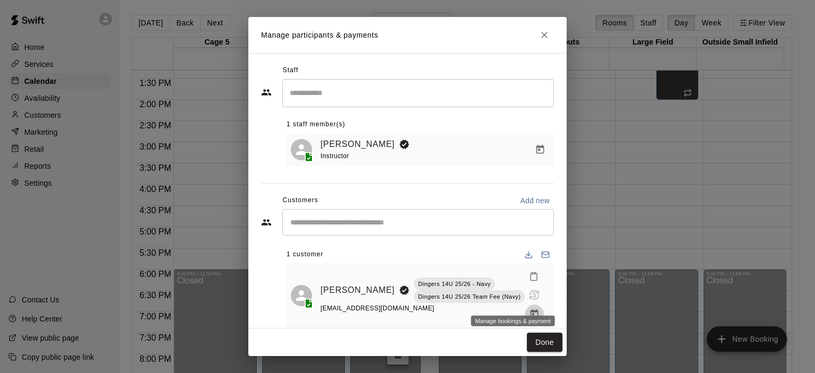
click at [525, 305] on button "Manage bookings & payment" at bounding box center [534, 314] width 19 height 19
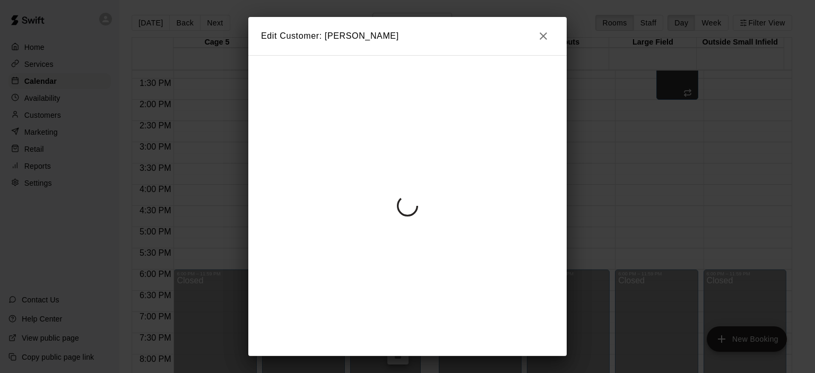
click at [556, 38] on h2 "Edit Customer: [PERSON_NAME]" at bounding box center [407, 36] width 318 height 38
click at [545, 39] on icon "button" at bounding box center [543, 35] width 7 height 7
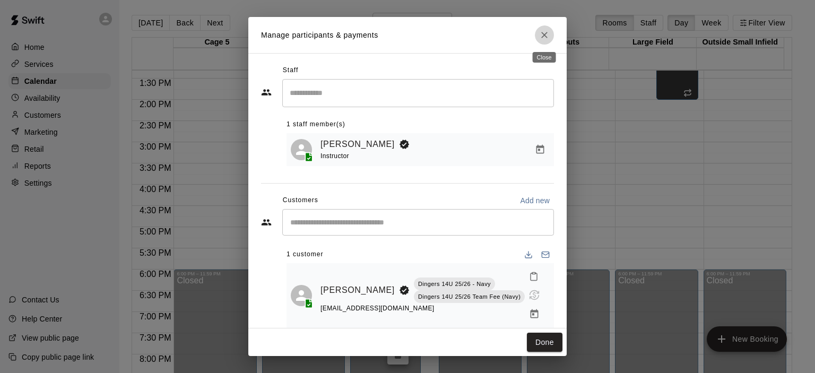
click at [541, 37] on icon "Close" at bounding box center [544, 35] width 11 height 11
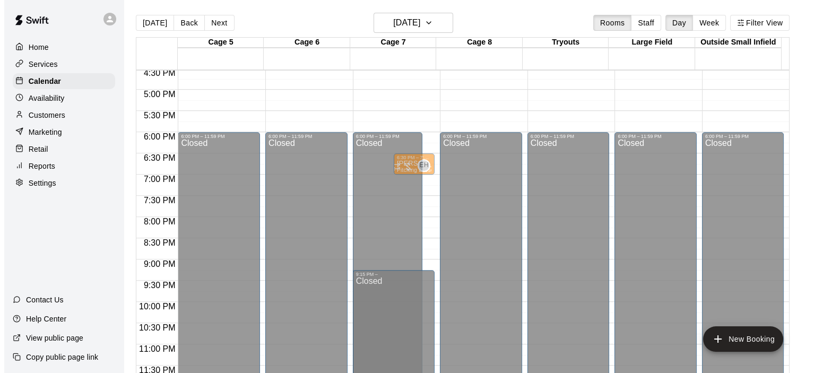
scroll to position [703, 0]
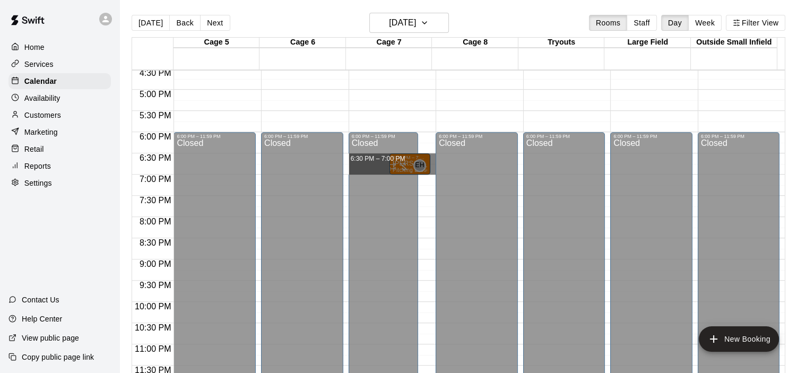
drag, startPoint x: 434, startPoint y: 159, endPoint x: 434, endPoint y: 167, distance: 8.5
drag, startPoint x: 431, startPoint y: 159, endPoint x: 431, endPoint y: 167, distance: 8.0
click at [431, 160] on div at bounding box center [392, 158] width 87 height 11
click at [426, 157] on div "6:30 PM – 7:00 PM" at bounding box center [410, 157] width 34 height 5
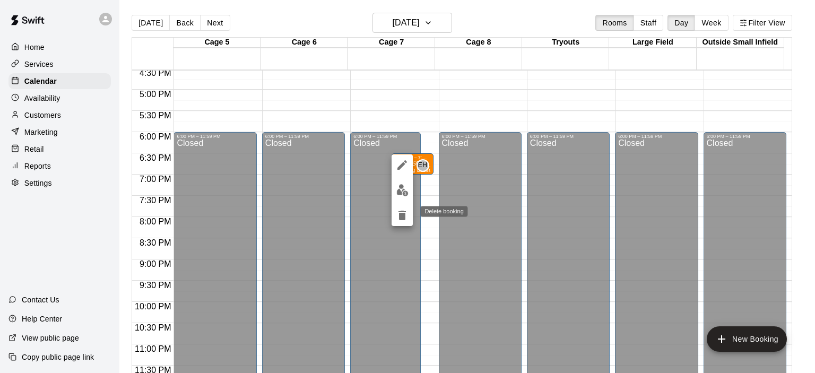
click at [400, 215] on icon "delete" at bounding box center [402, 216] width 7 height 10
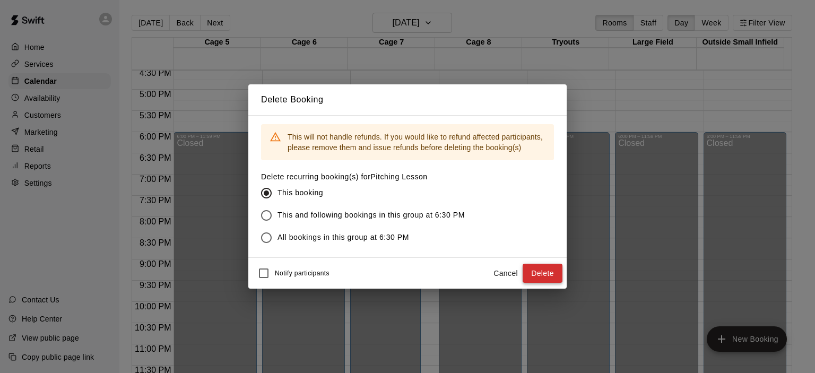
click at [529, 276] on button "Delete" at bounding box center [543, 274] width 40 height 20
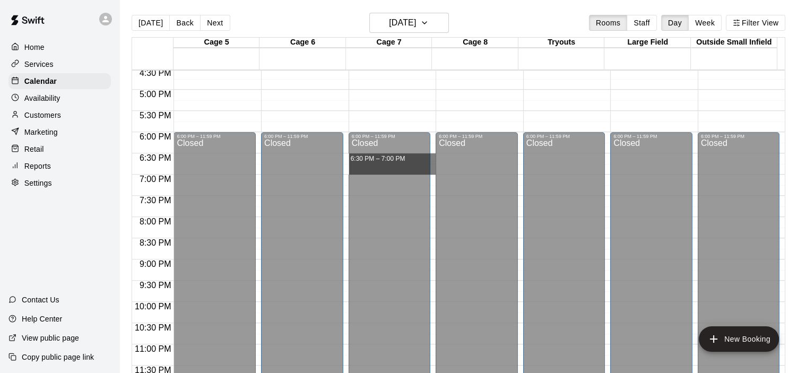
drag, startPoint x: 429, startPoint y: 158, endPoint x: 431, endPoint y: 168, distance: 10.2
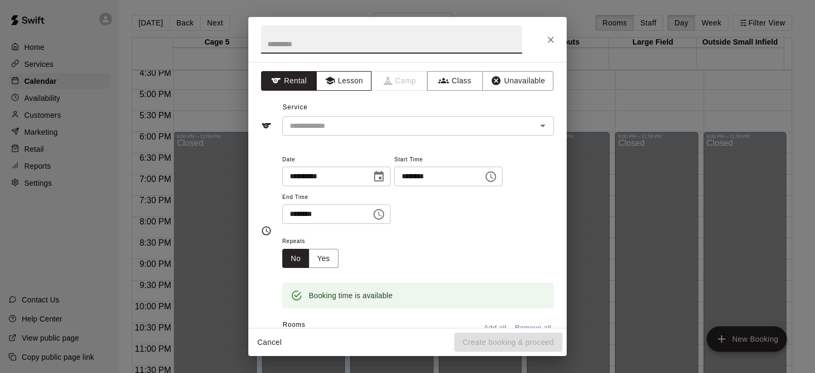
click at [330, 73] on button "Lesson" at bounding box center [344, 81] width 56 height 20
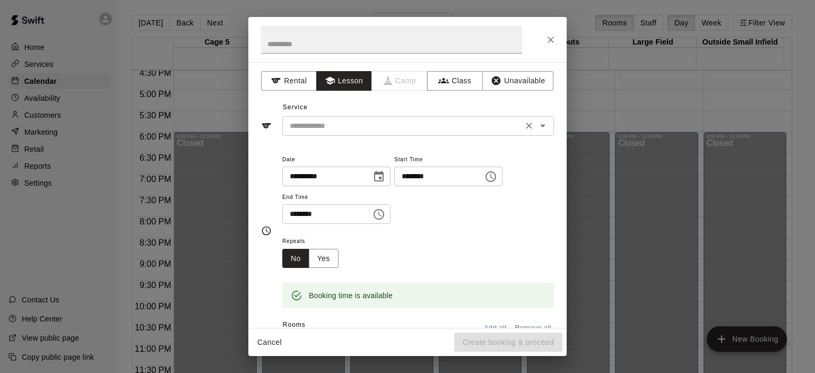
click at [351, 125] on input "text" at bounding box center [402, 125] width 234 height 13
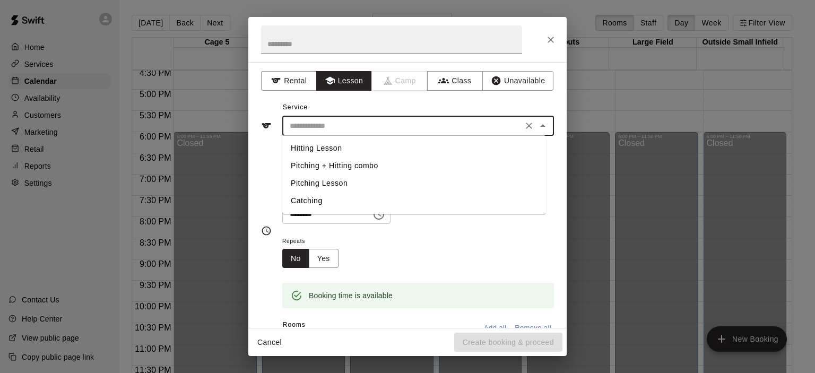
click at [349, 180] on li "Pitching Lesson" at bounding box center [414, 184] width 264 height 18
type input "**********"
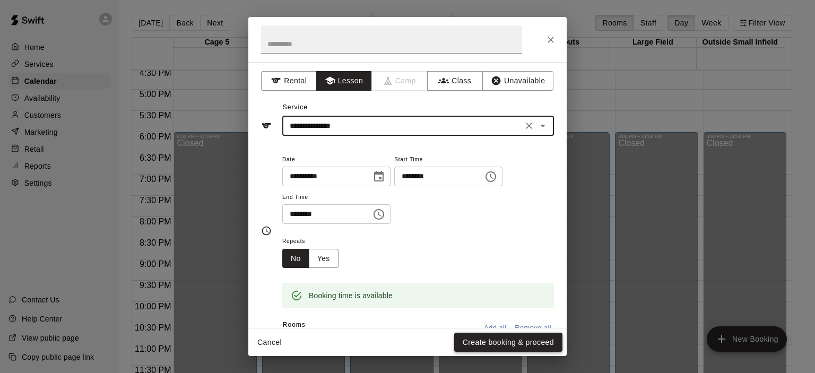
click at [495, 339] on button "Create booking & proceed" at bounding box center [508, 343] width 108 height 20
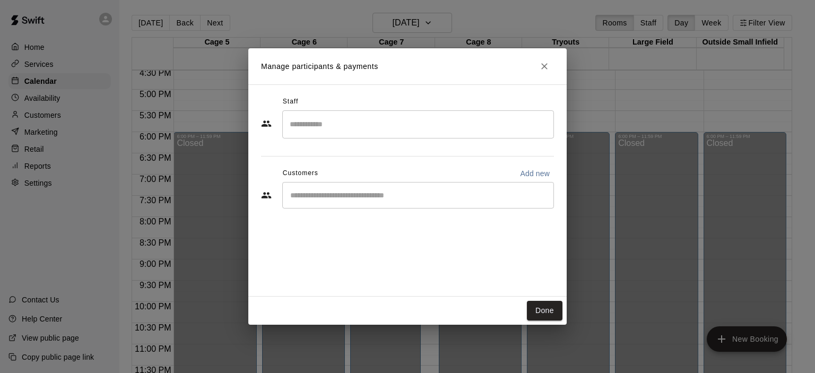
click at [361, 124] on input "Search staff" at bounding box center [418, 124] width 262 height 19
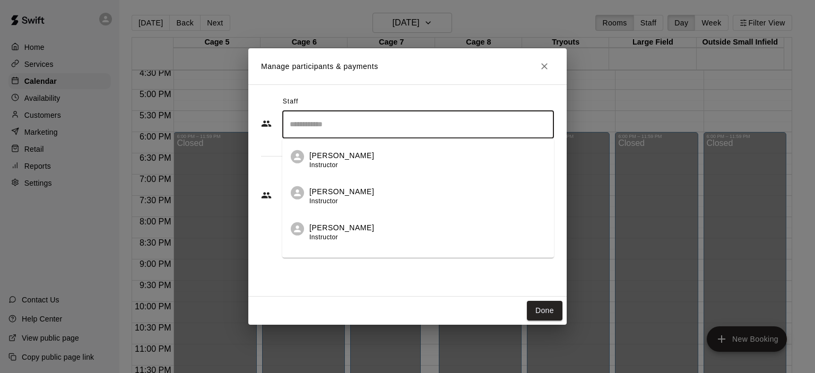
type input "*"
click at [367, 157] on div "[PERSON_NAME] Instructor" at bounding box center [427, 160] width 236 height 21
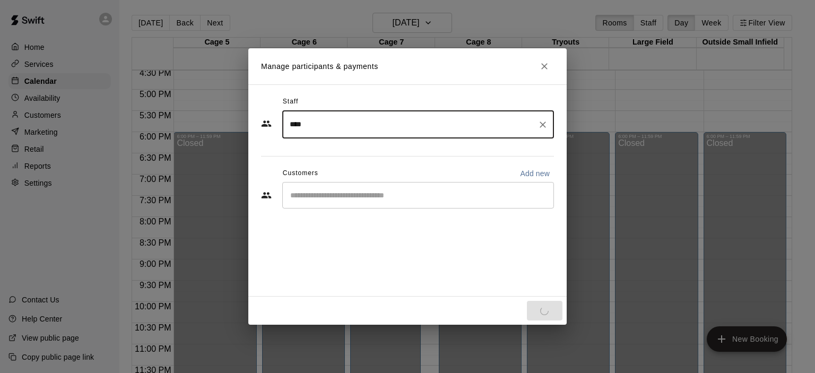
click at [367, 204] on div "​" at bounding box center [418, 195] width 272 height 27
type input "****"
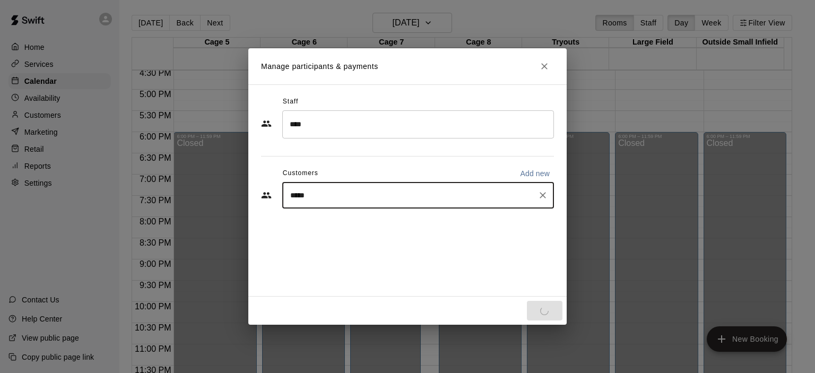
type input "******"
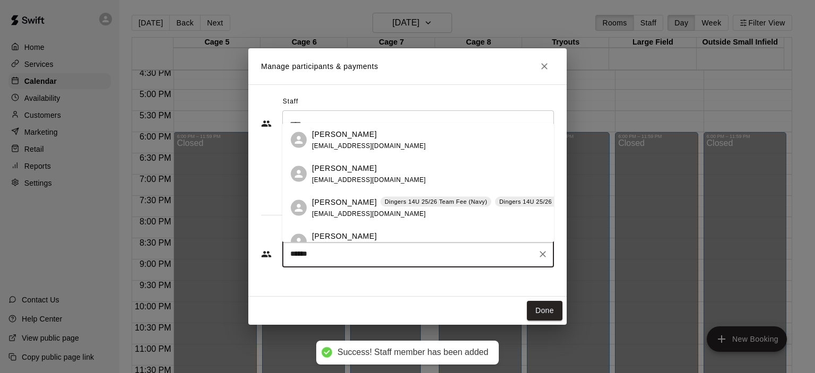
click at [344, 203] on p "[PERSON_NAME]" at bounding box center [344, 201] width 65 height 11
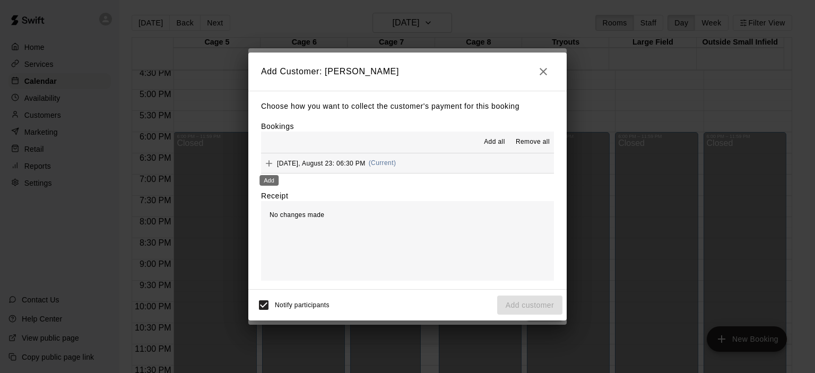
click at [267, 165] on icon "Add" at bounding box center [269, 163] width 11 height 11
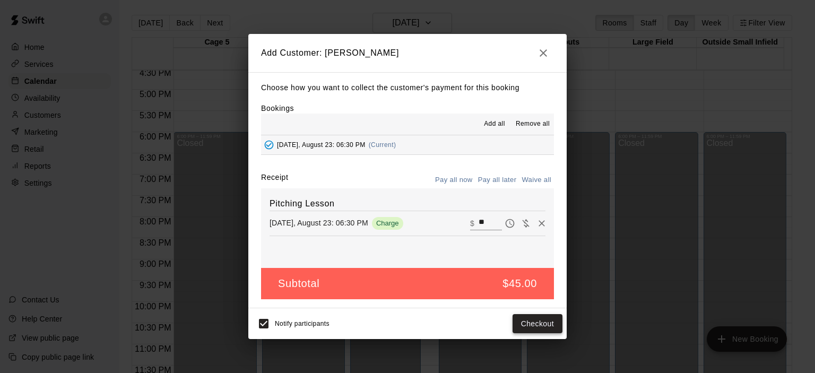
click at [552, 320] on button "Checkout" at bounding box center [538, 324] width 50 height 20
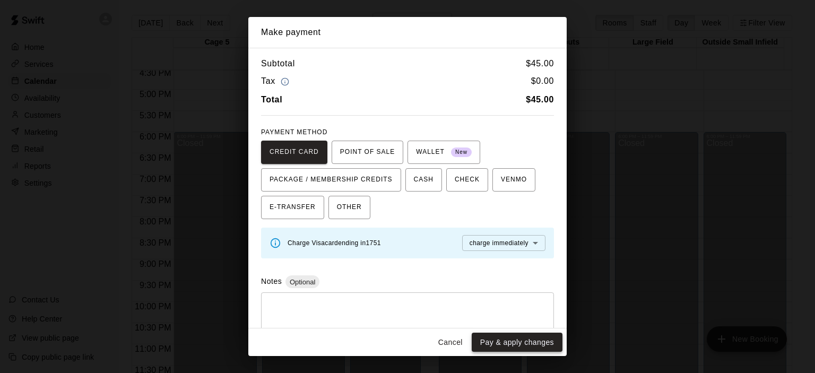
click at [515, 345] on button "Pay & apply changes" at bounding box center [517, 343] width 91 height 20
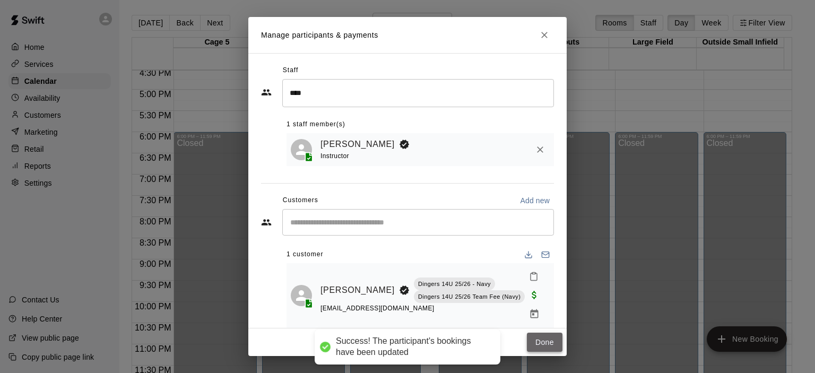
click at [535, 344] on button "Done" at bounding box center [545, 343] width 36 height 20
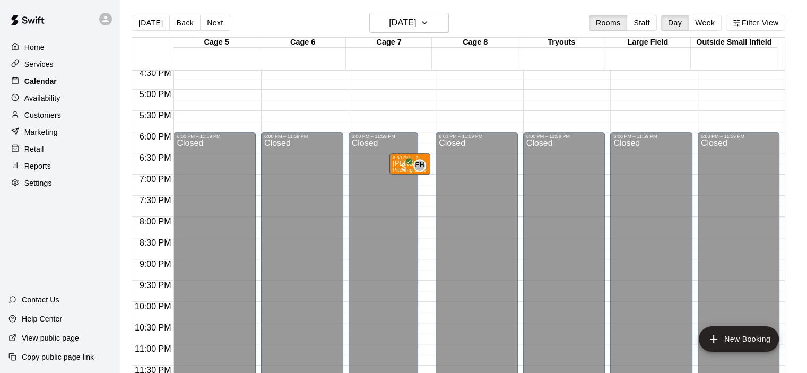
click at [63, 85] on div "Calendar" at bounding box center [59, 81] width 102 height 16
click at [406, 8] on main "[DATE] Back [DATE][DATE] Rooms Staff Day Week Filter View Cage 5 23 Sat Cage 6 …" at bounding box center [463, 195] width 688 height 390
click at [415, 19] on h6 "[DATE]" at bounding box center [402, 22] width 27 height 15
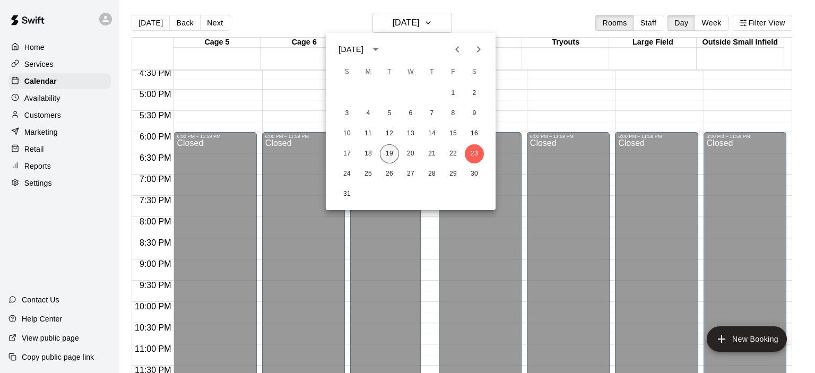
click at [387, 155] on button "19" at bounding box center [389, 153] width 19 height 19
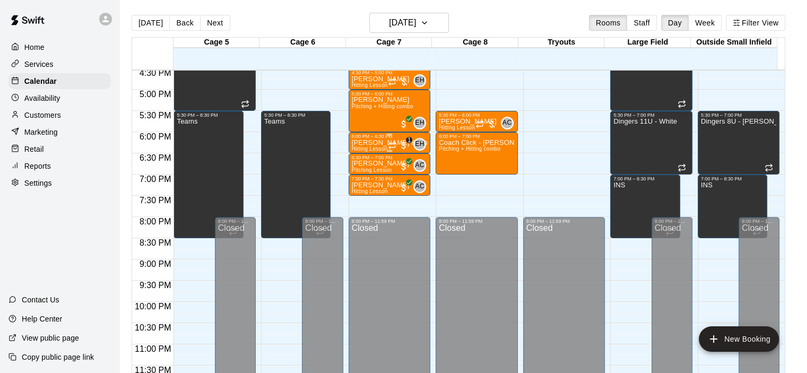
click at [399, 142] on span "1" at bounding box center [404, 145] width 11 height 11
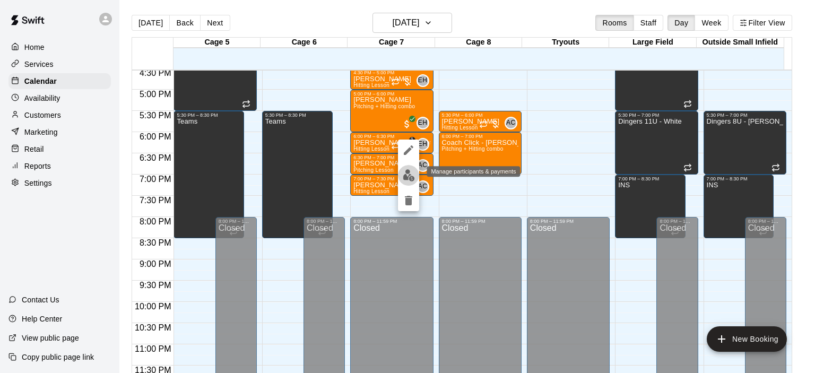
click at [410, 174] on img "edit" at bounding box center [409, 175] width 12 height 12
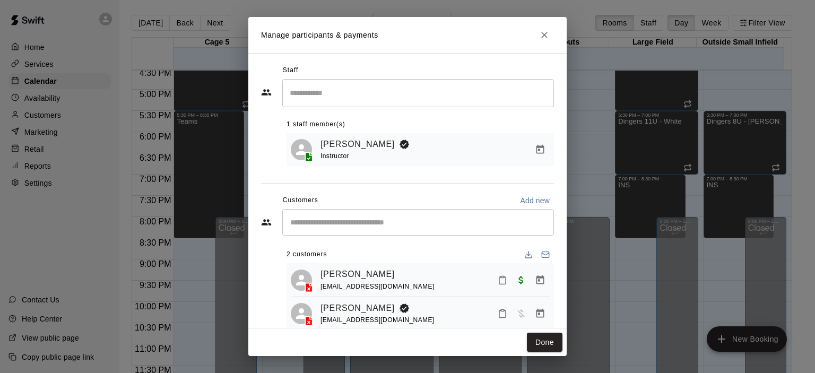
scroll to position [28, 0]
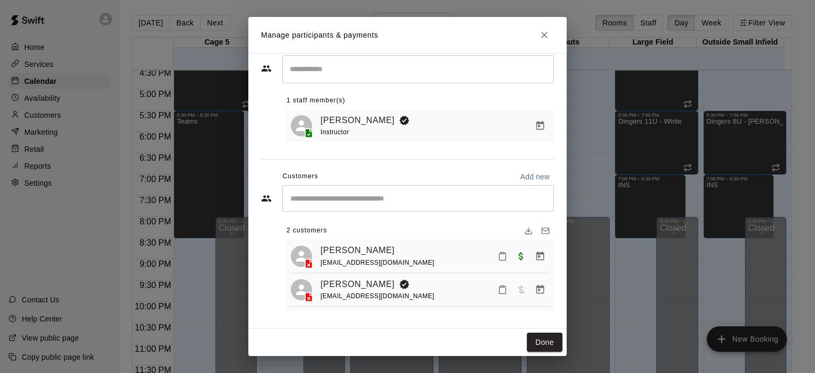
click at [546, 35] on icon "Close" at bounding box center [544, 35] width 11 height 11
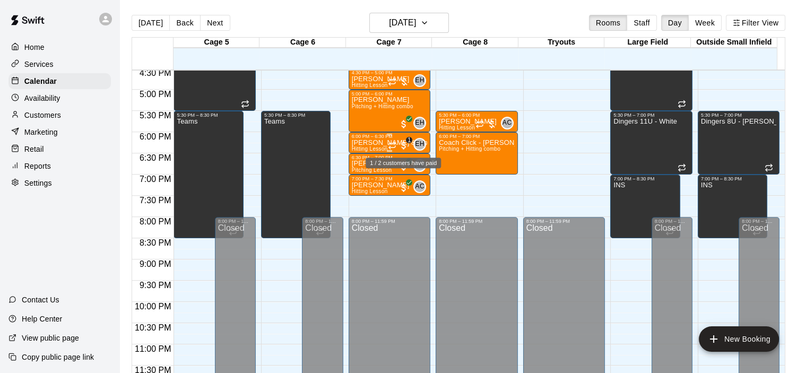
click at [408, 141] on span "1" at bounding box center [409, 140] width 6 height 6
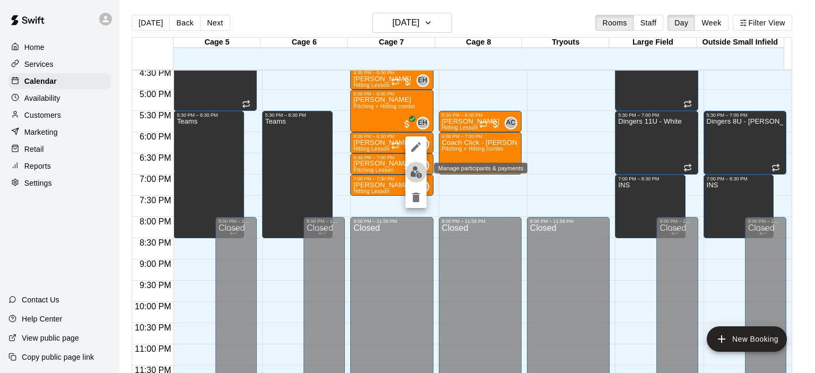
click at [415, 171] on img "edit" at bounding box center [416, 172] width 12 height 12
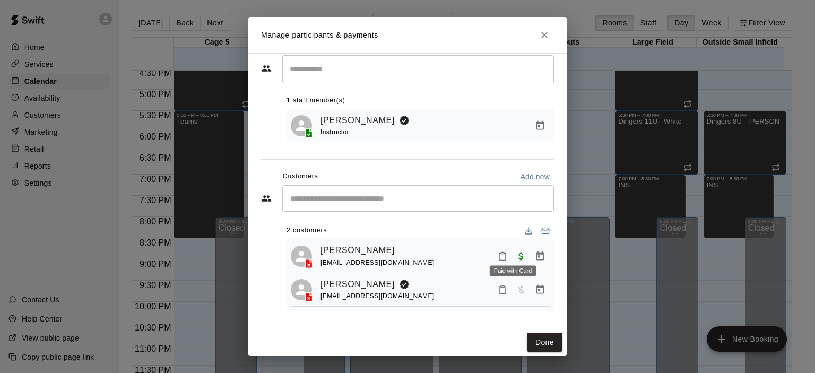
click at [513, 255] on span "Paid with Card" at bounding box center [521, 255] width 19 height 9
click at [545, 33] on icon "Close" at bounding box center [544, 35] width 6 height 6
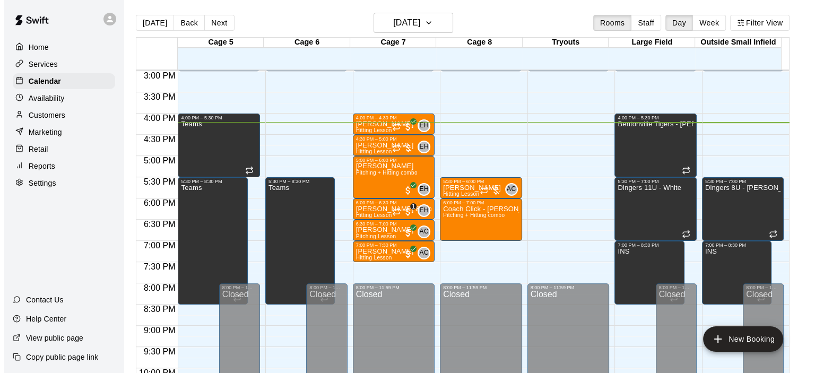
scroll to position [637, 0]
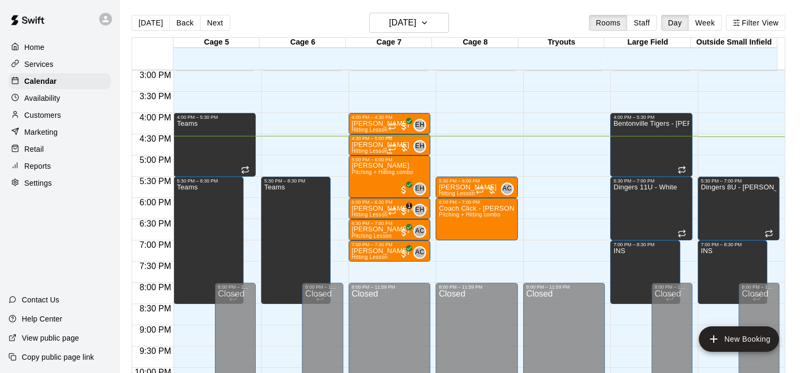
click at [409, 144] on div "EH 0" at bounding box center [407, 146] width 38 height 13
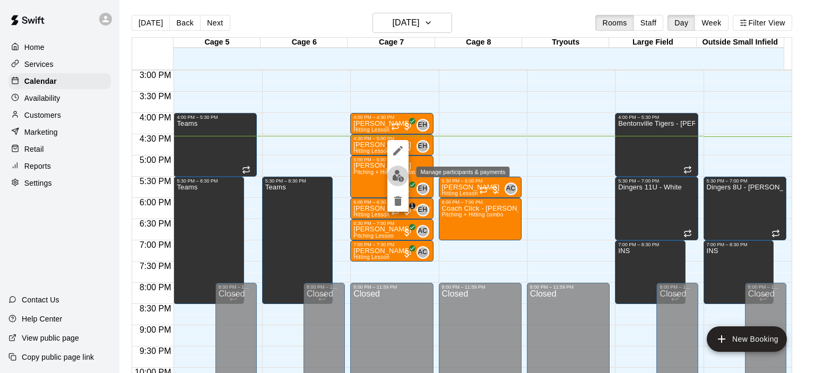
click at [395, 175] on img "edit" at bounding box center [398, 176] width 12 height 12
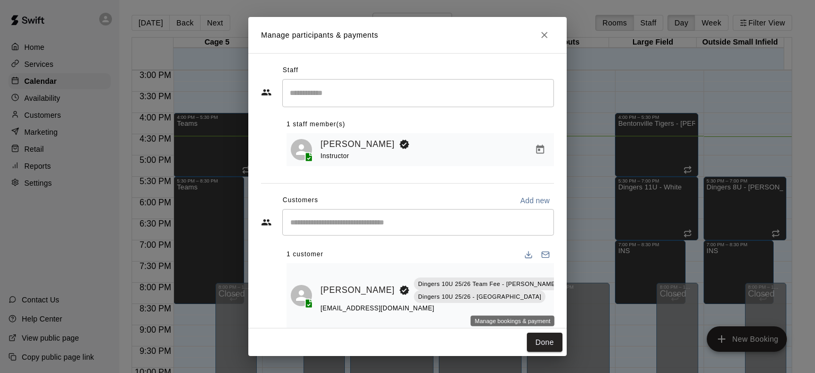
click at [566, 309] on icon "Manage bookings & payment" at bounding box center [571, 314] width 11 height 11
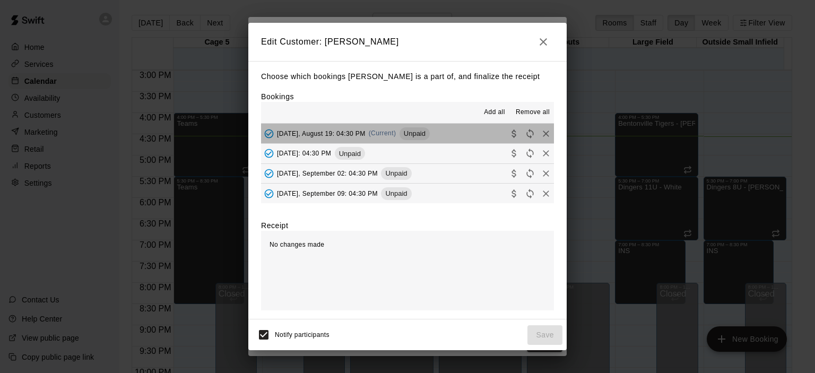
click at [422, 135] on span "Unpaid" at bounding box center [415, 133] width 30 height 8
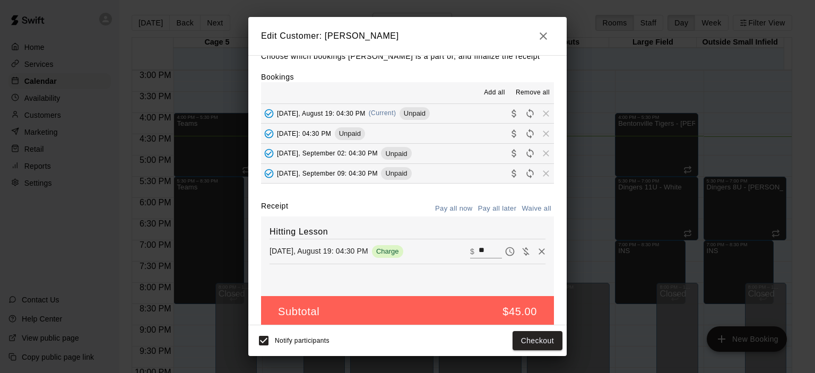
scroll to position [26, 0]
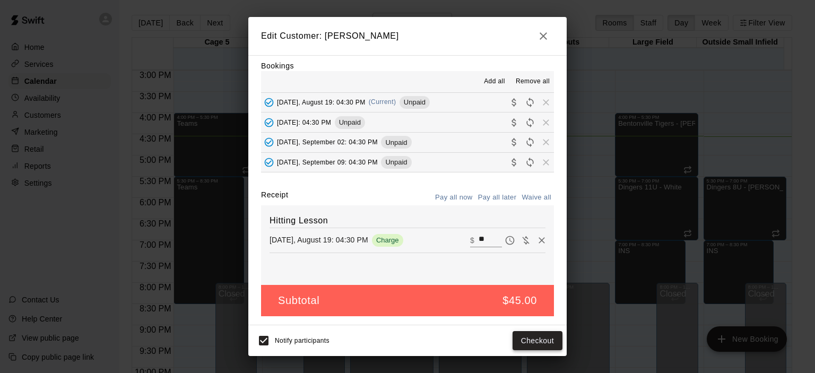
click at [532, 337] on button "Checkout" at bounding box center [538, 341] width 50 height 20
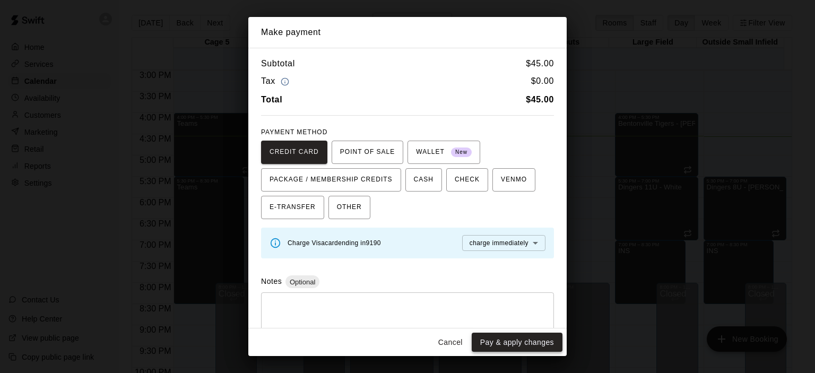
click at [529, 339] on button "Pay & apply changes" at bounding box center [517, 343] width 91 height 20
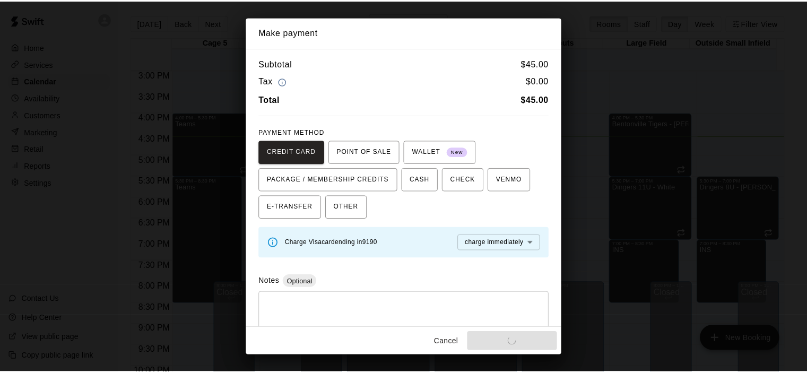
scroll to position [0, 0]
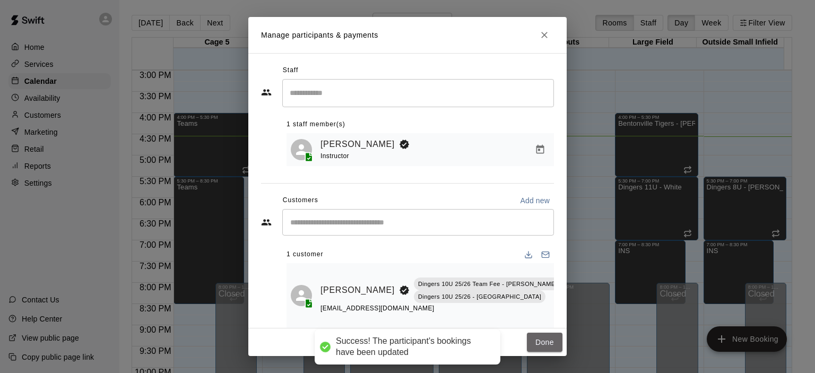
click at [530, 339] on button "Done" at bounding box center [545, 343] width 36 height 20
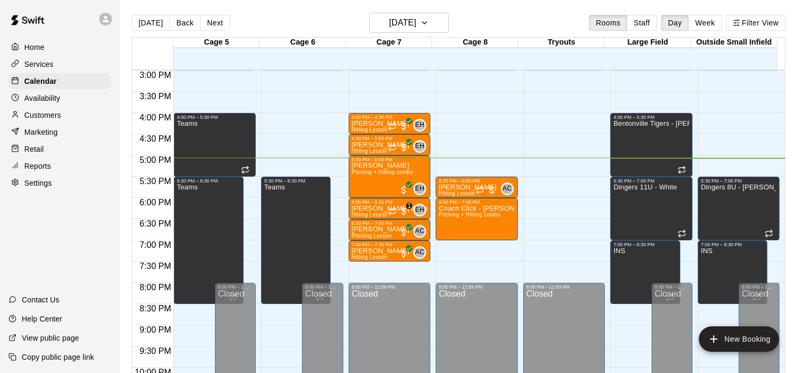
click at [59, 110] on div "Customers" at bounding box center [59, 115] width 102 height 16
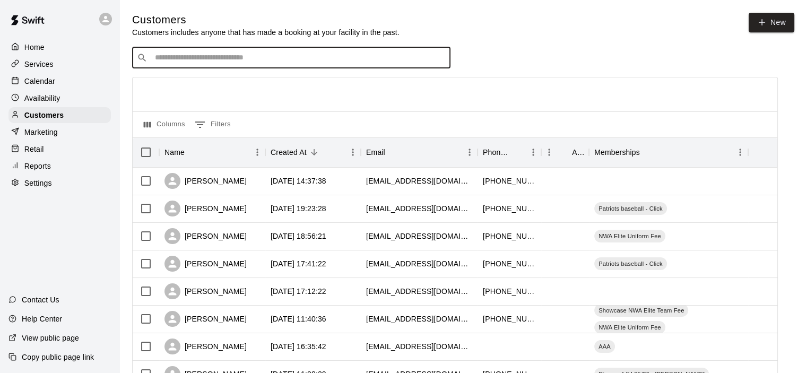
click at [244, 63] on input "Search customers by name or email" at bounding box center [299, 58] width 294 height 11
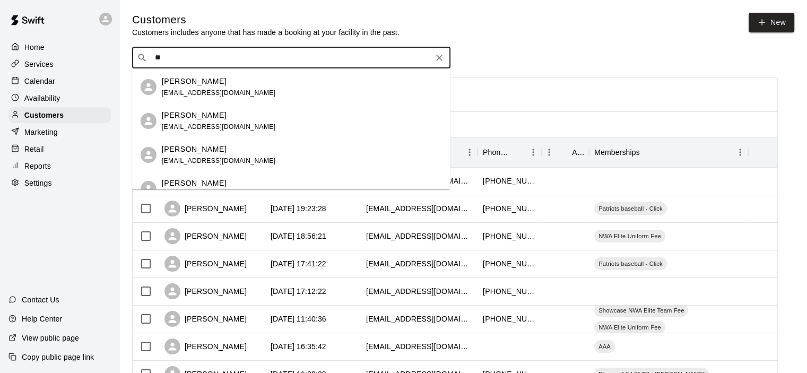
type input "*"
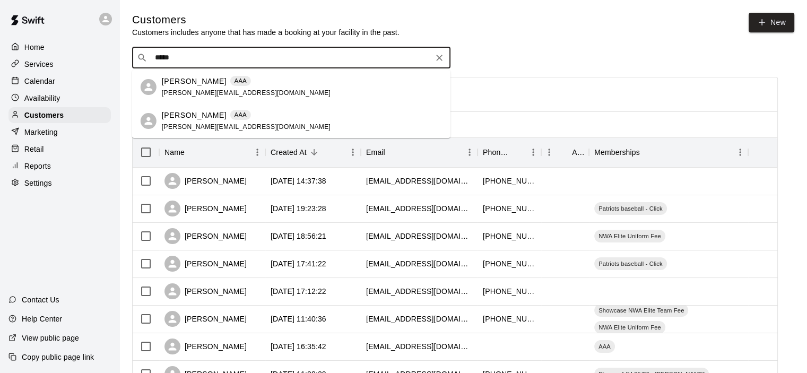
type input "******"
click at [272, 93] on div "[PERSON_NAME] AAA [PERSON_NAME][EMAIL_ADDRESS][DOMAIN_NAME]" at bounding box center [302, 87] width 280 height 23
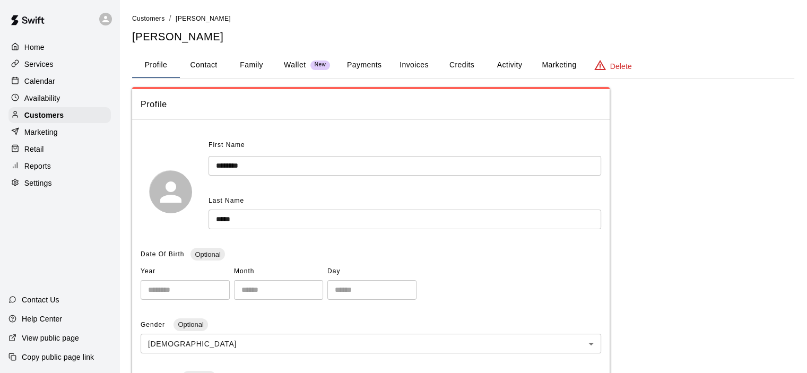
click at [520, 72] on button "Activity" at bounding box center [510, 65] width 48 height 25
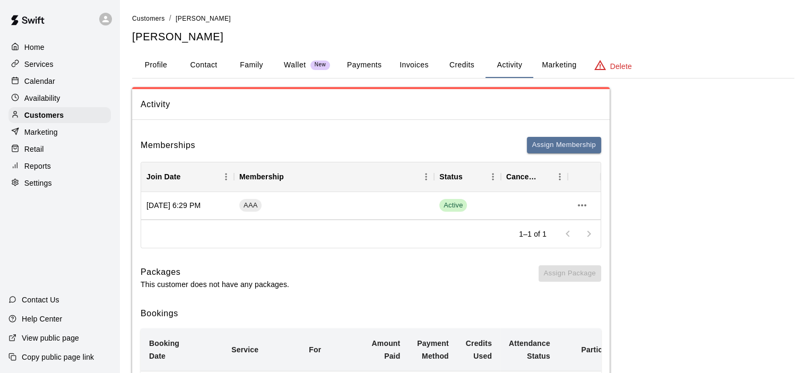
click at [196, 72] on button "Contact" at bounding box center [204, 65] width 48 height 25
select select "**"
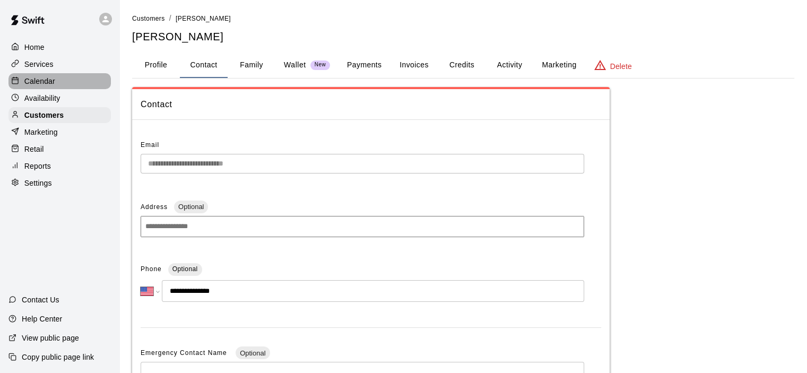
click at [76, 80] on div "Calendar" at bounding box center [59, 81] width 102 height 16
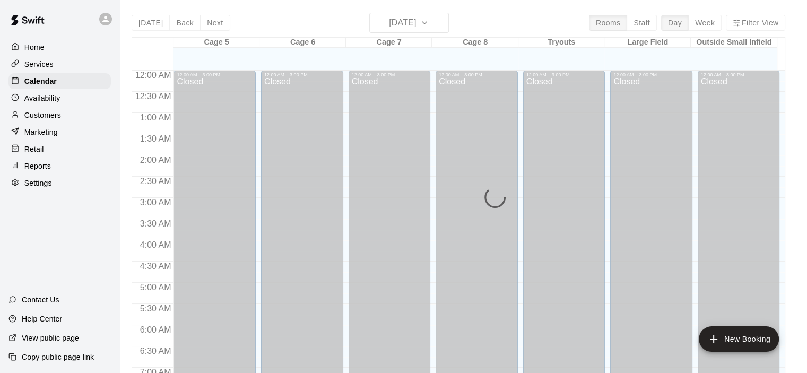
scroll to position [671, 0]
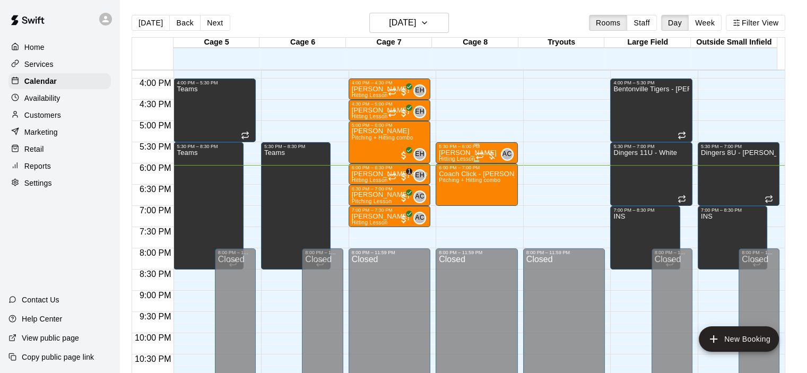
click at [494, 152] on div at bounding box center [485, 155] width 21 height 11
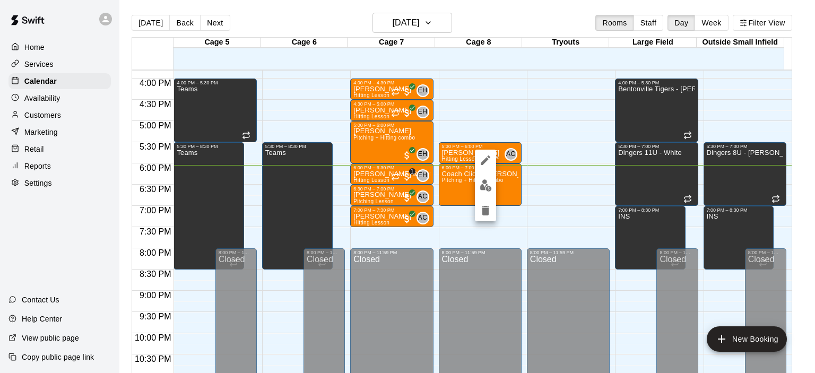
click at [488, 178] on button "edit" at bounding box center [485, 185] width 21 height 21
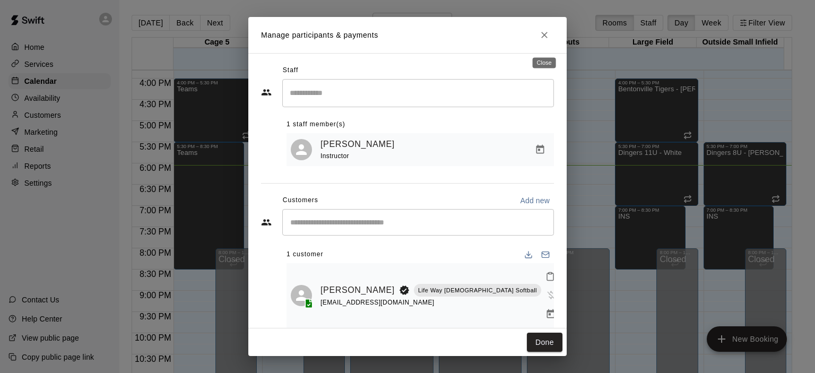
click at [551, 45] on button "Close" at bounding box center [544, 34] width 19 height 19
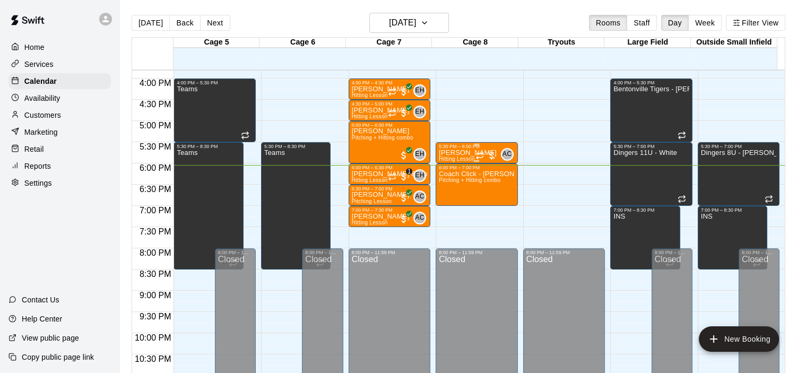
click at [488, 154] on div at bounding box center [485, 155] width 21 height 11
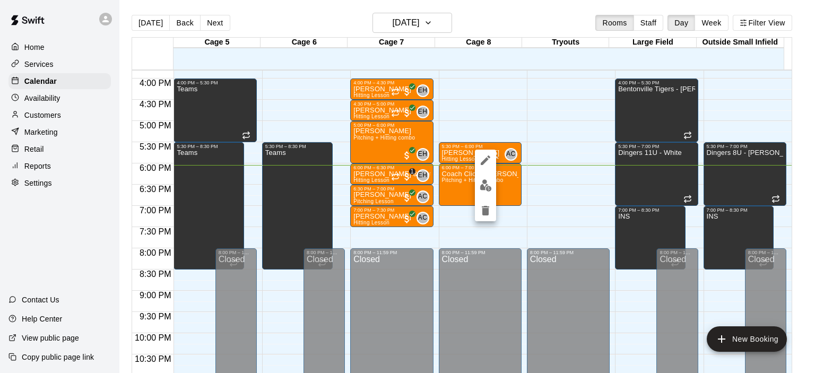
click at [489, 178] on button "edit" at bounding box center [485, 185] width 21 height 21
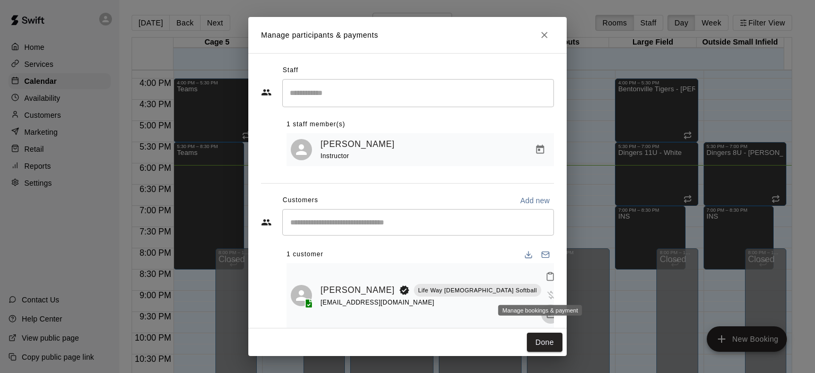
click at [545, 309] on icon "Manage bookings & payment" at bounding box center [550, 314] width 11 height 11
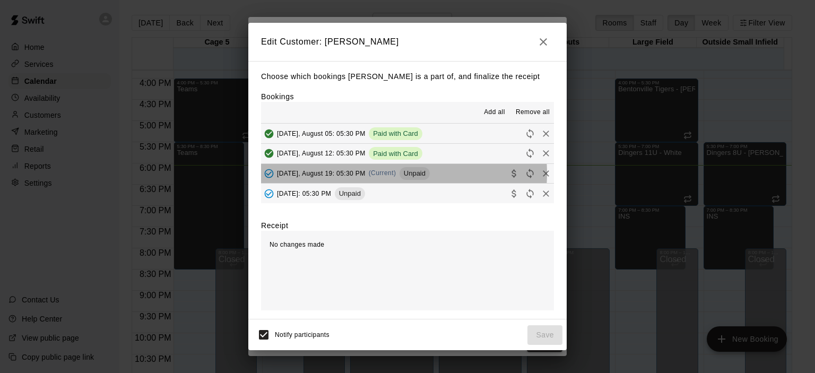
click at [393, 174] on span "(Current)" at bounding box center [383, 172] width 28 height 7
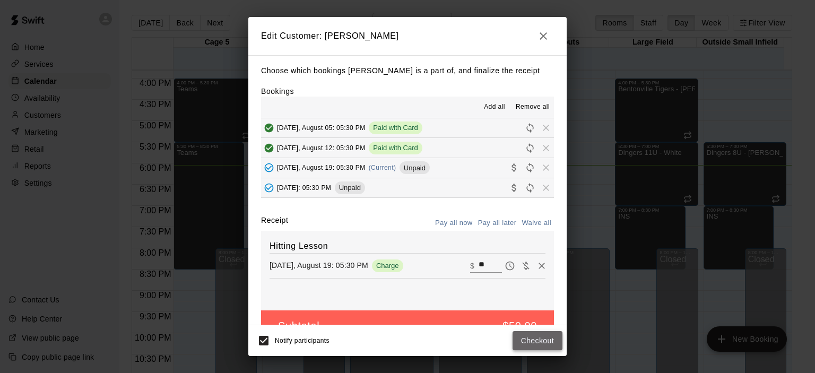
click at [537, 349] on button "Checkout" at bounding box center [538, 341] width 50 height 20
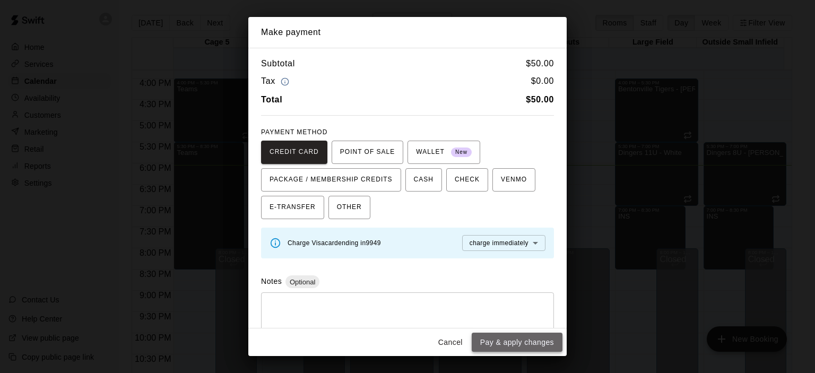
click at [537, 344] on button "Pay & apply changes" at bounding box center [517, 343] width 91 height 20
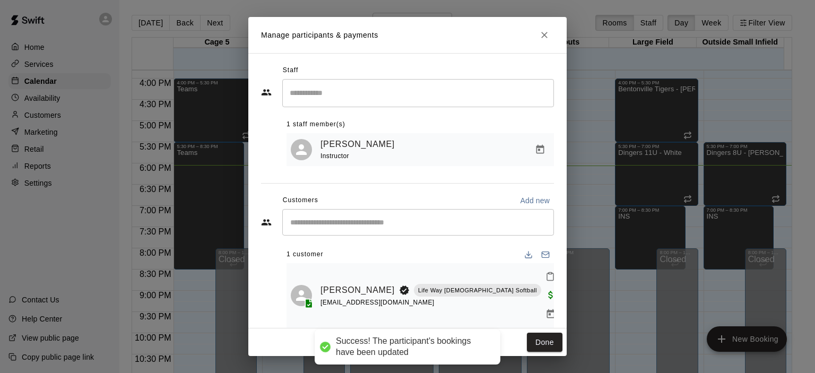
click at [537, 344] on button "Done" at bounding box center [545, 343] width 36 height 20
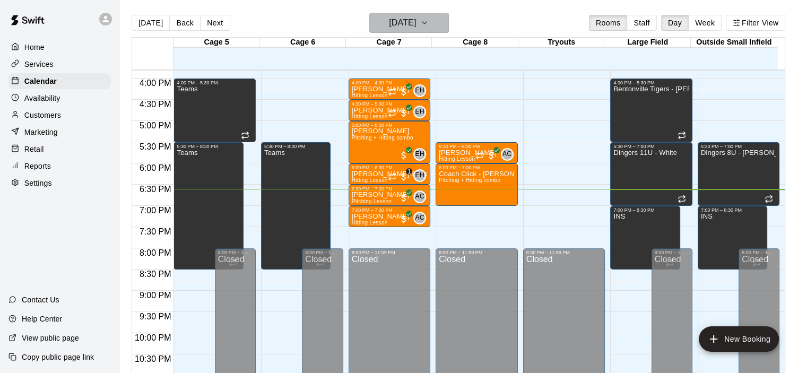
click at [409, 23] on h6 "[DATE]" at bounding box center [402, 22] width 27 height 15
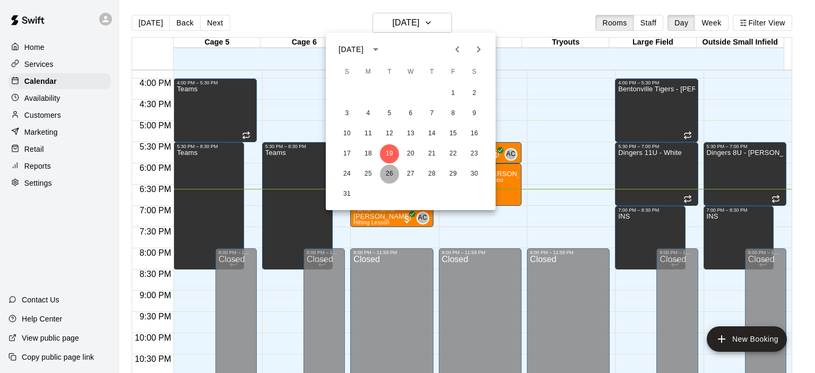
click at [390, 176] on button "26" at bounding box center [389, 173] width 19 height 19
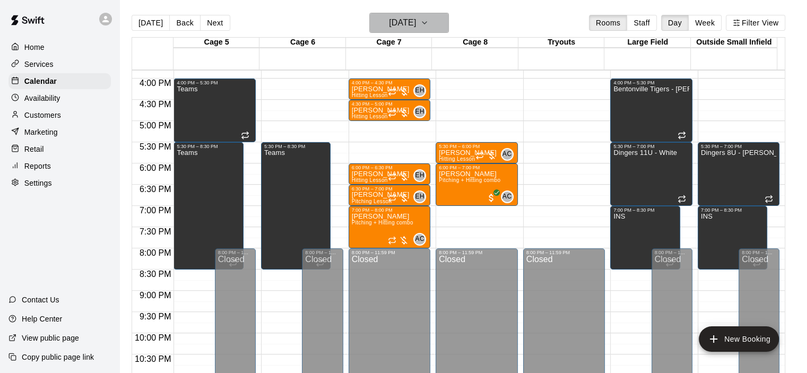
click at [416, 19] on h6 "[DATE]" at bounding box center [402, 22] width 27 height 15
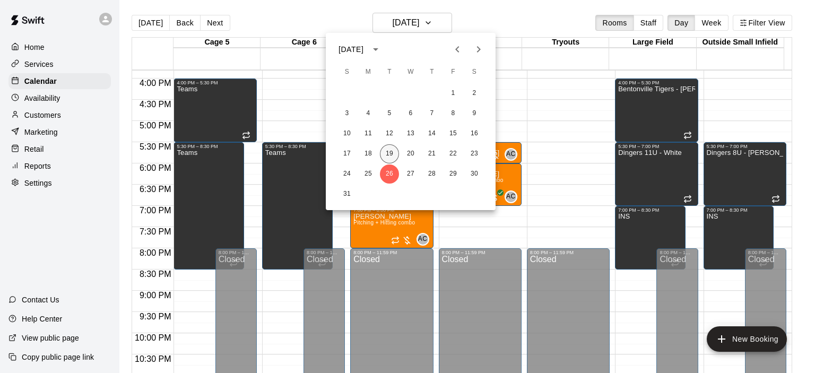
click at [384, 160] on button "19" at bounding box center [389, 153] width 19 height 19
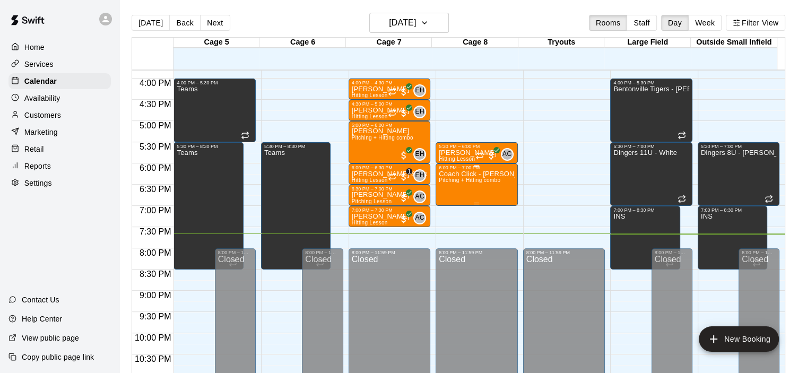
click at [517, 184] on div at bounding box center [479, 179] width 87 height 11
click at [485, 180] on span "Pitching + Hitting combo" at bounding box center [470, 180] width 62 height 6
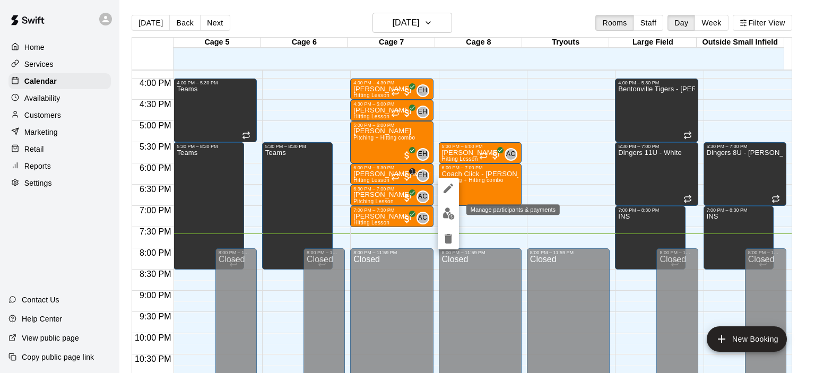
click at [443, 215] on img "edit" at bounding box center [449, 213] width 12 height 12
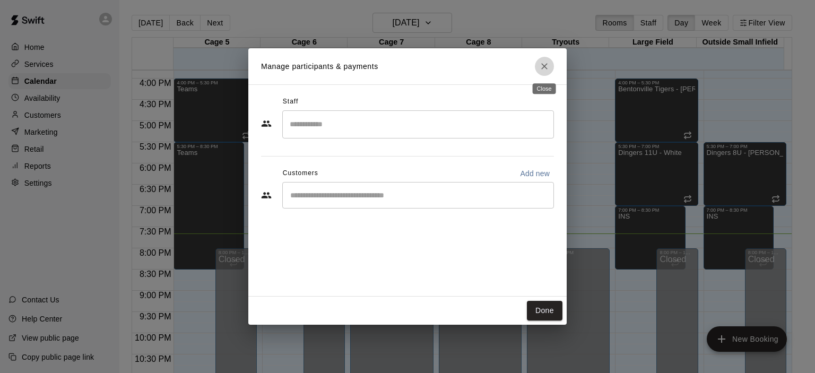
click at [545, 71] on icon "Close" at bounding box center [544, 66] width 11 height 11
